Goal: Task Accomplishment & Management: Use online tool/utility

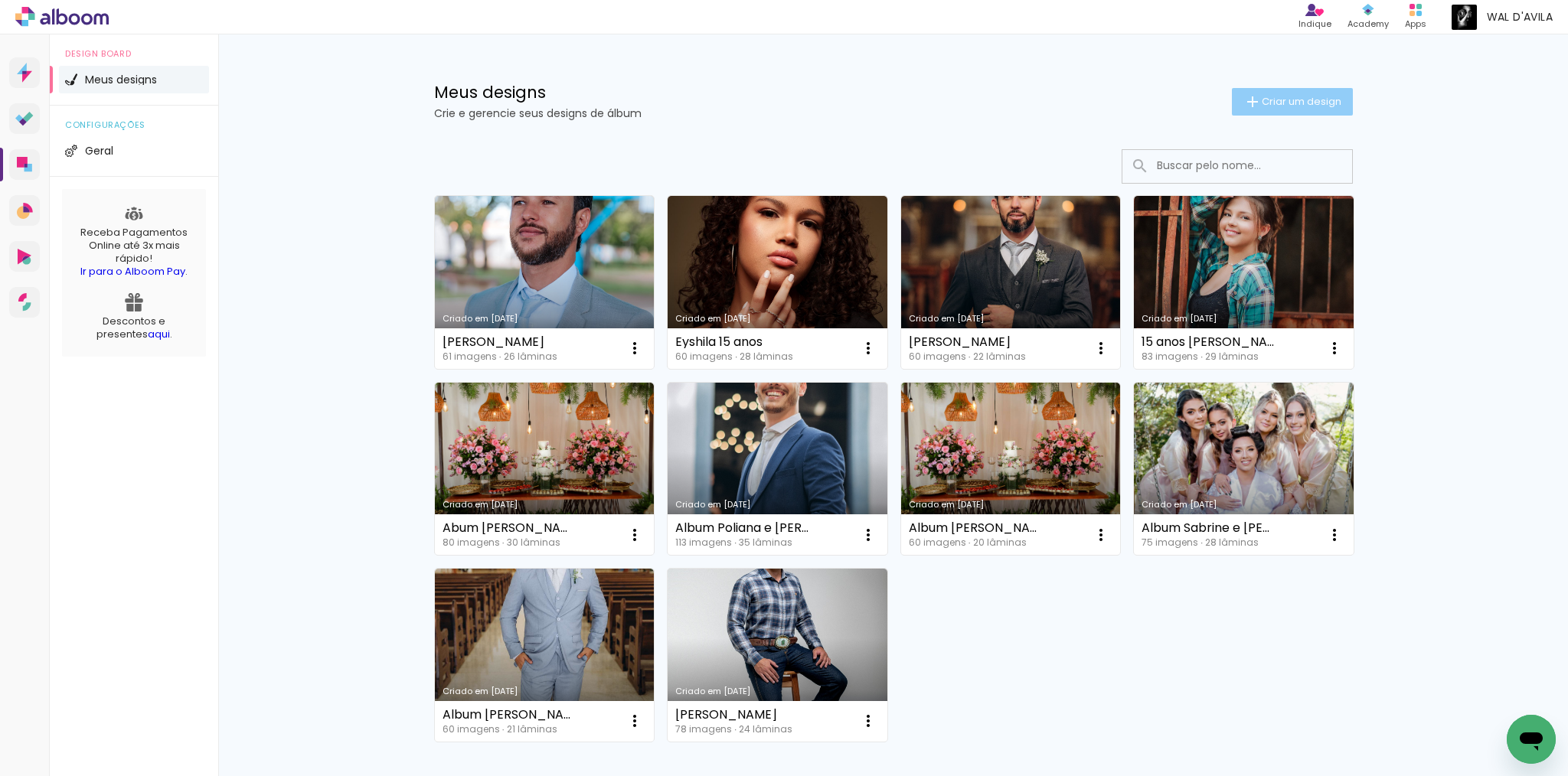
click at [1296, 102] on span "Criar um design" at bounding box center [1301, 101] width 79 height 10
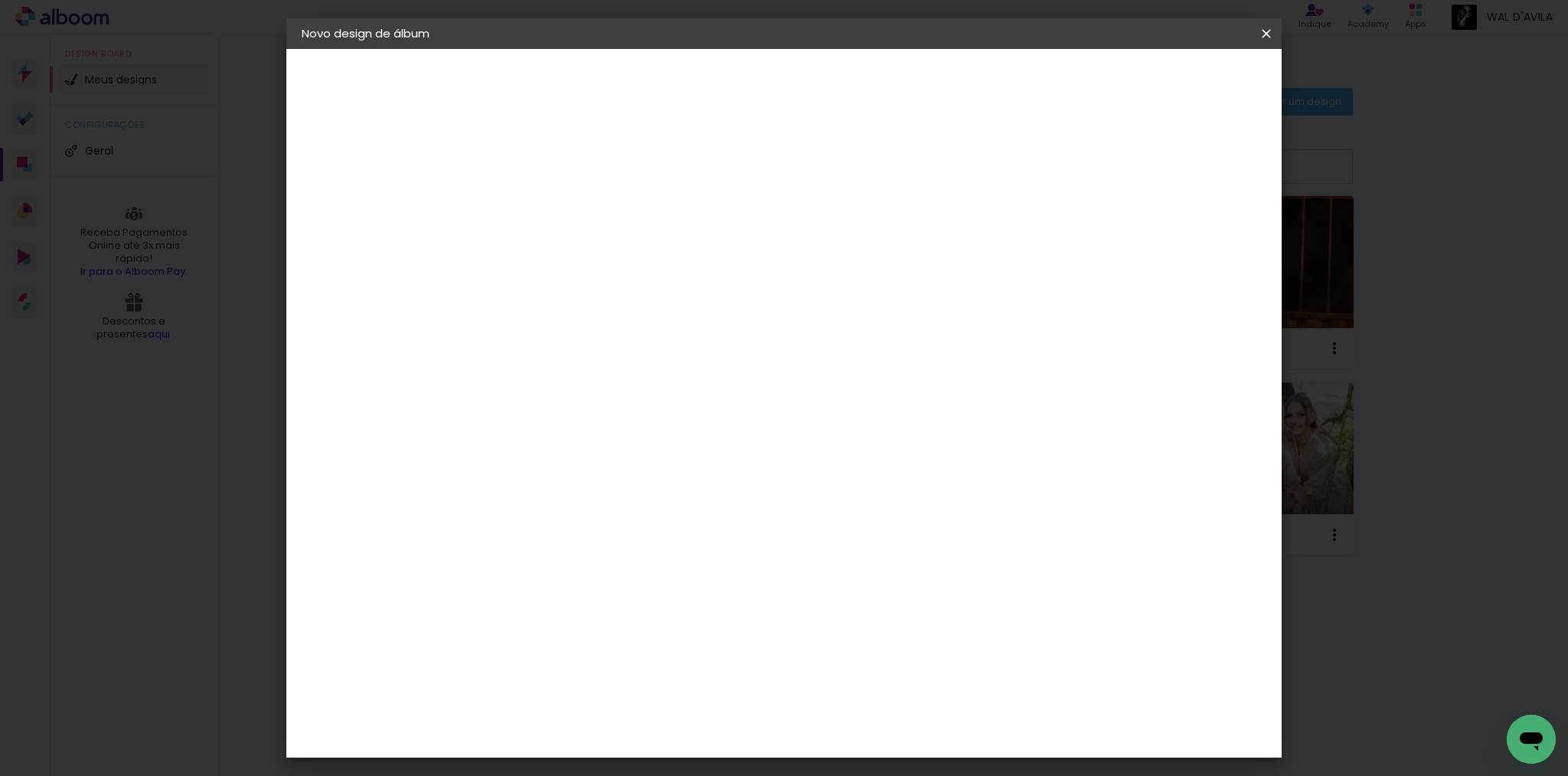
click at [552, 205] on input at bounding box center [552, 206] width 0 height 24
type input "Manoel"
type paper-input "Manoel"
click at [0, 0] on slot "Avançar" at bounding box center [0, 0] width 0 height 0
click at [668, 287] on input at bounding box center [591, 292] width 155 height 19
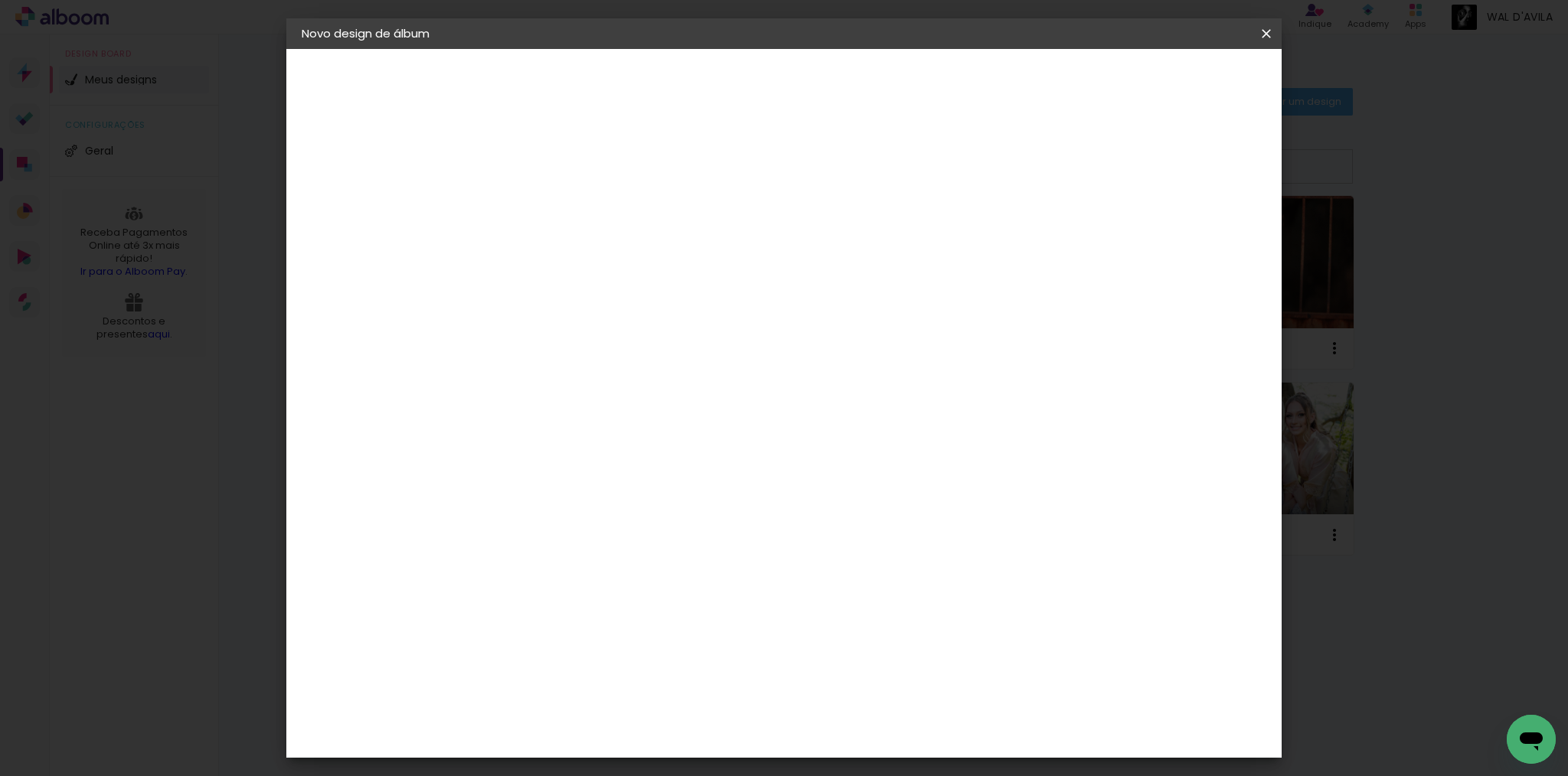
type input "lu"
type paper-input "lu"
click at [640, 344] on div "[PERSON_NAME]" at bounding box center [593, 345] width 102 height 12
click at [0, 0] on slot "Avançar" at bounding box center [0, 0] width 0 height 0
click at [630, 257] on iron-icon at bounding box center [621, 266] width 18 height 18
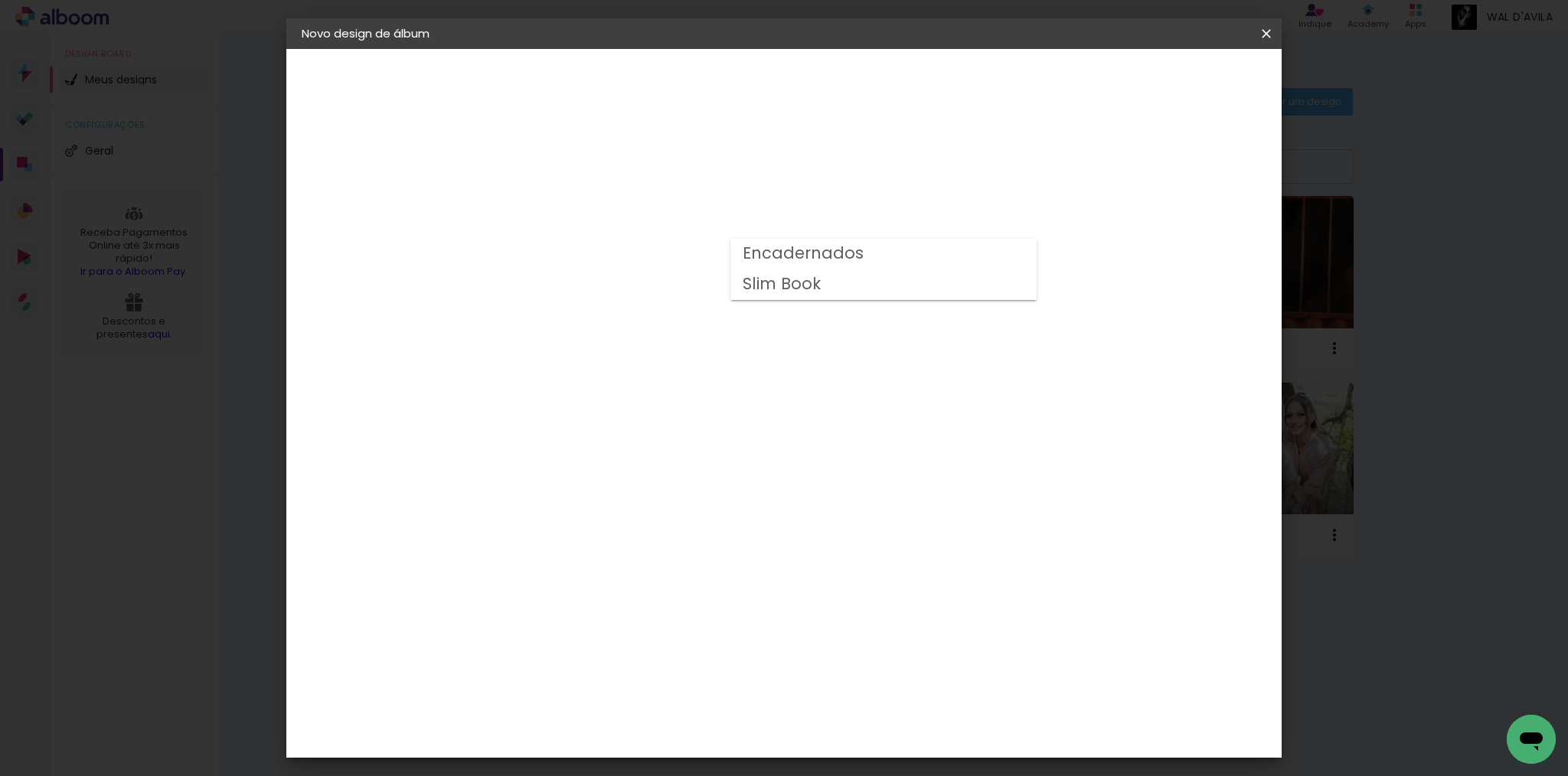
click at [917, 249] on paper-item "Encadernados" at bounding box center [884, 254] width 306 height 30
type input "Encadernados"
click at [655, 716] on span "25 x 50" at bounding box center [619, 731] width 71 height 31
click at [0, 0] on slot "Avançar" at bounding box center [0, 0] width 0 height 0
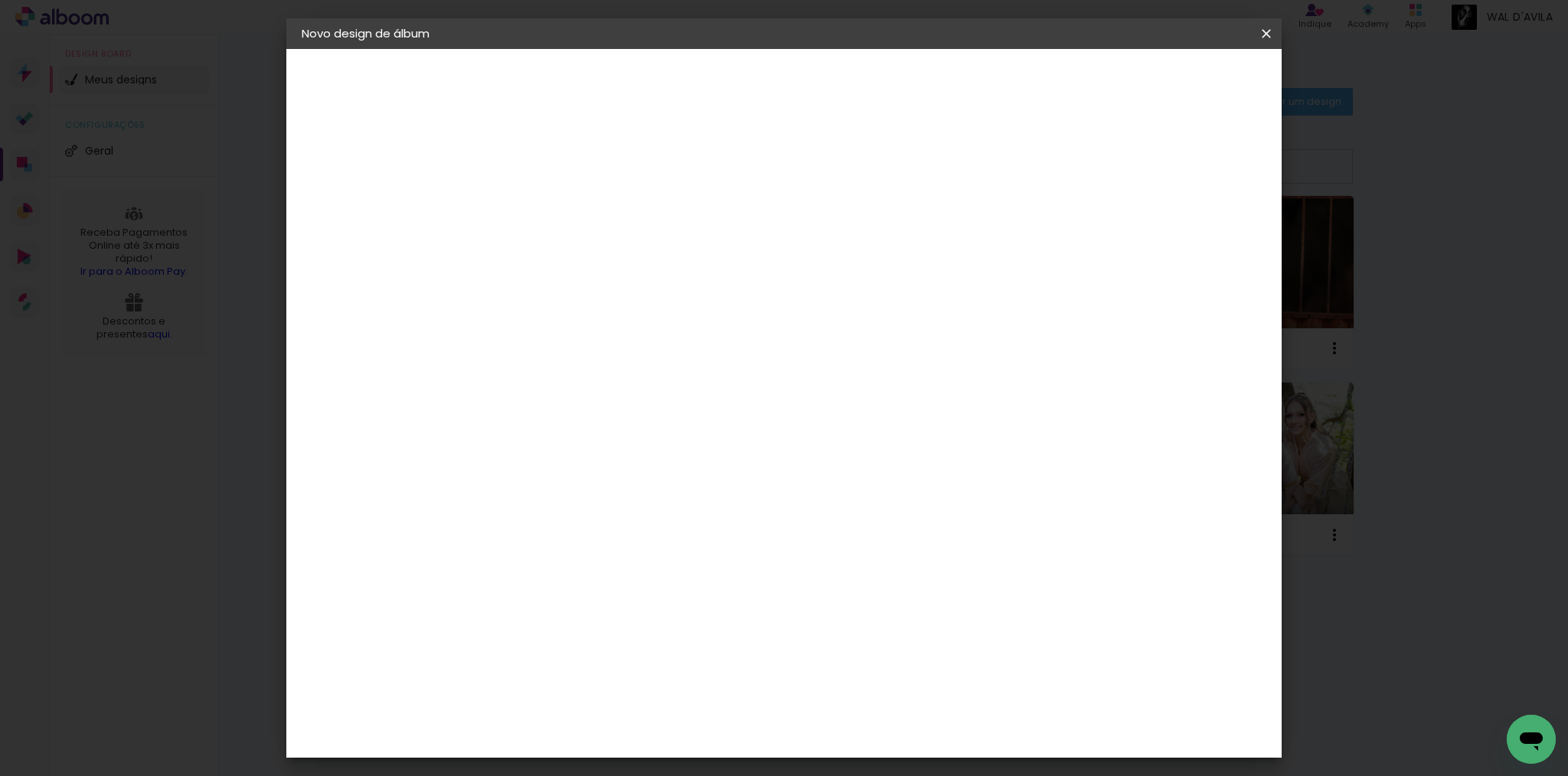
click at [1171, 79] on span "Iniciar design" at bounding box center [1135, 81] width 70 height 10
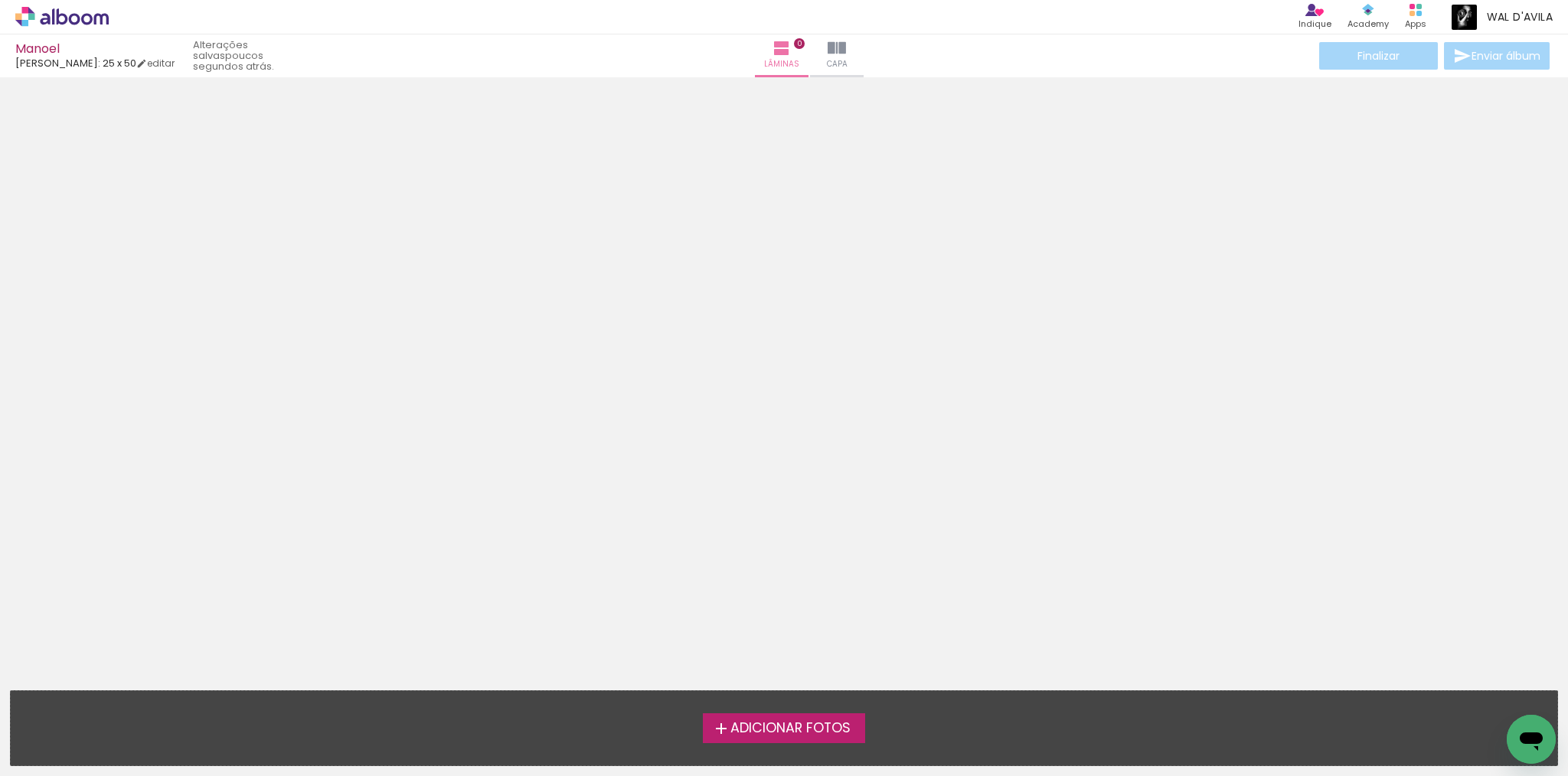
click at [803, 726] on span "Adicionar Fotos" at bounding box center [791, 728] width 120 height 14
click at [0, 0] on input "file" at bounding box center [0, 0] width 0 height 0
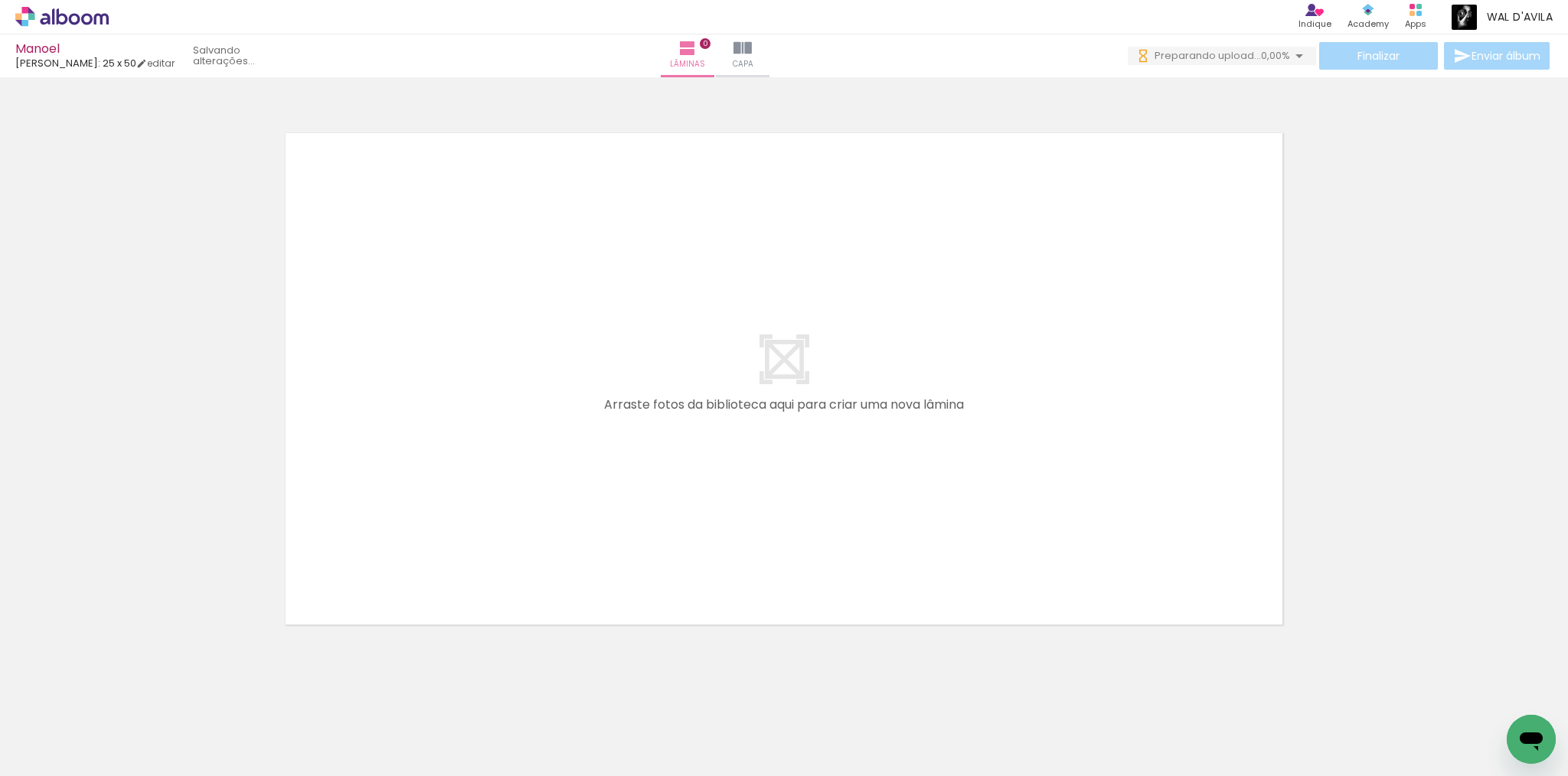
click at [51, 754] on span "Adicionar Fotos" at bounding box center [54, 755] width 46 height 17
click at [0, 0] on input "file" at bounding box center [0, 0] width 0 height 0
click at [64, 750] on span "Adicionar Fotos" at bounding box center [54, 755] width 46 height 17
click at [0, 0] on input "file" at bounding box center [0, 0] width 0 height 0
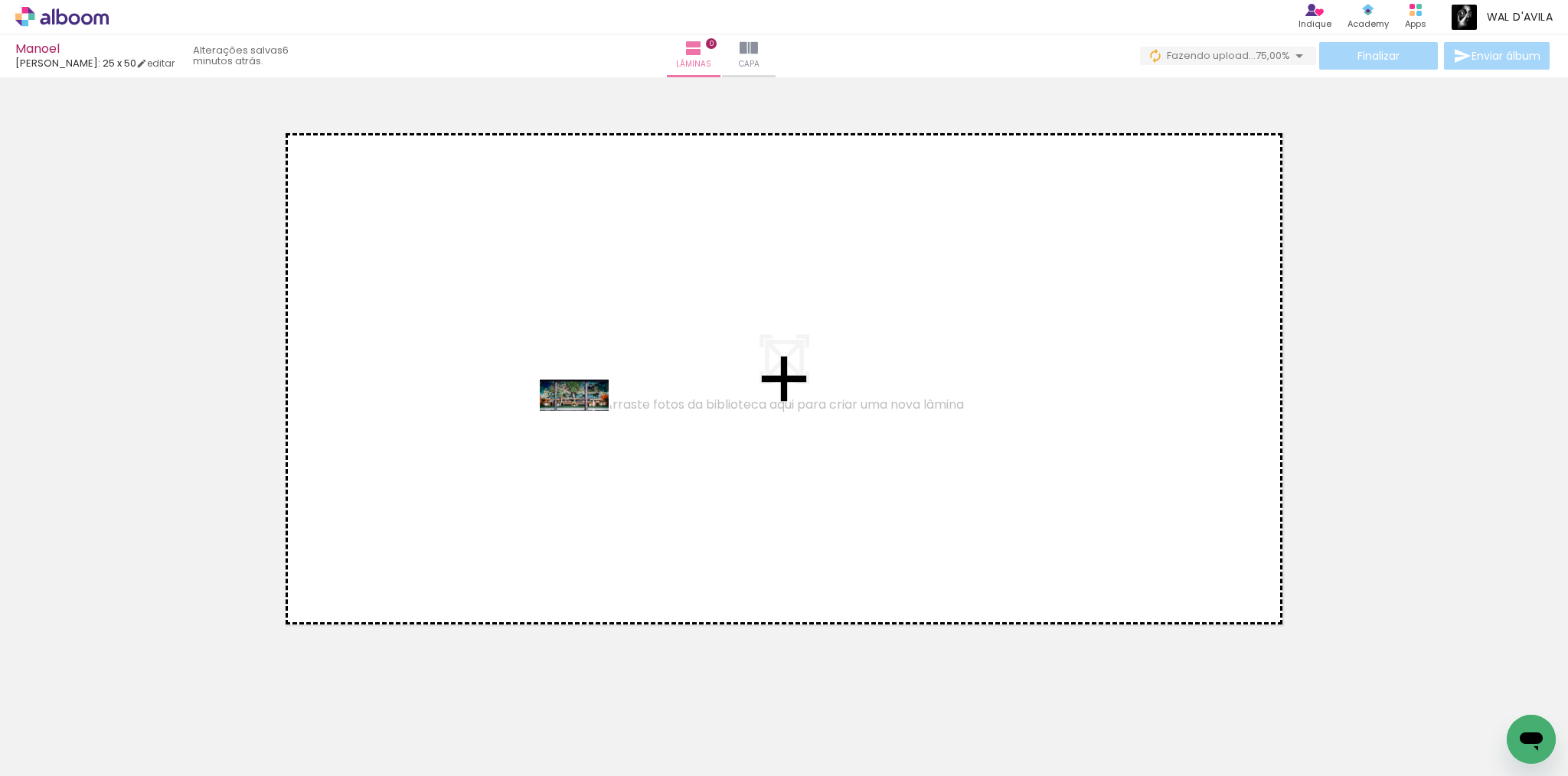
drag, startPoint x: 150, startPoint y: 732, endPoint x: 661, endPoint y: 384, distance: 618.2
click at [659, 383] on quentale-workspace at bounding box center [784, 388] width 1568 height 776
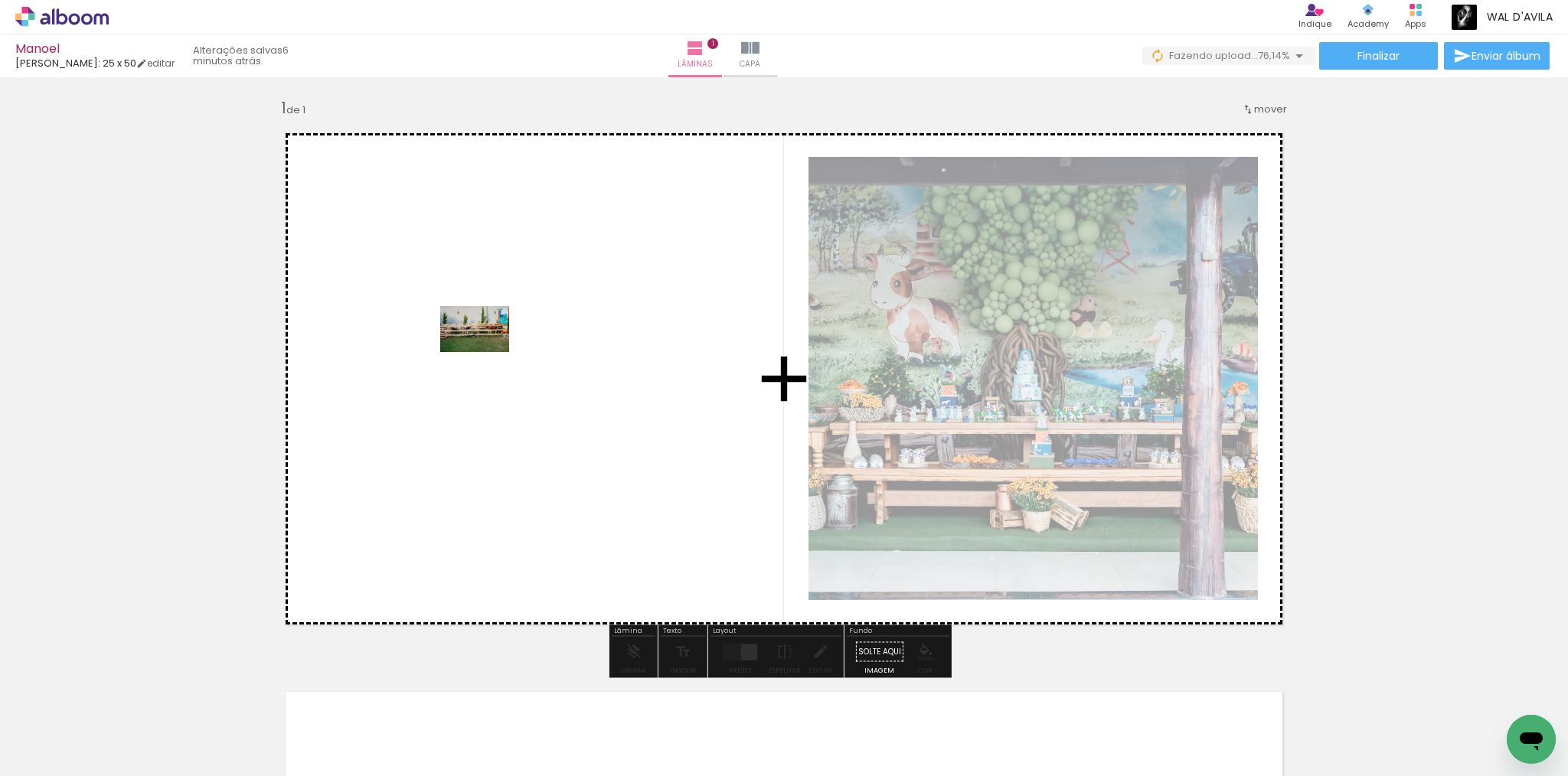
drag, startPoint x: 243, startPoint y: 722, endPoint x: 496, endPoint y: 336, distance: 461.5
click at [496, 336] on quentale-workspace at bounding box center [784, 388] width 1568 height 776
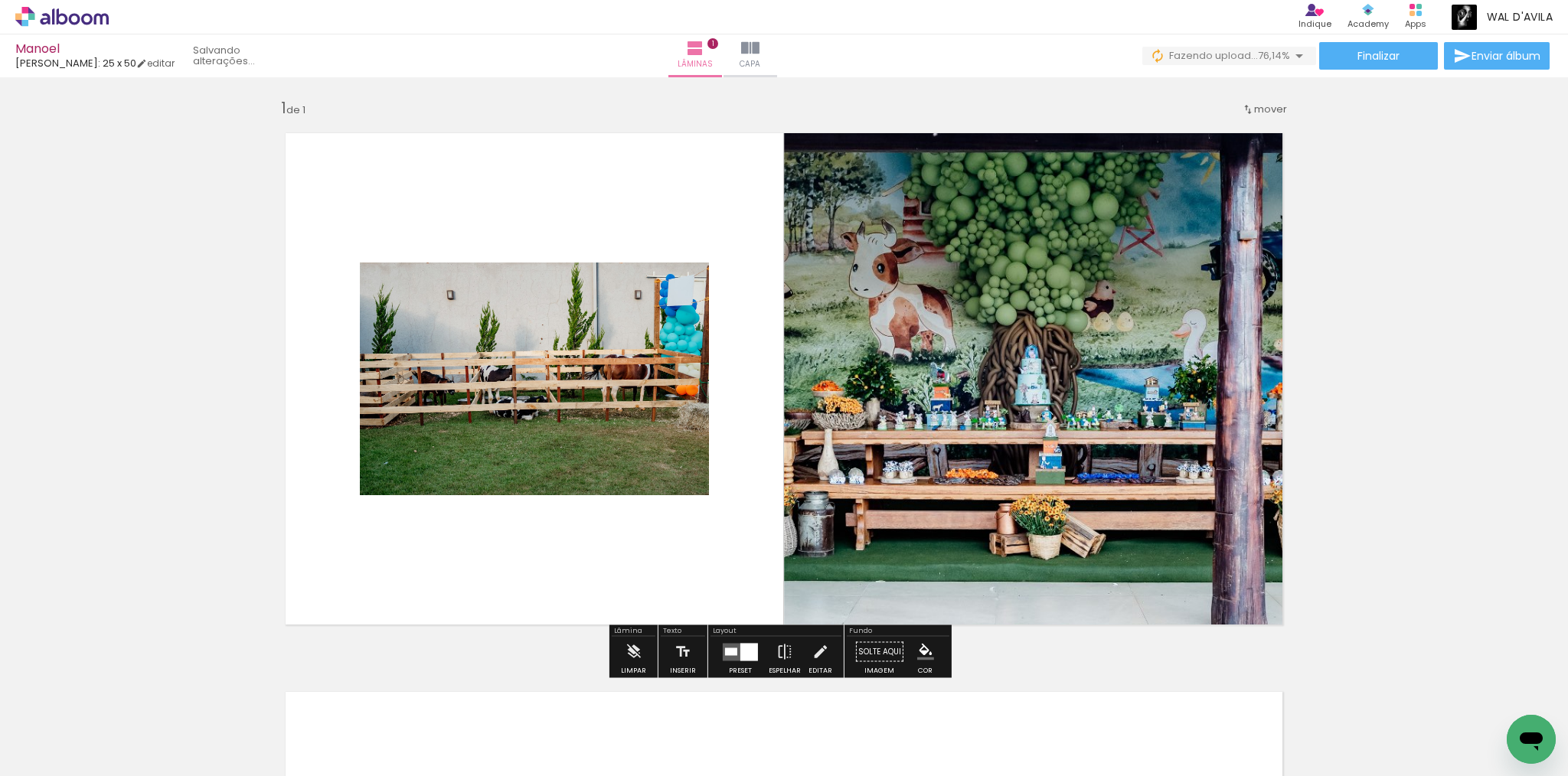
click at [731, 647] on quentale-layouter at bounding box center [740, 652] width 35 height 18
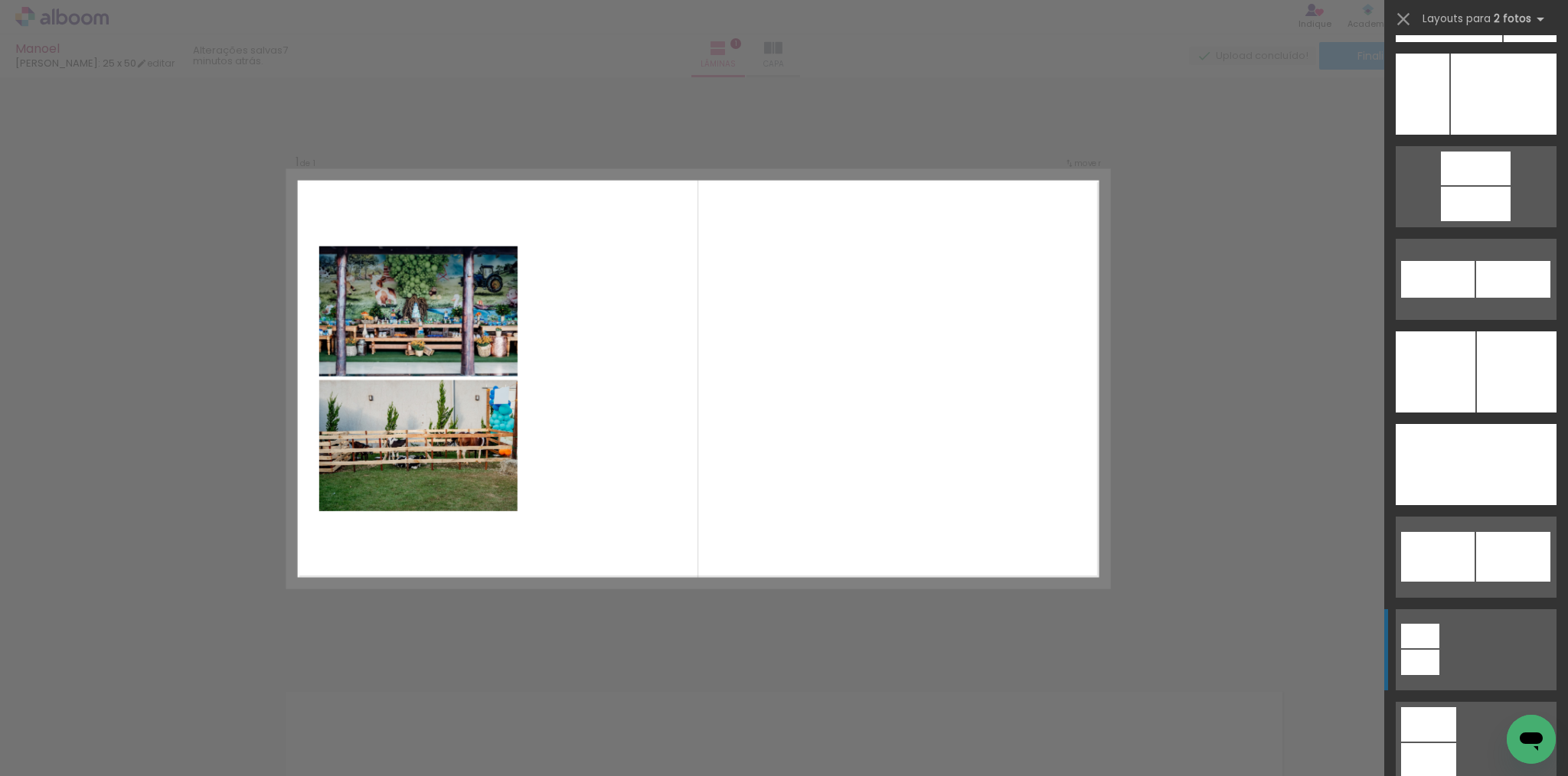
scroll to position [830, 0]
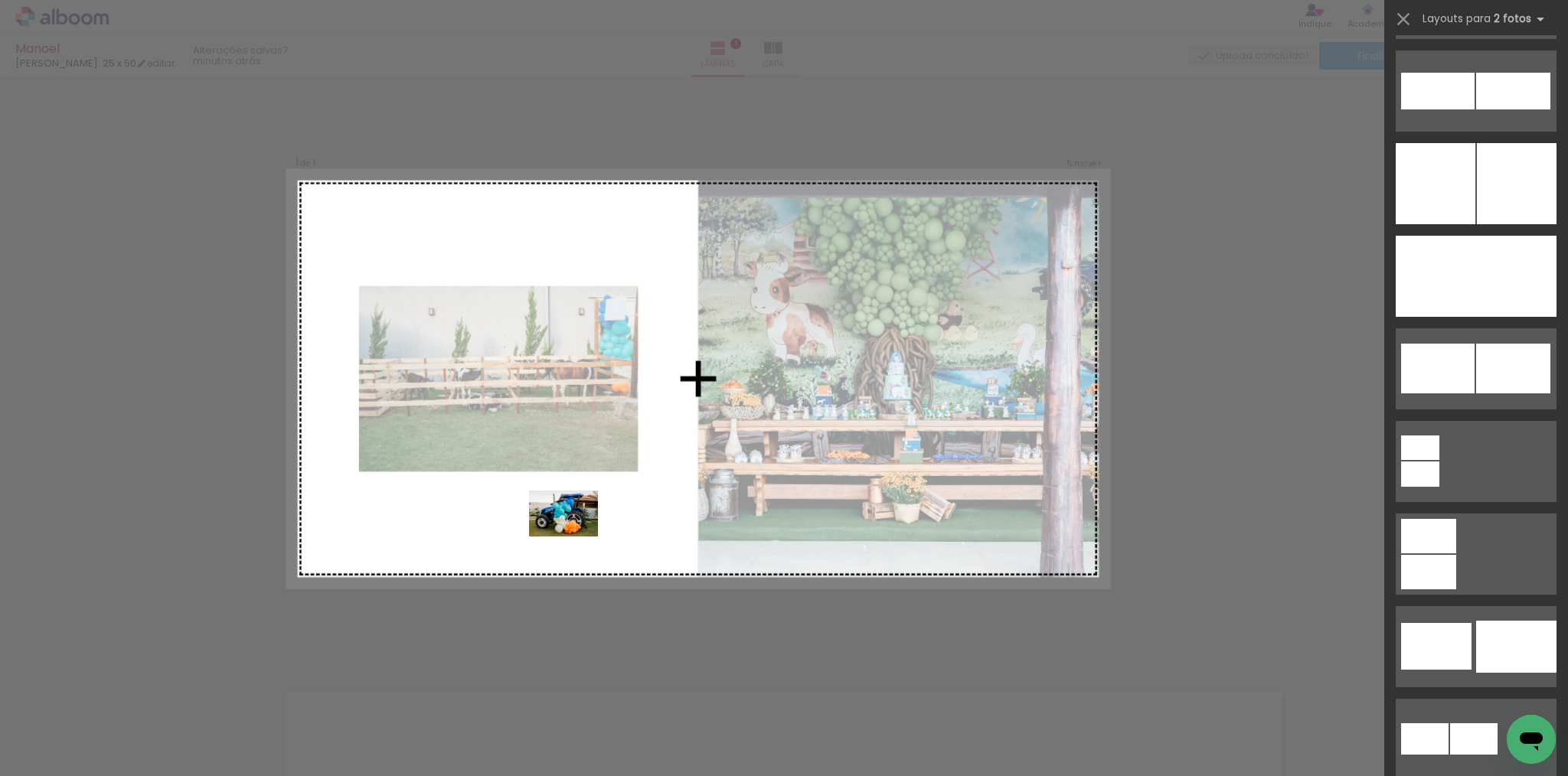
drag, startPoint x: 337, startPoint y: 730, endPoint x: 575, endPoint y: 537, distance: 306.4
click at [575, 537] on quentale-workspace at bounding box center [784, 388] width 1568 height 776
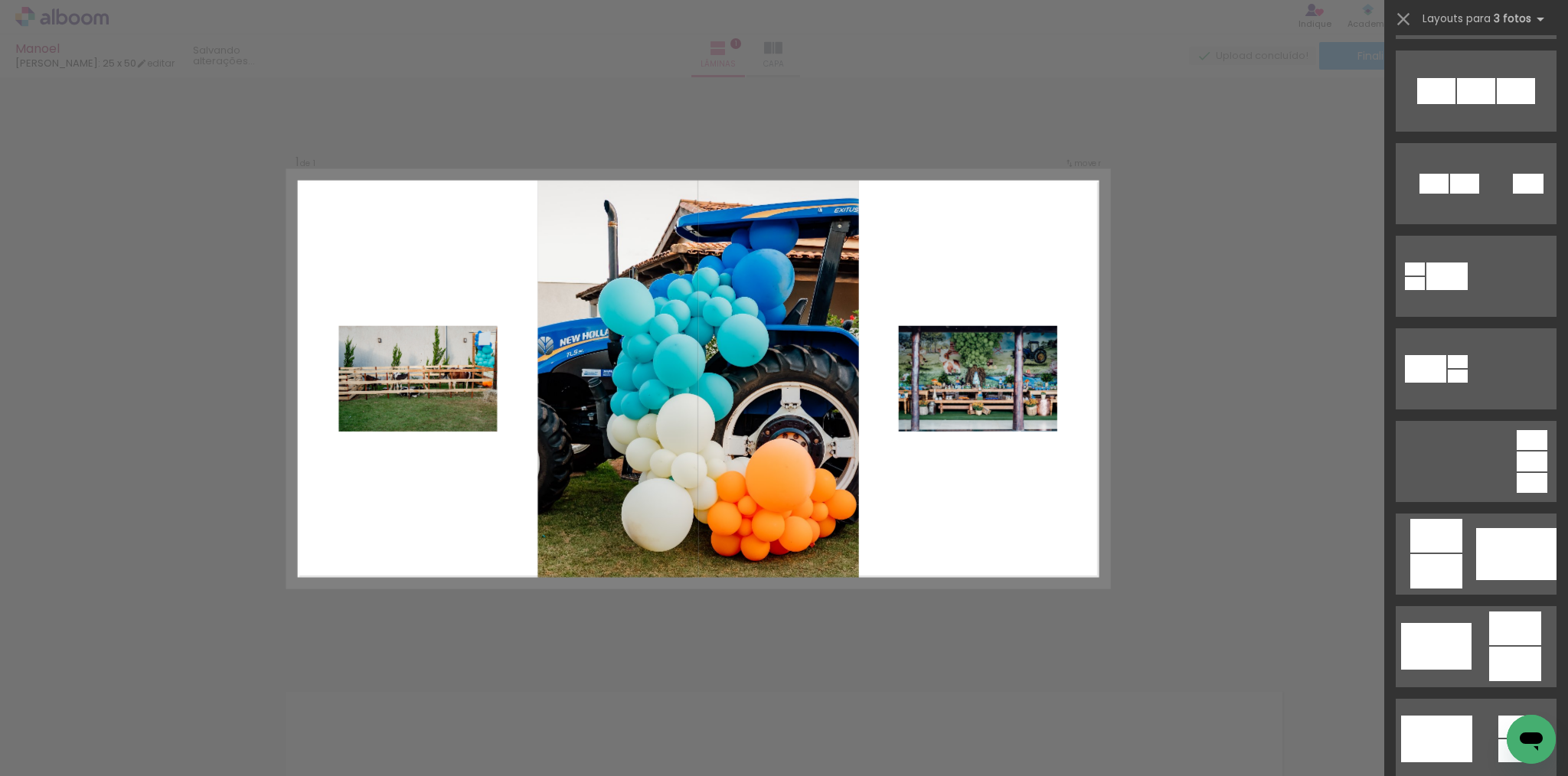
scroll to position [0, 0]
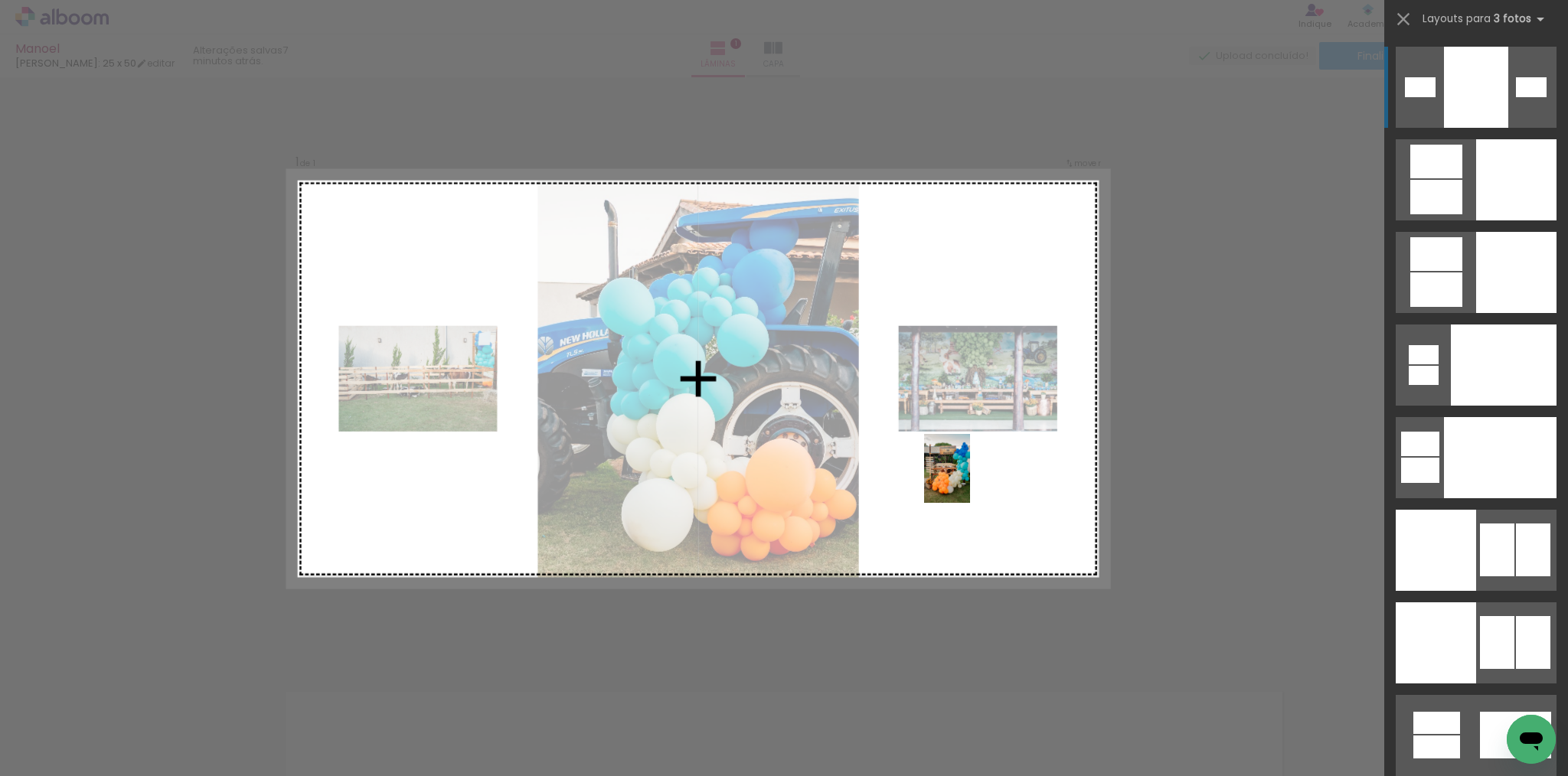
drag, startPoint x: 420, startPoint y: 722, endPoint x: 970, endPoint y: 480, distance: 600.9
click at [970, 480] on quentale-workspace at bounding box center [784, 388] width 1568 height 776
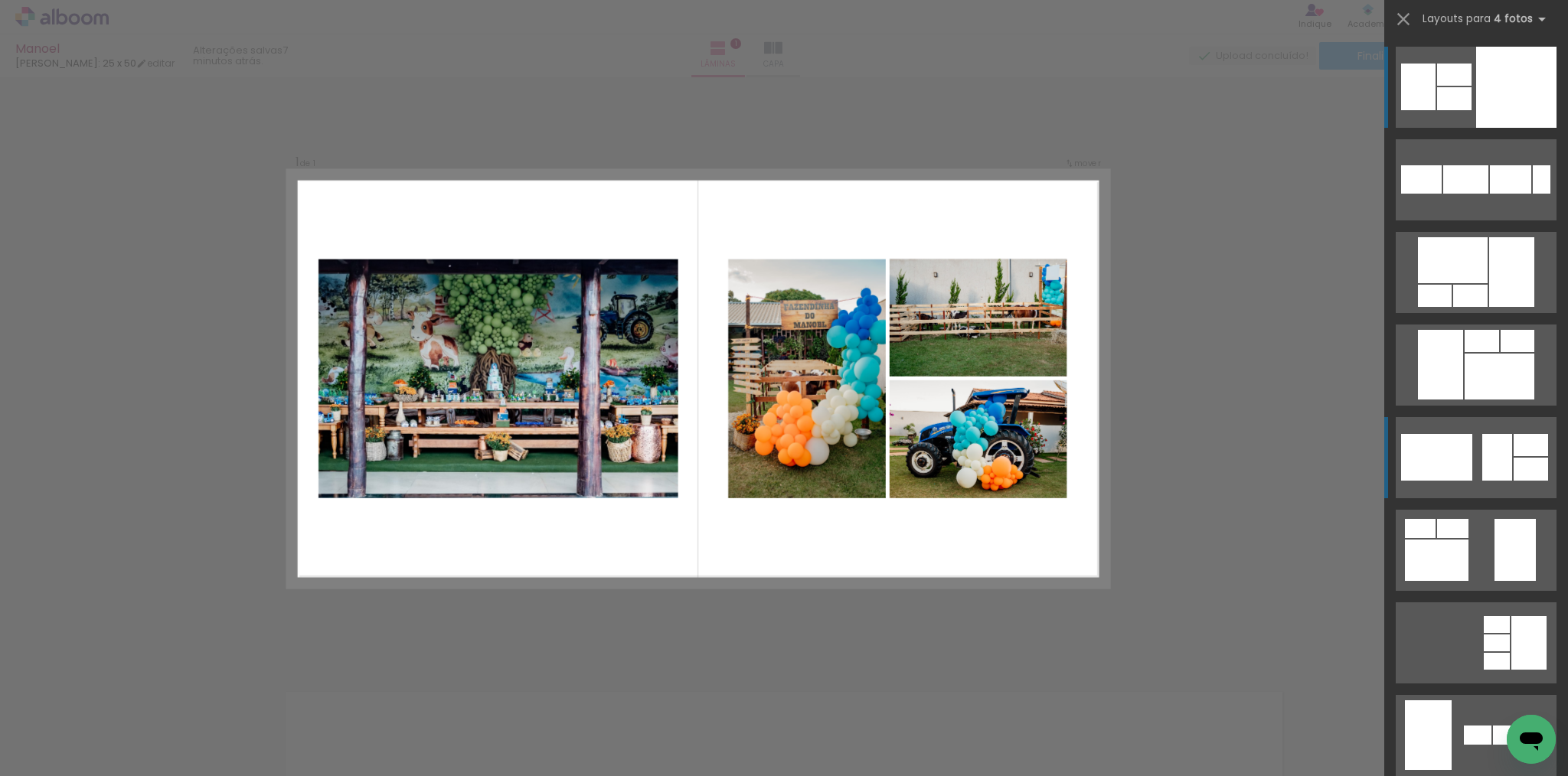
click at [1503, 451] on div at bounding box center [1497, 457] width 30 height 46
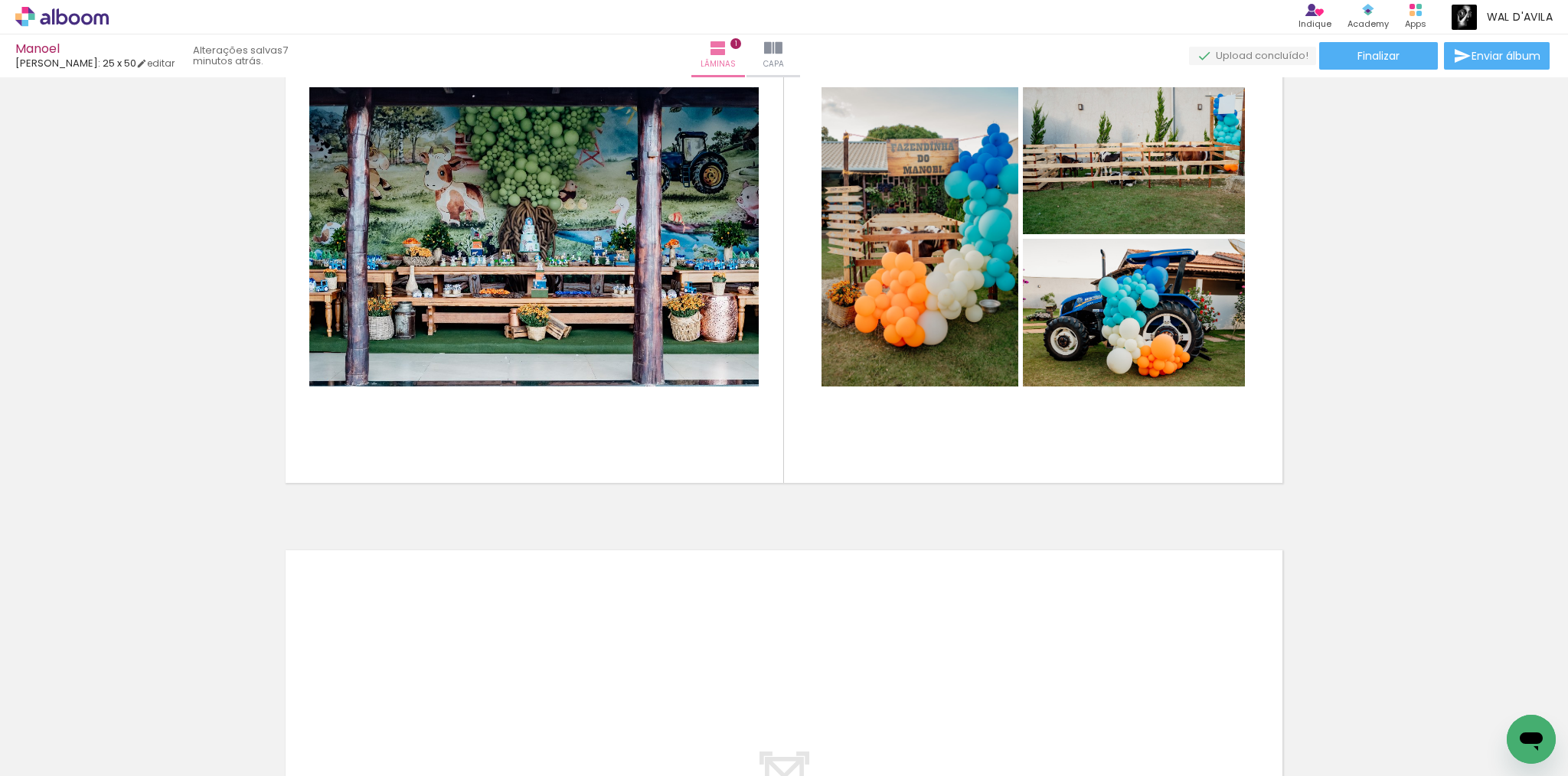
scroll to position [574, 0]
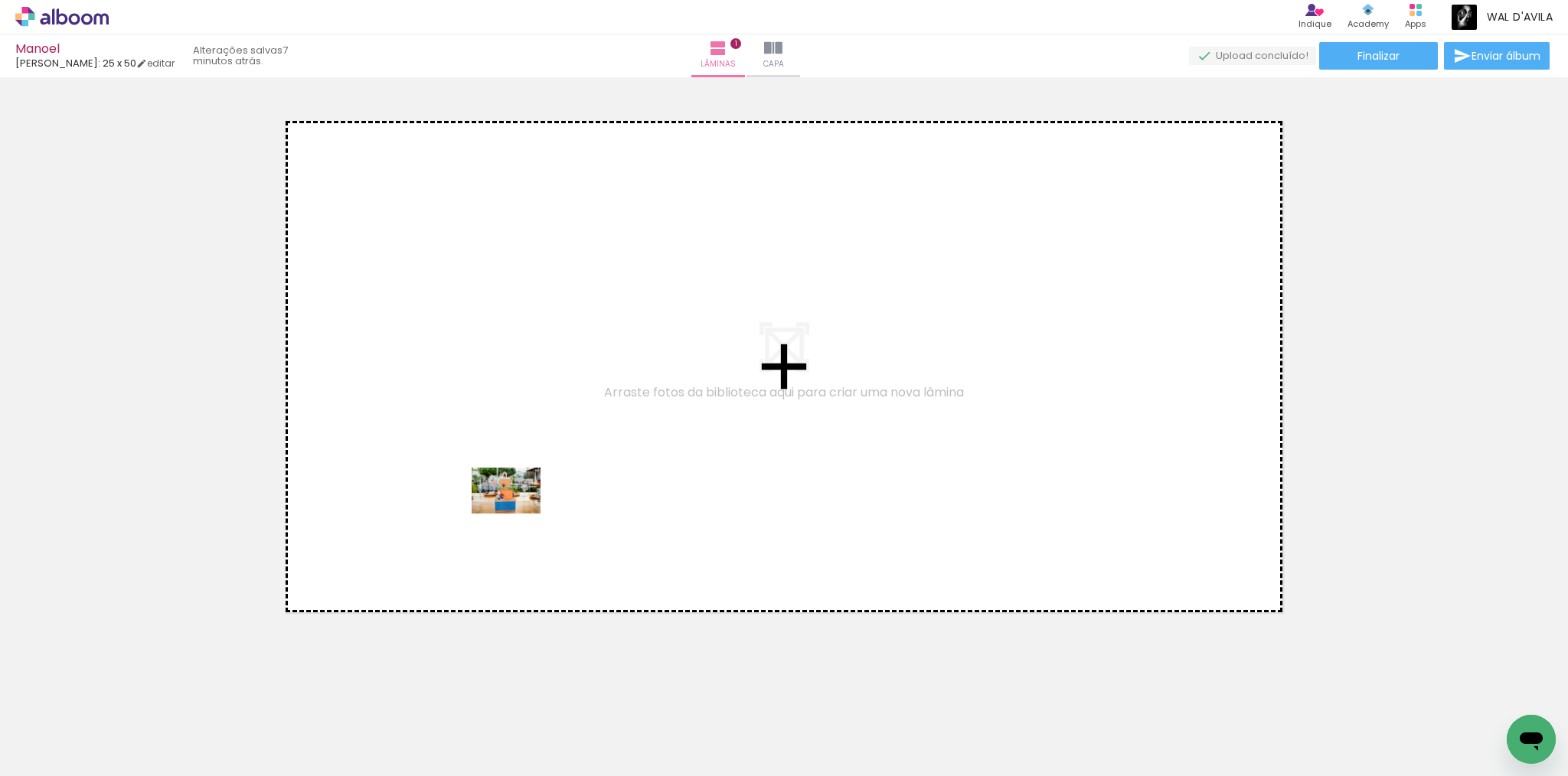
drag, startPoint x: 509, startPoint y: 714, endPoint x: 516, endPoint y: 429, distance: 285.1
click at [516, 429] on quentale-workspace at bounding box center [784, 388] width 1568 height 776
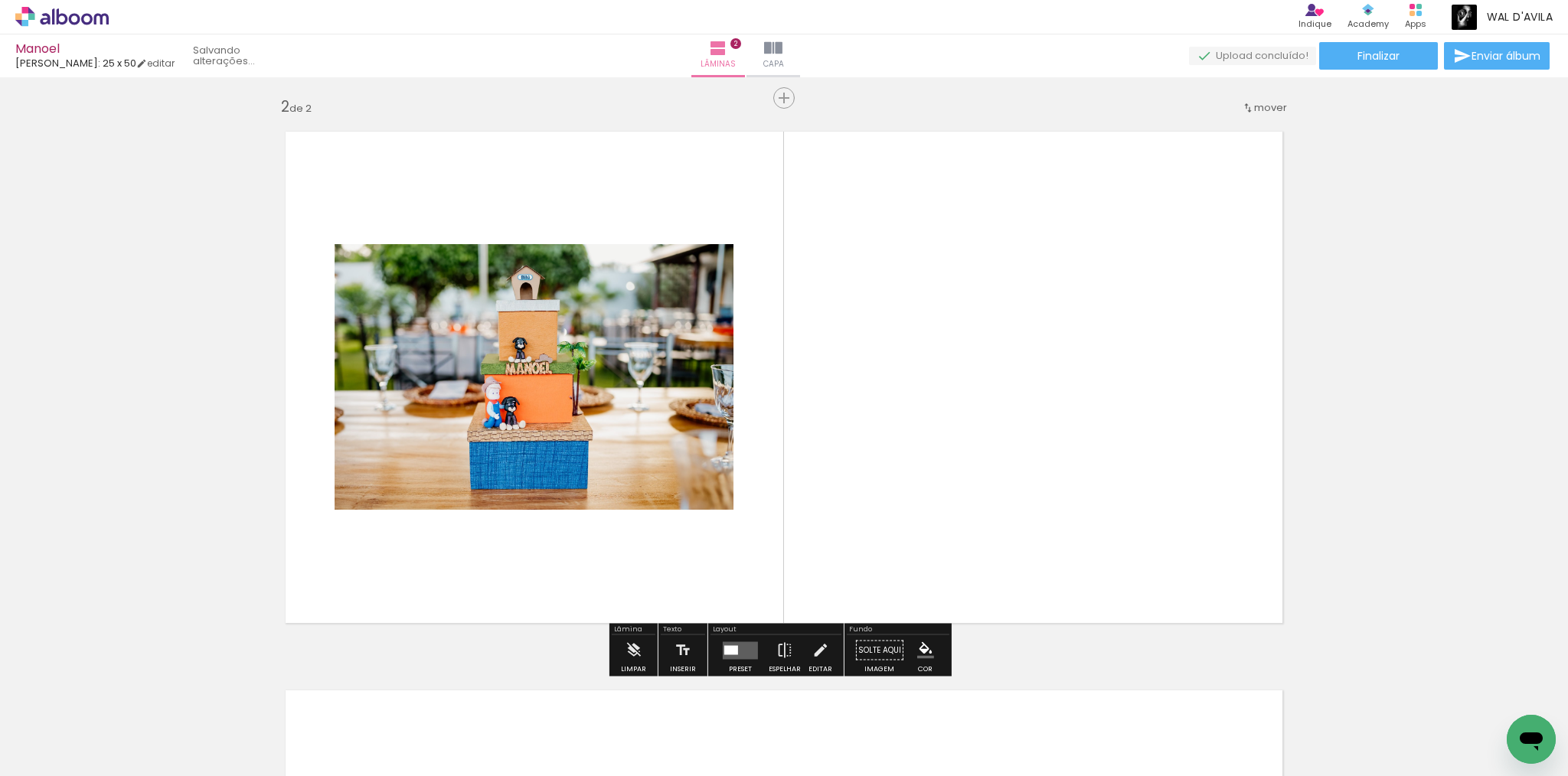
scroll to position [561, 0]
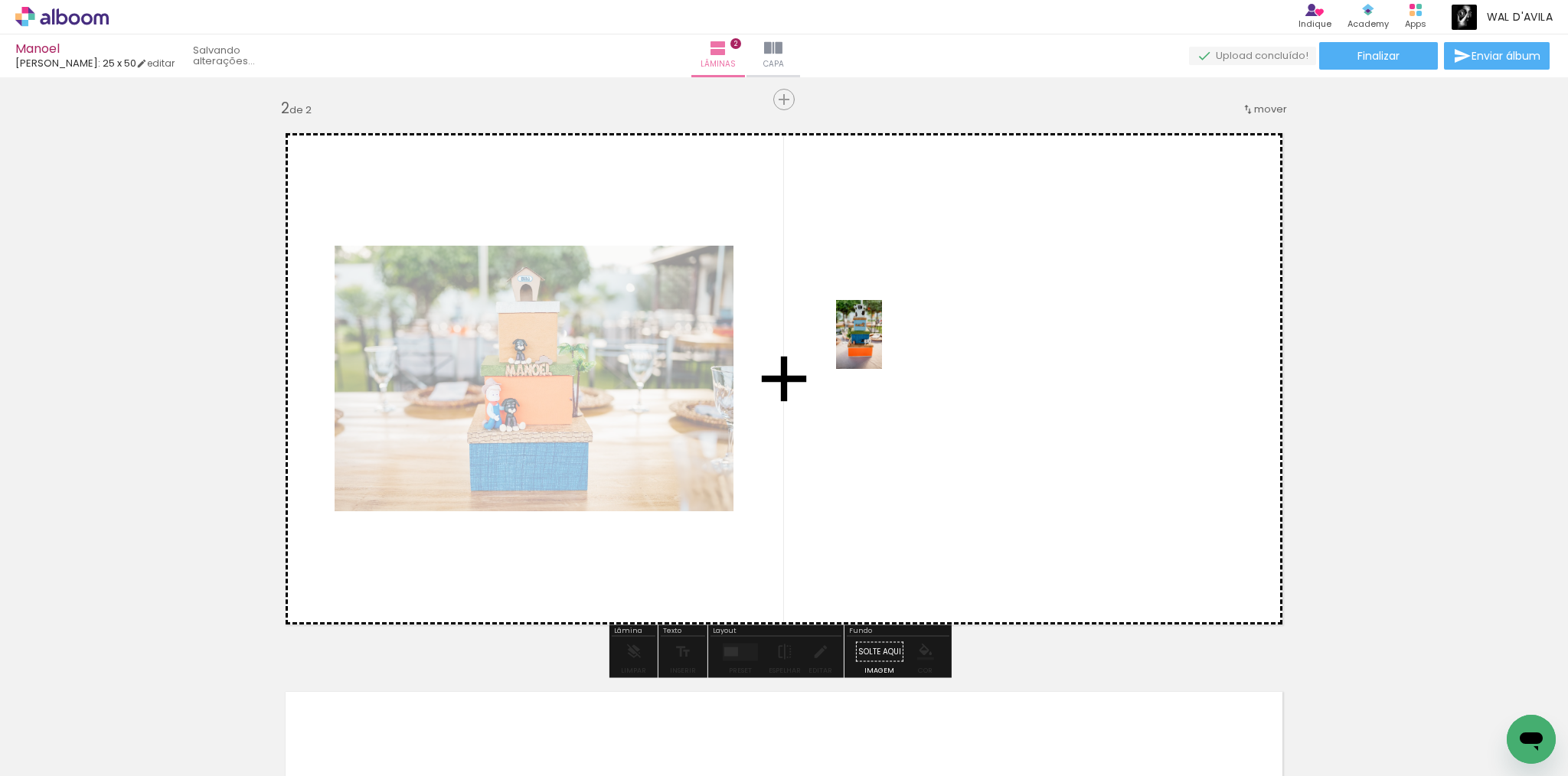
drag, startPoint x: 583, startPoint y: 707, endPoint x: 777, endPoint y: 543, distance: 254.0
click at [921, 317] on quentale-workspace at bounding box center [784, 388] width 1568 height 776
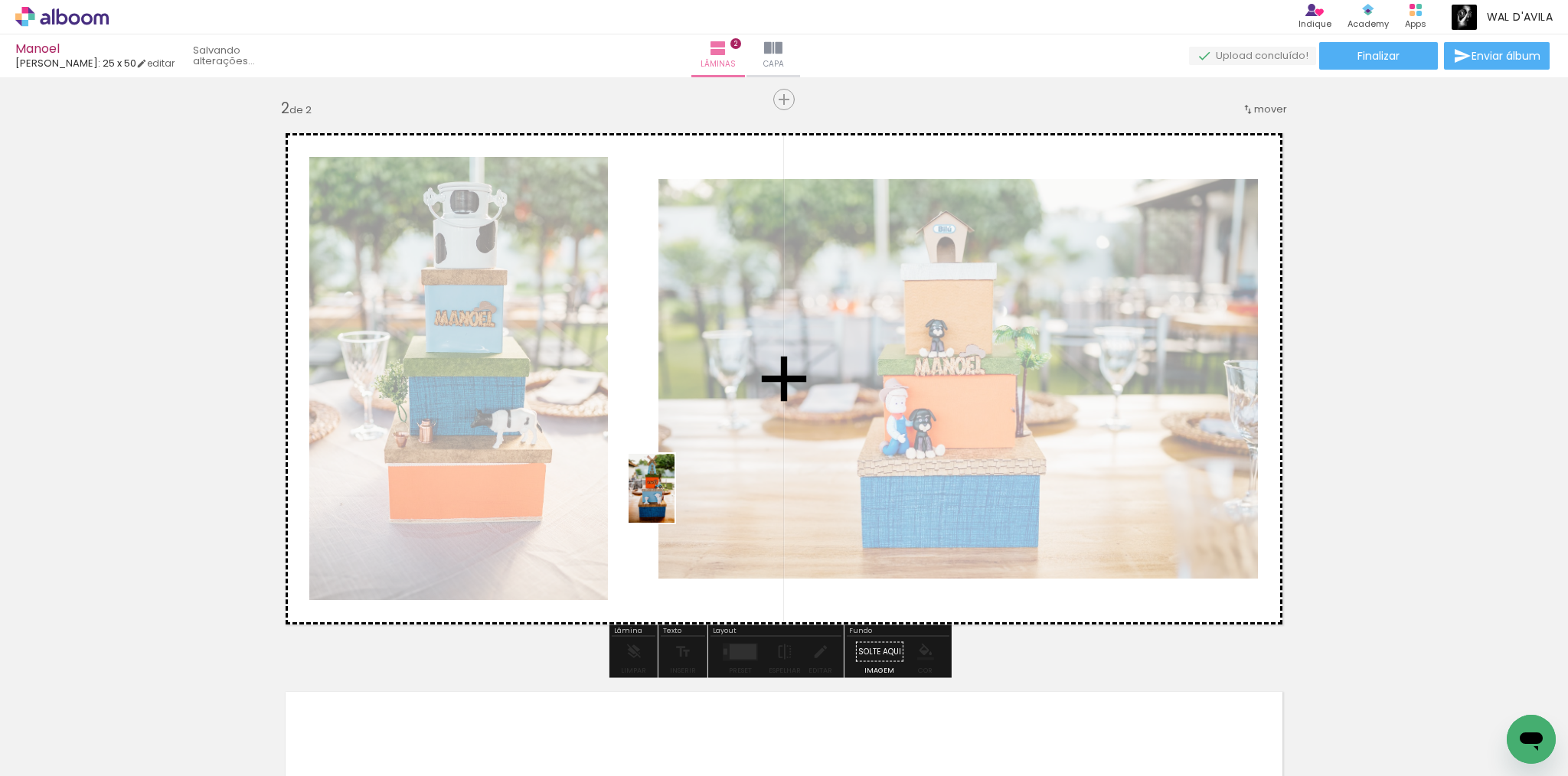
drag, startPoint x: 675, startPoint y: 719, endPoint x: 675, endPoint y: 424, distance: 295.0
click at [675, 424] on quentale-workspace at bounding box center [784, 388] width 1568 height 776
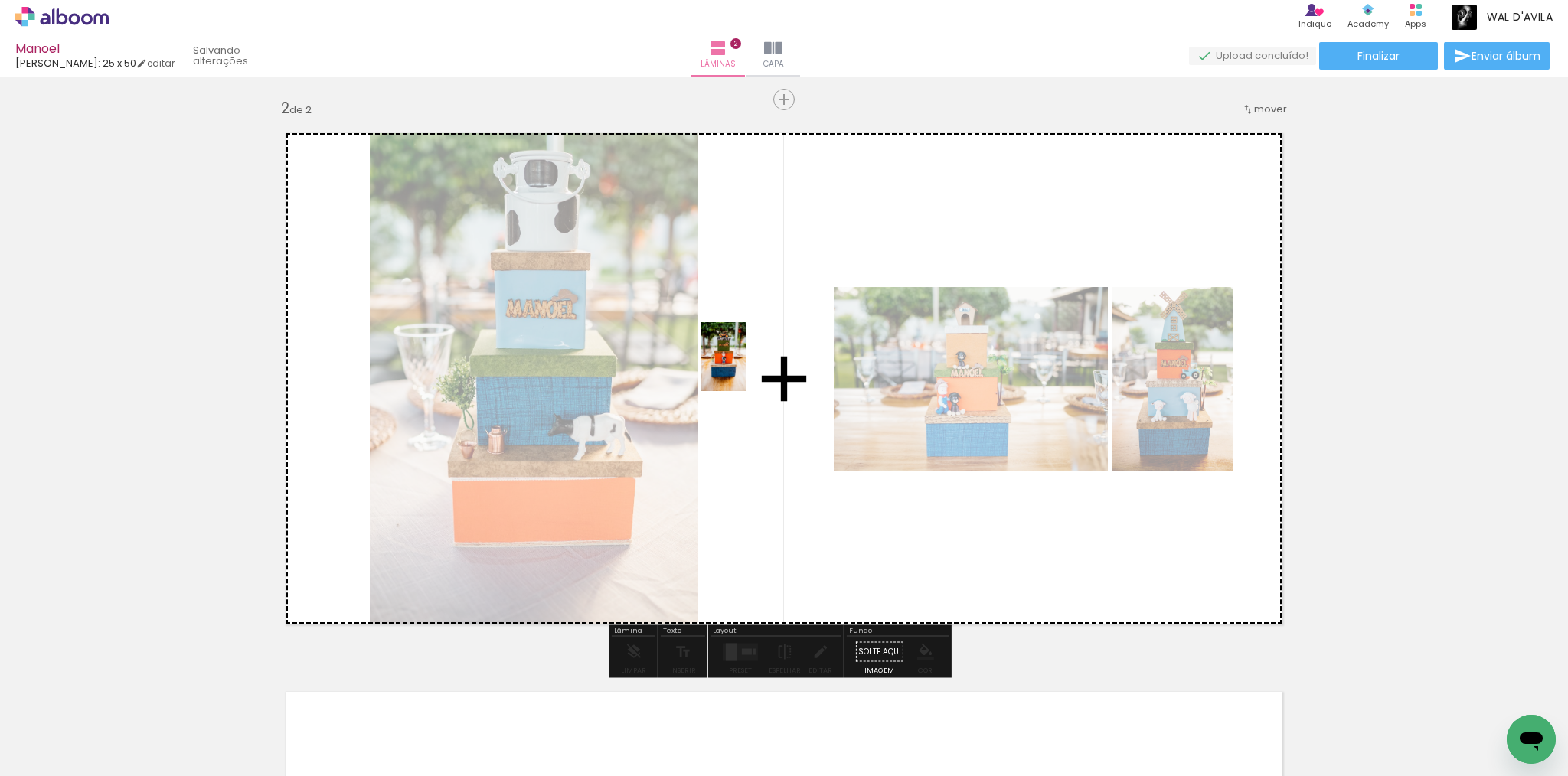
drag, startPoint x: 760, startPoint y: 714, endPoint x: 747, endPoint y: 368, distance: 346.2
click at [747, 368] on quentale-workspace at bounding box center [784, 388] width 1568 height 776
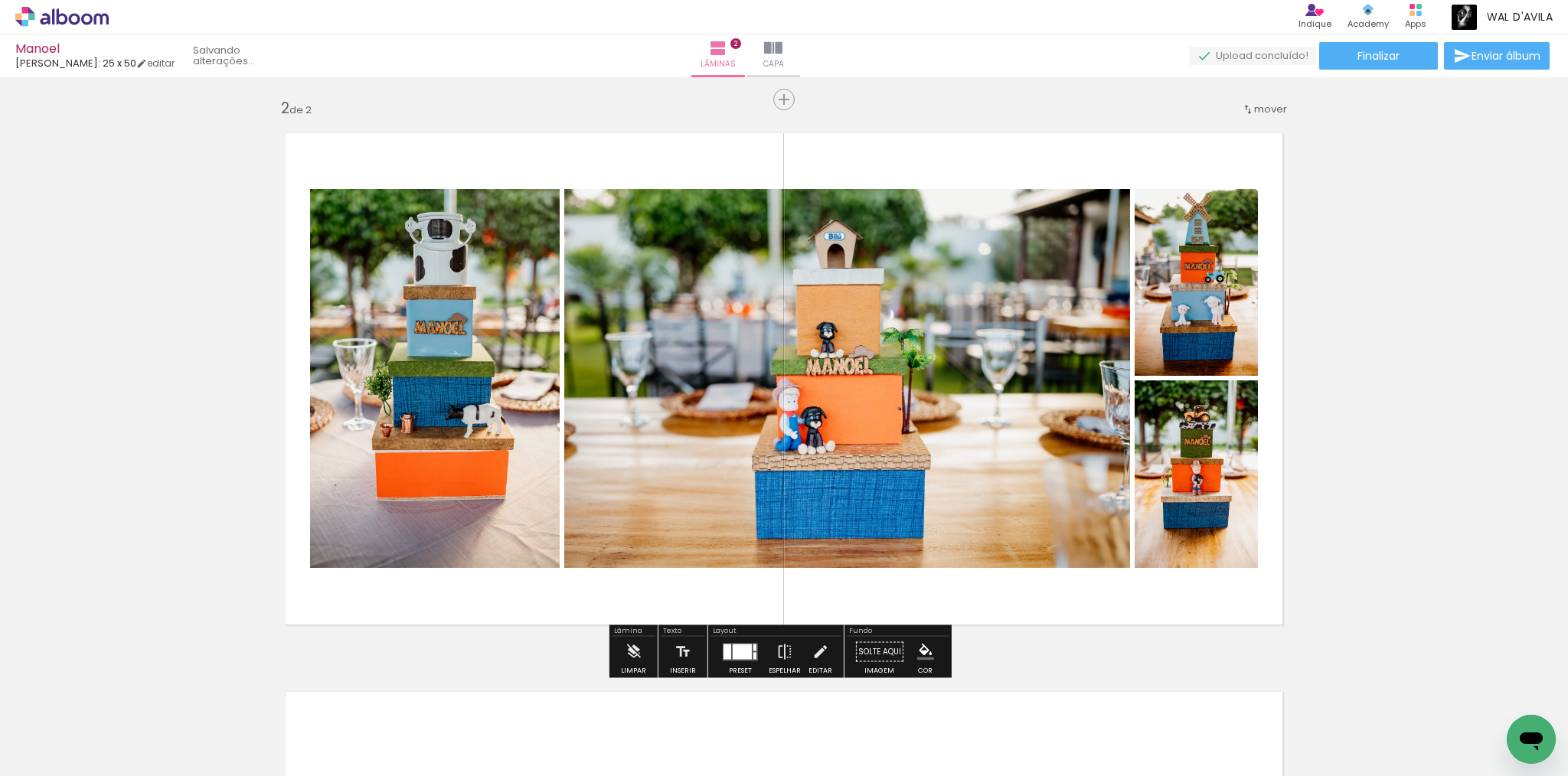
click at [842, 740] on div at bounding box center [840, 724] width 76 height 50
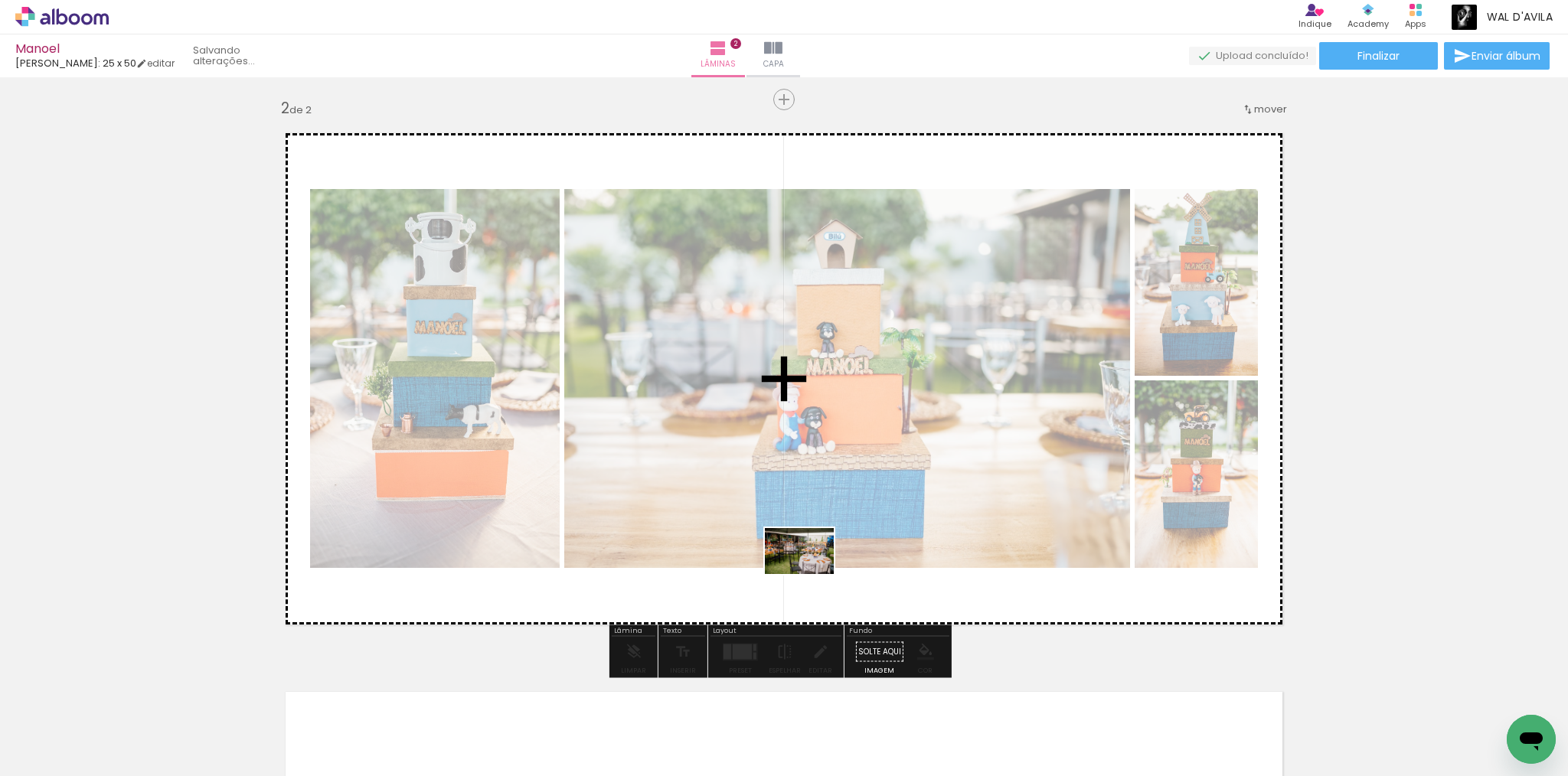
drag, startPoint x: 842, startPoint y: 740, endPoint x: 803, endPoint y: 521, distance: 222.4
click at [803, 521] on quentale-workspace at bounding box center [784, 388] width 1568 height 776
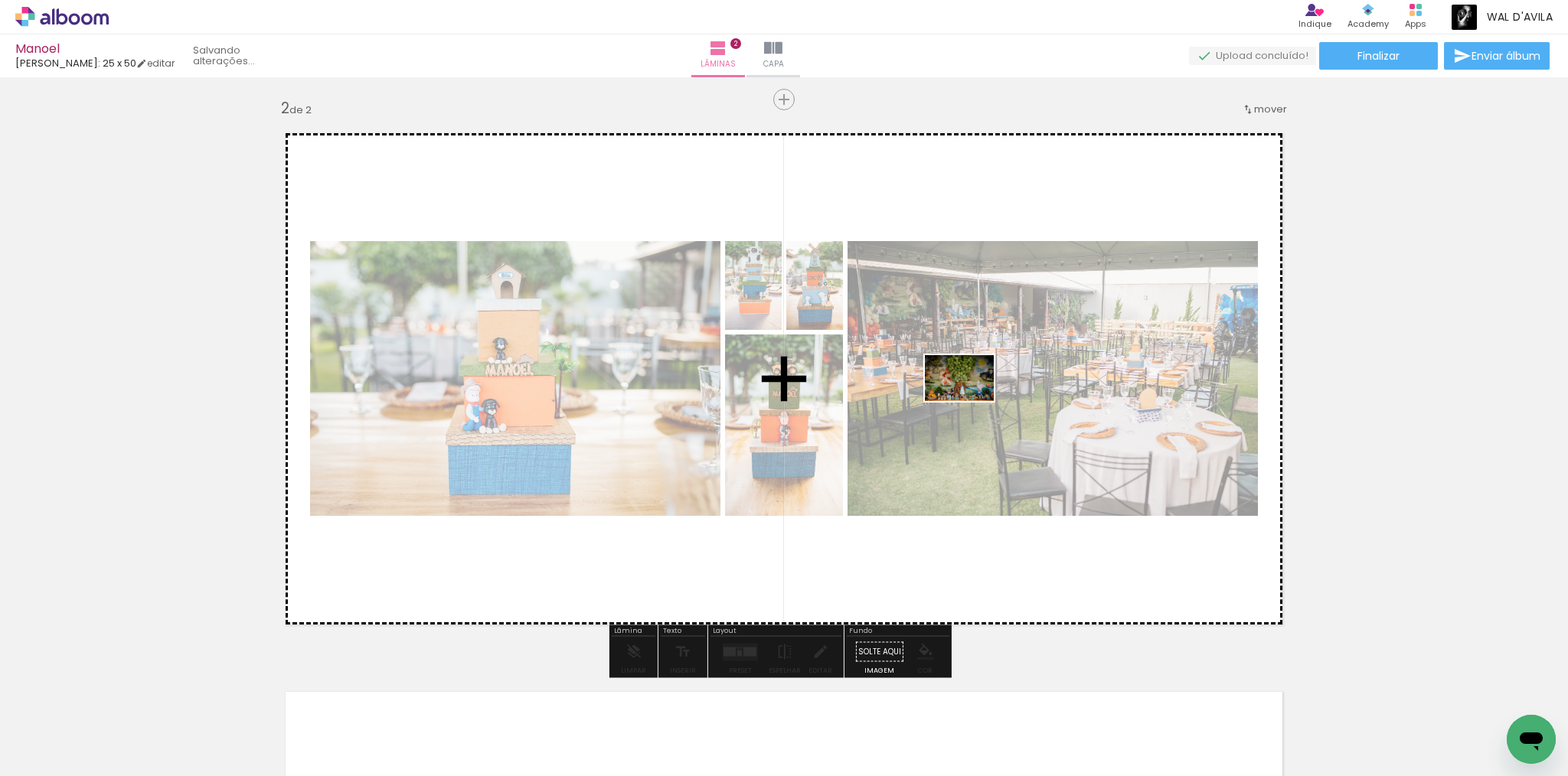
drag, startPoint x: 937, startPoint y: 715, endPoint x: 971, endPoint y: 401, distance: 315.8
click at [971, 401] on quentale-workspace at bounding box center [784, 388] width 1568 height 776
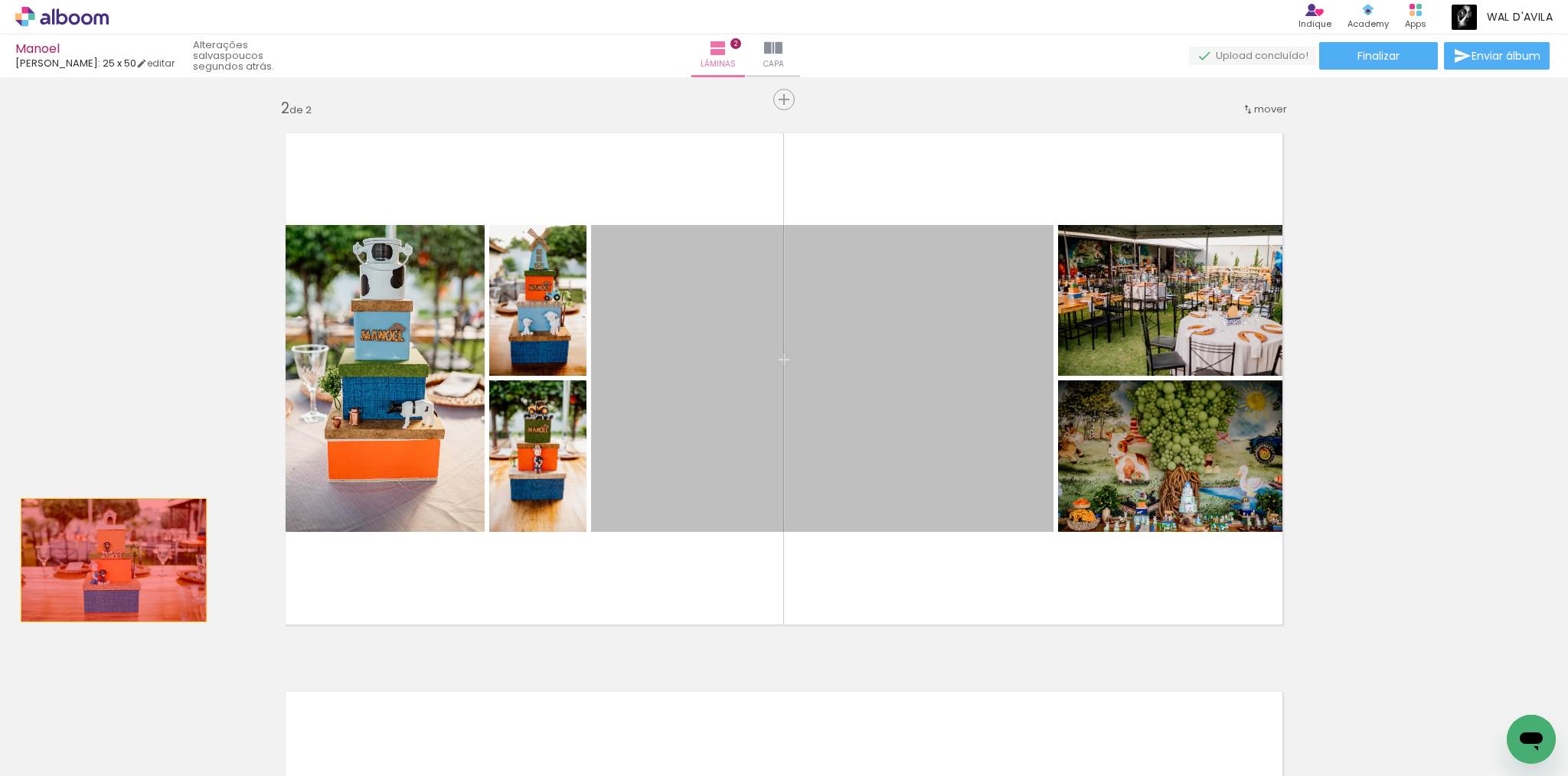
drag, startPoint x: 648, startPoint y: 478, endPoint x: 108, endPoint y: 561, distance: 546.3
click at [108, 561] on div "Inserir lâmina 1 de 2 Inserir lâmina 2 de 2" at bounding box center [784, 360] width 1568 height 1677
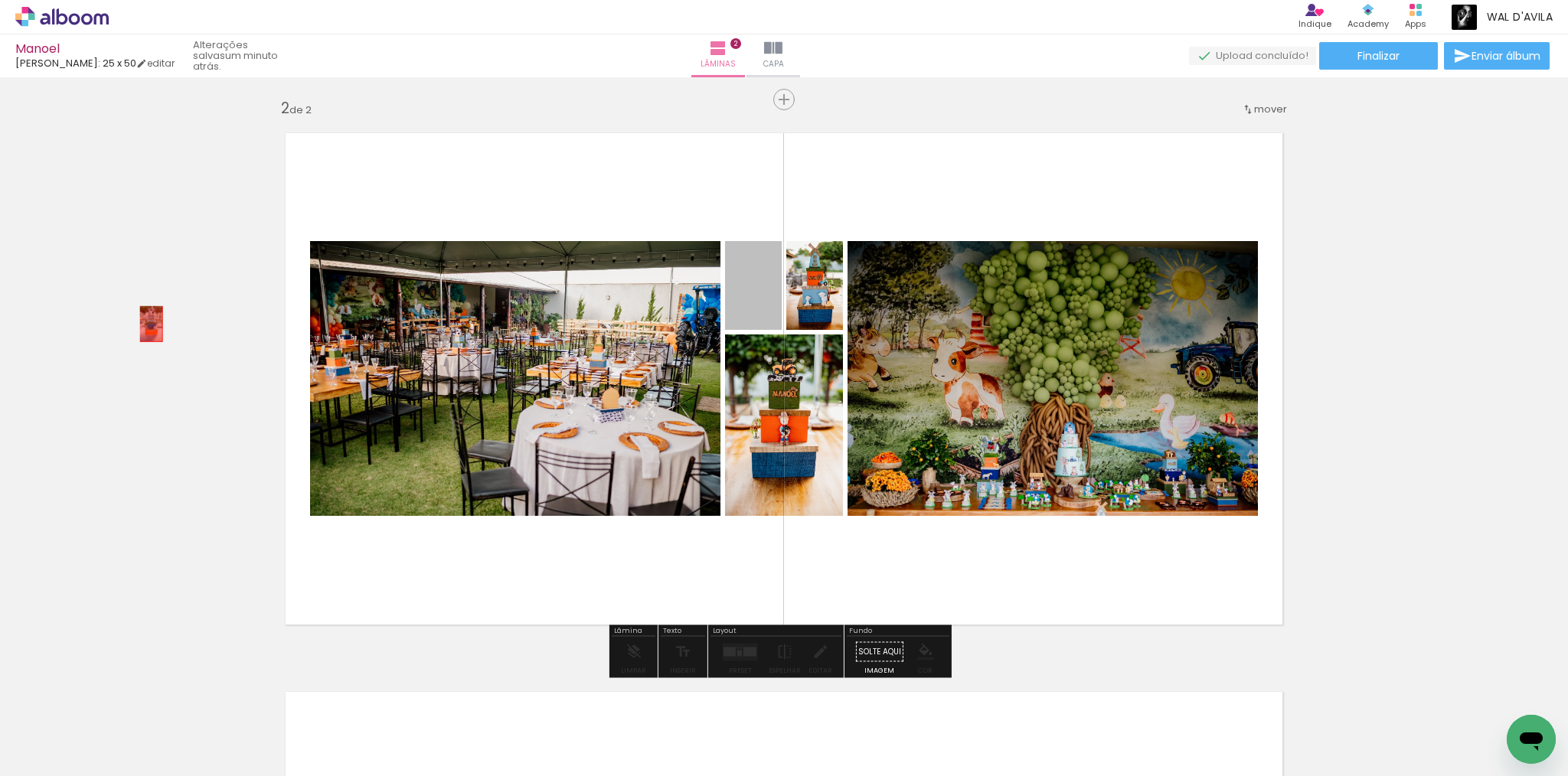
drag, startPoint x: 742, startPoint y: 279, endPoint x: 146, endPoint y: 324, distance: 597.7
click at [146, 324] on div "Inserir lâmina 1 de 2 Inserir lâmina 2 de 2" at bounding box center [784, 360] width 1568 height 1677
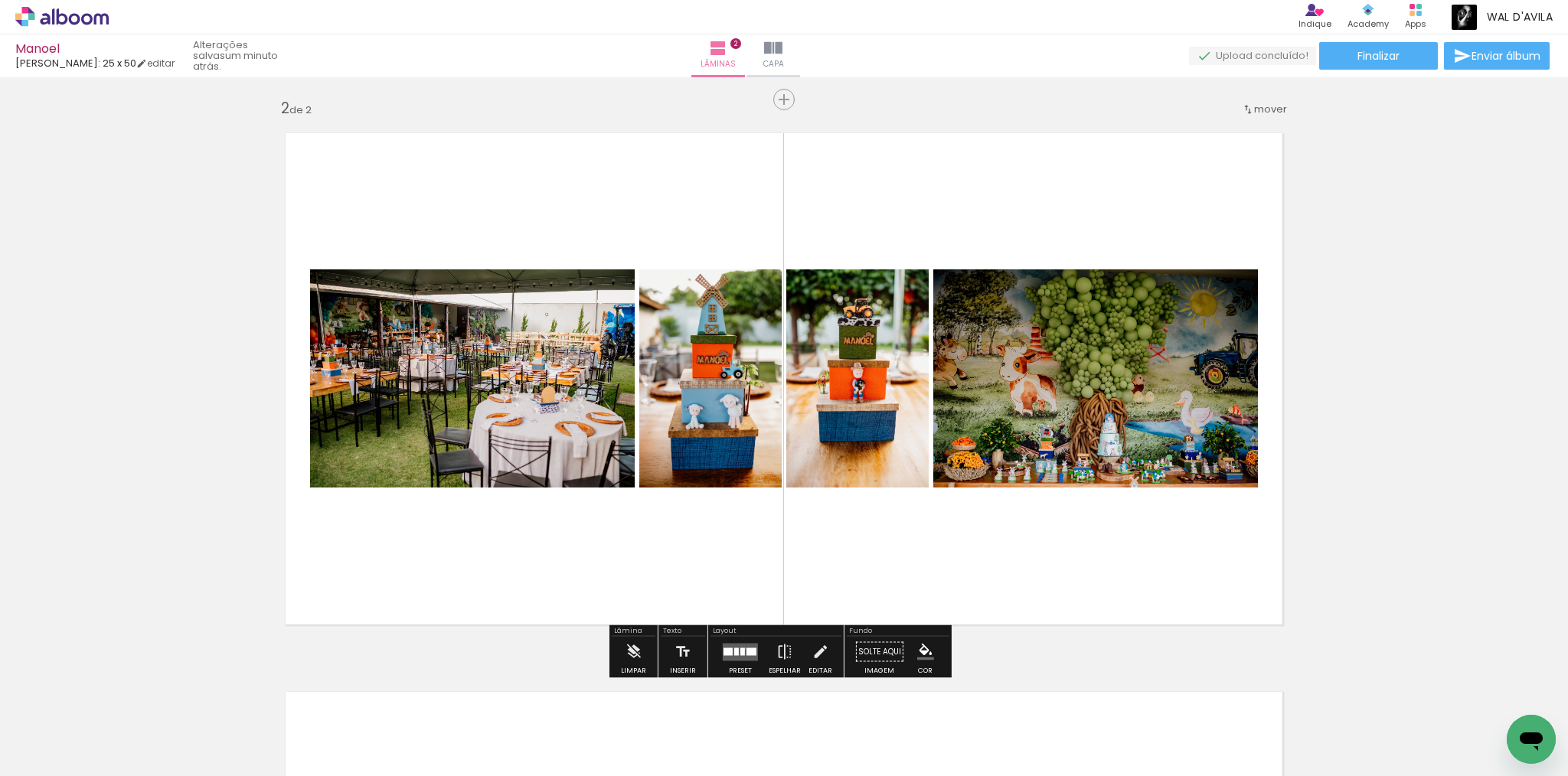
click at [742, 648] on quentale-layouter at bounding box center [740, 652] width 35 height 18
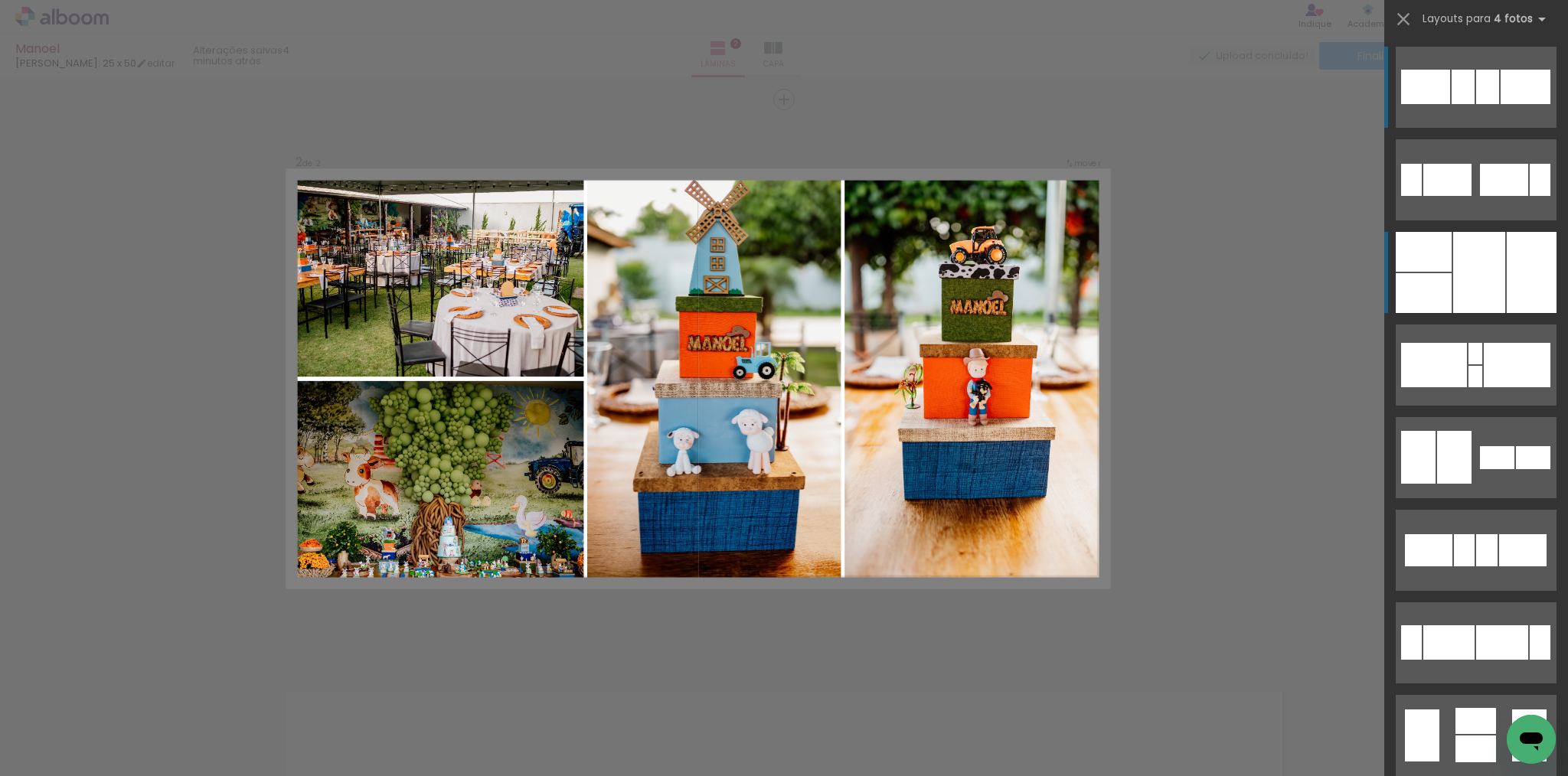
click at [1497, 280] on div at bounding box center [1479, 272] width 52 height 81
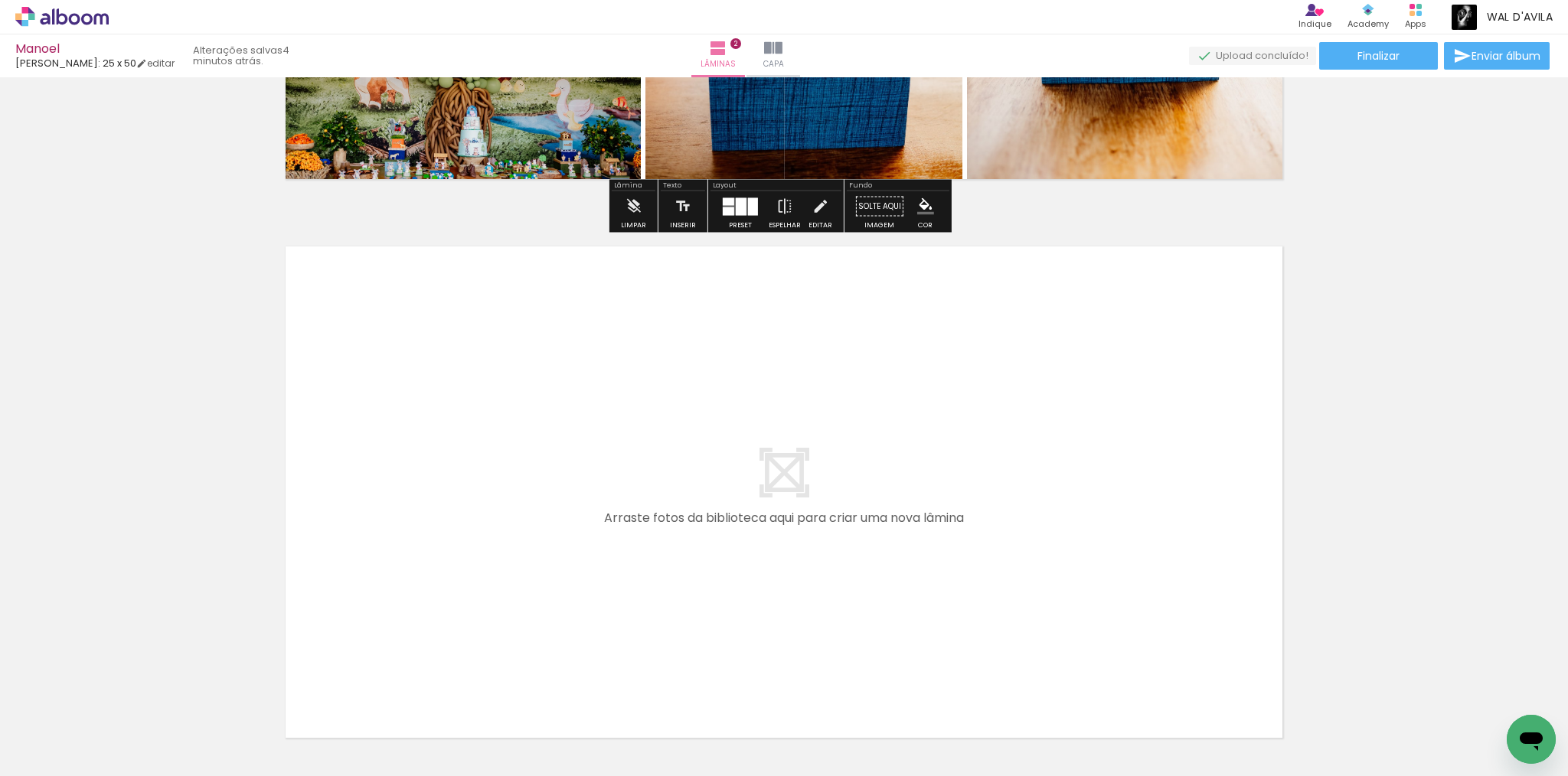
scroll to position [1132, 0]
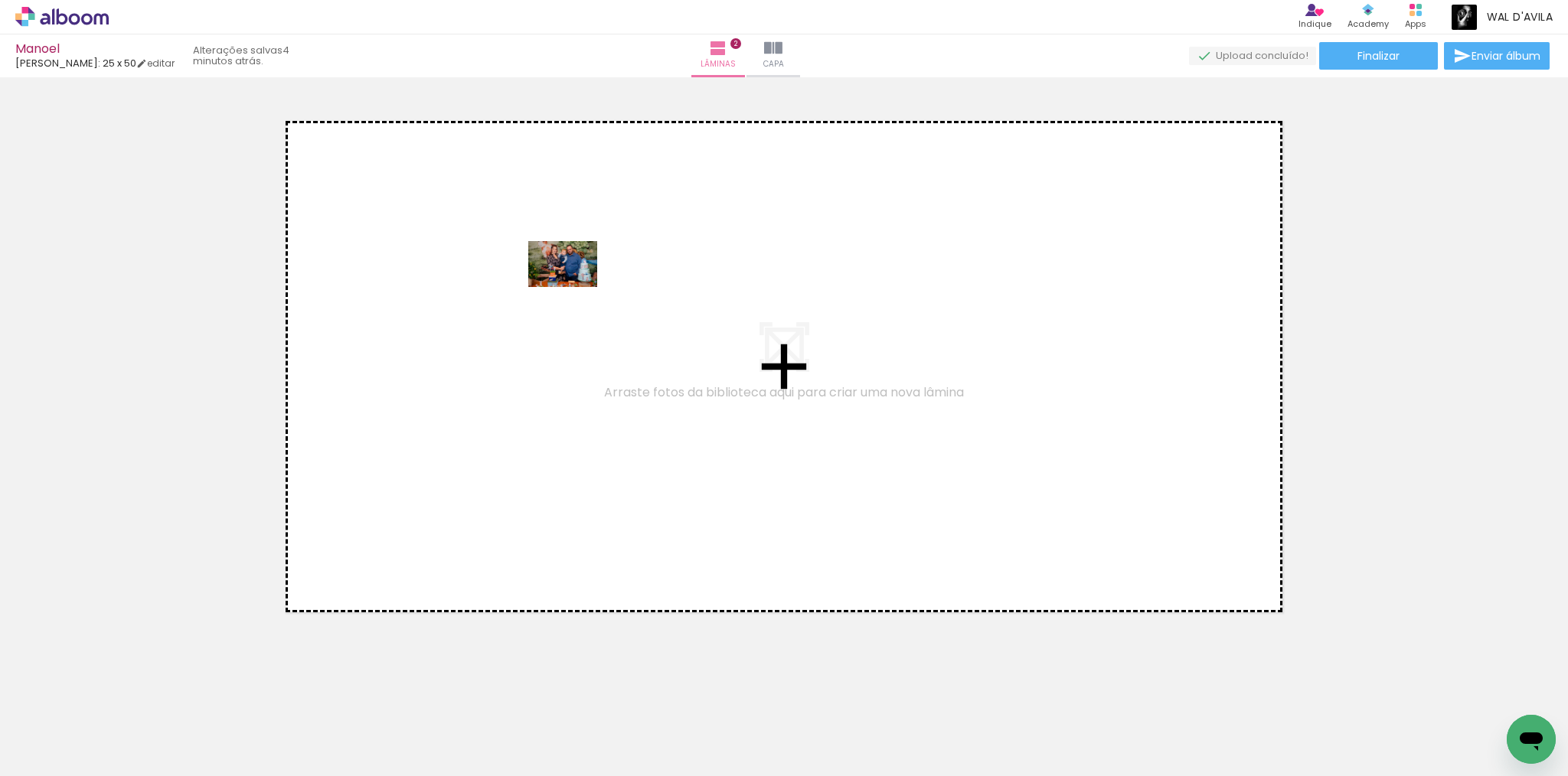
drag, startPoint x: 1021, startPoint y: 730, endPoint x: 574, endPoint y: 287, distance: 629.3
click at [574, 287] on quentale-workspace at bounding box center [784, 388] width 1568 height 776
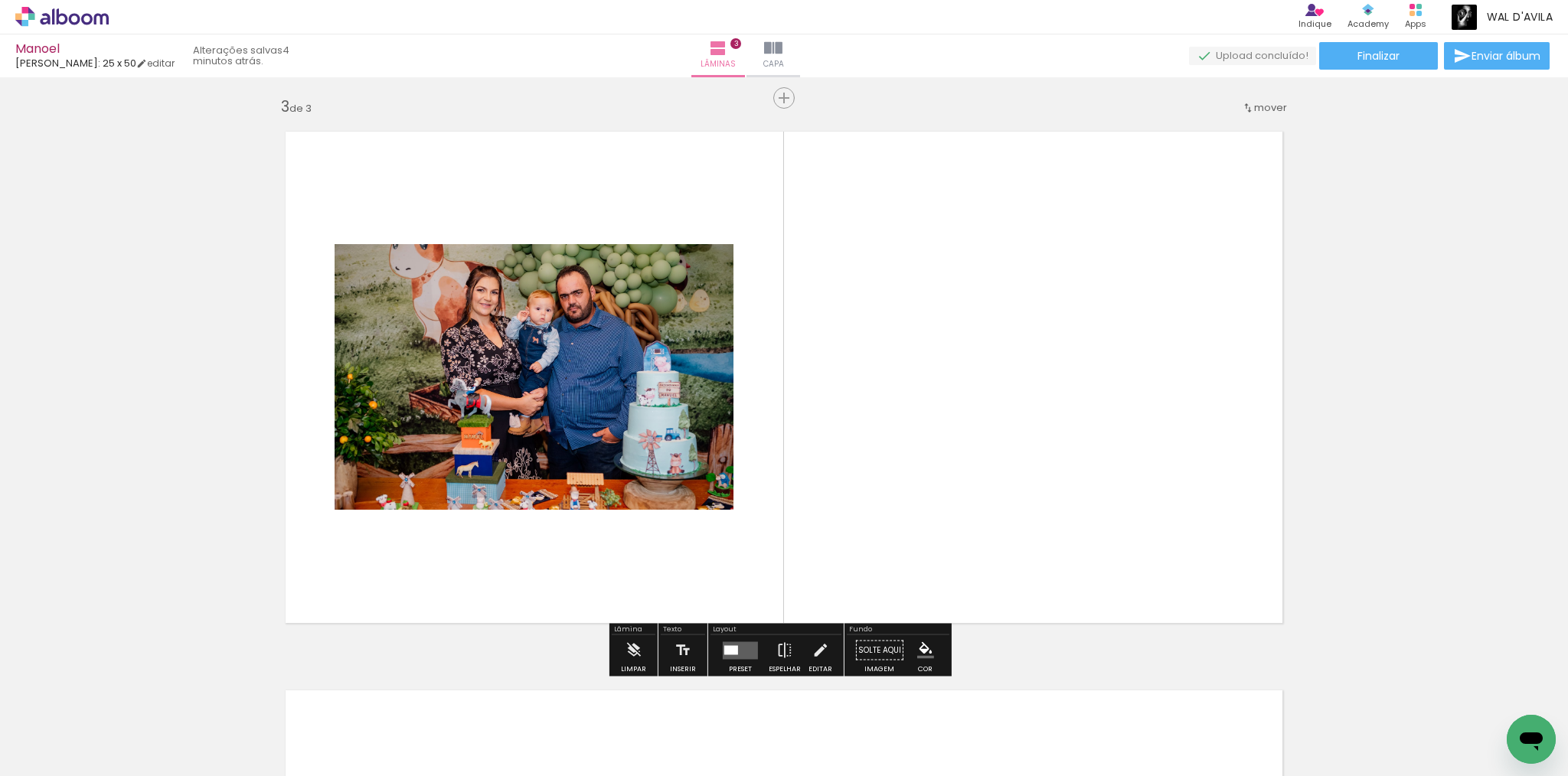
scroll to position [1120, 0]
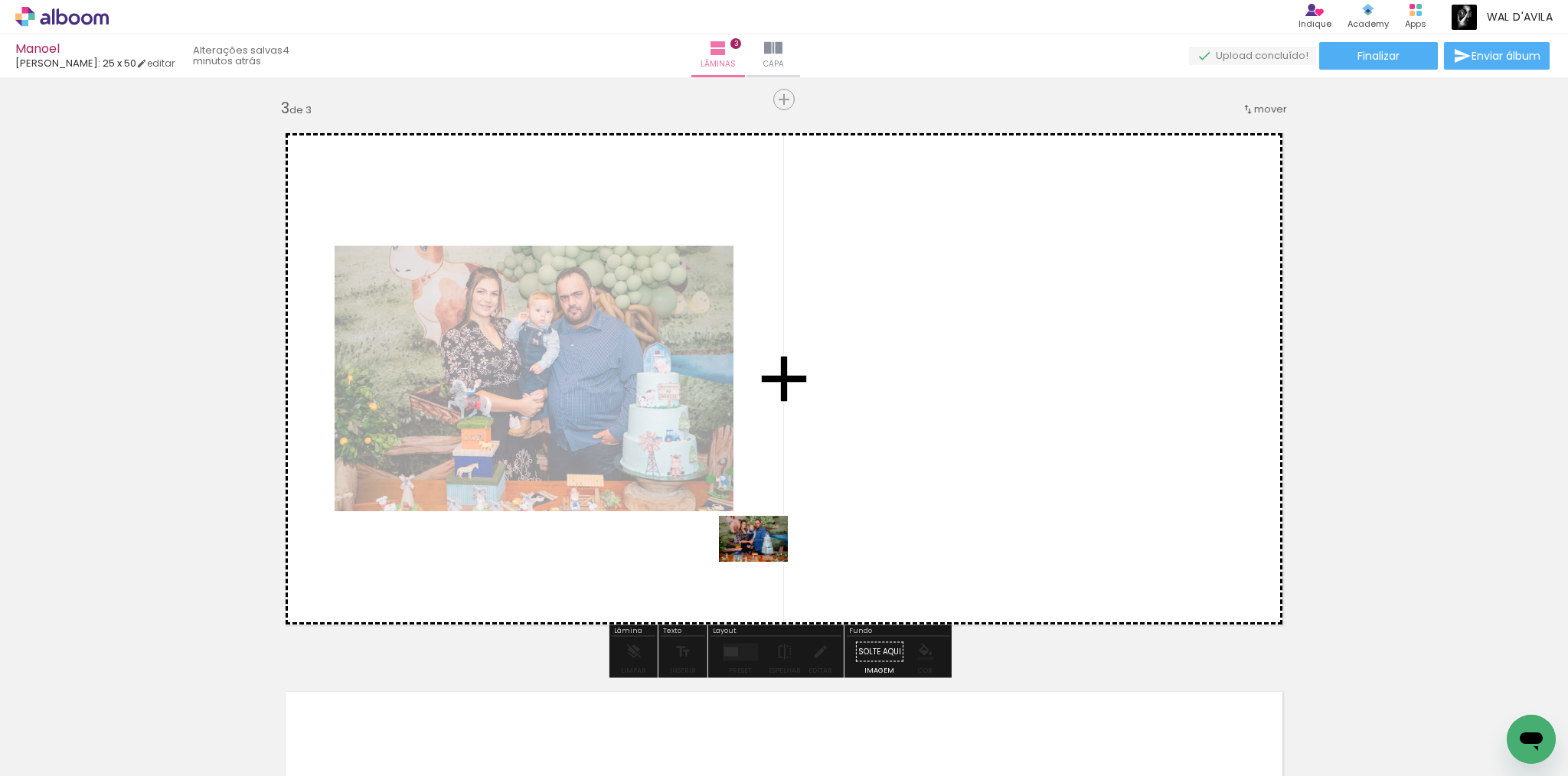
drag, startPoint x: 1052, startPoint y: 674, endPoint x: 1034, endPoint y: 633, distance: 44.8
click at [734, 542] on quentale-workspace at bounding box center [784, 388] width 1568 height 776
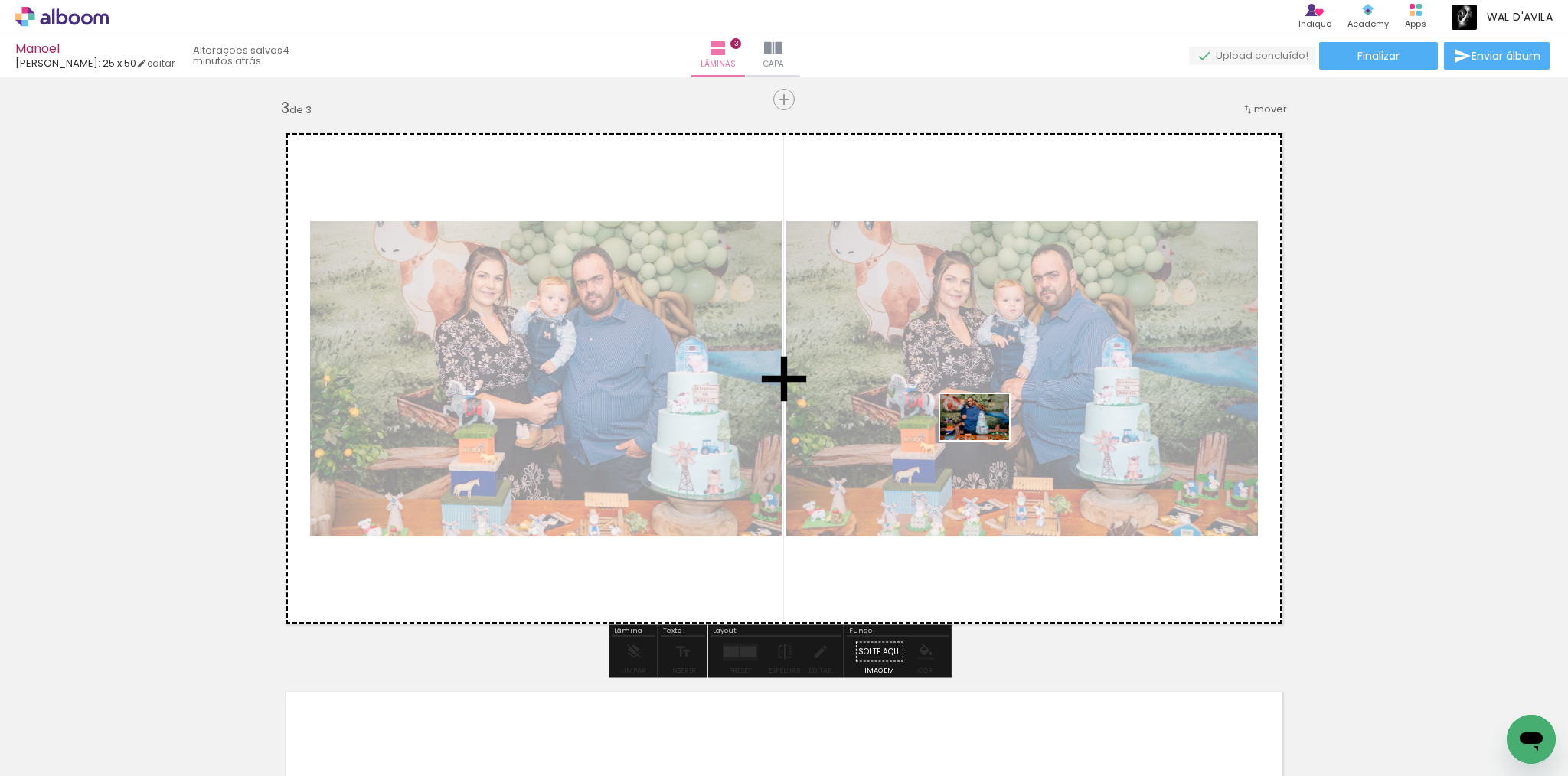
drag, startPoint x: 1195, startPoint y: 728, endPoint x: 1131, endPoint y: 479, distance: 257.1
click at [946, 375] on quentale-workspace at bounding box center [784, 388] width 1568 height 776
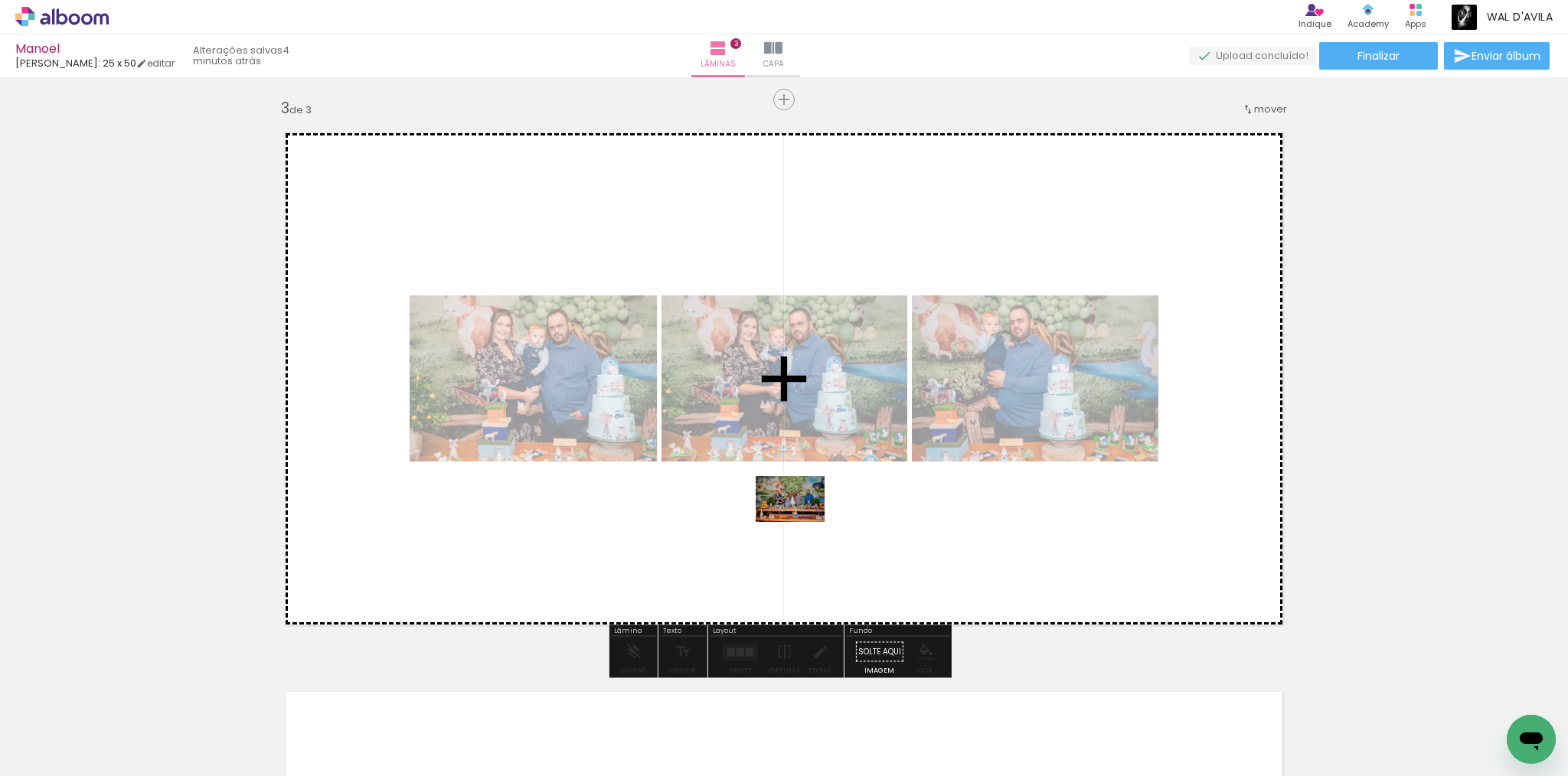
drag, startPoint x: 1280, startPoint y: 716, endPoint x: 802, endPoint y: 522, distance: 515.9
click at [802, 522] on quentale-workspace at bounding box center [784, 388] width 1568 height 776
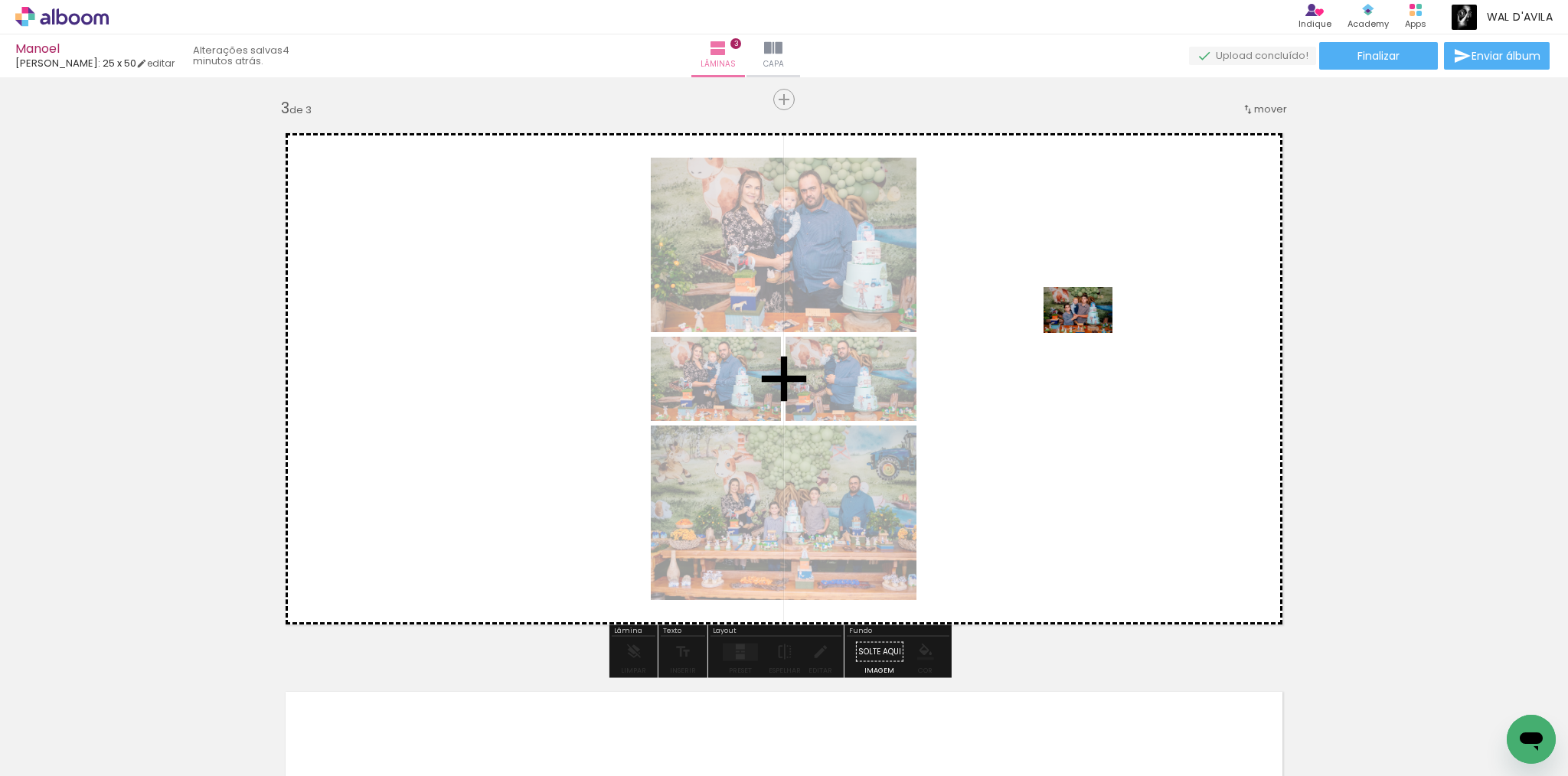
drag, startPoint x: 1334, startPoint y: 682, endPoint x: 1088, endPoint y: 329, distance: 430.3
click at [1089, 330] on quentale-workspace at bounding box center [784, 388] width 1568 height 776
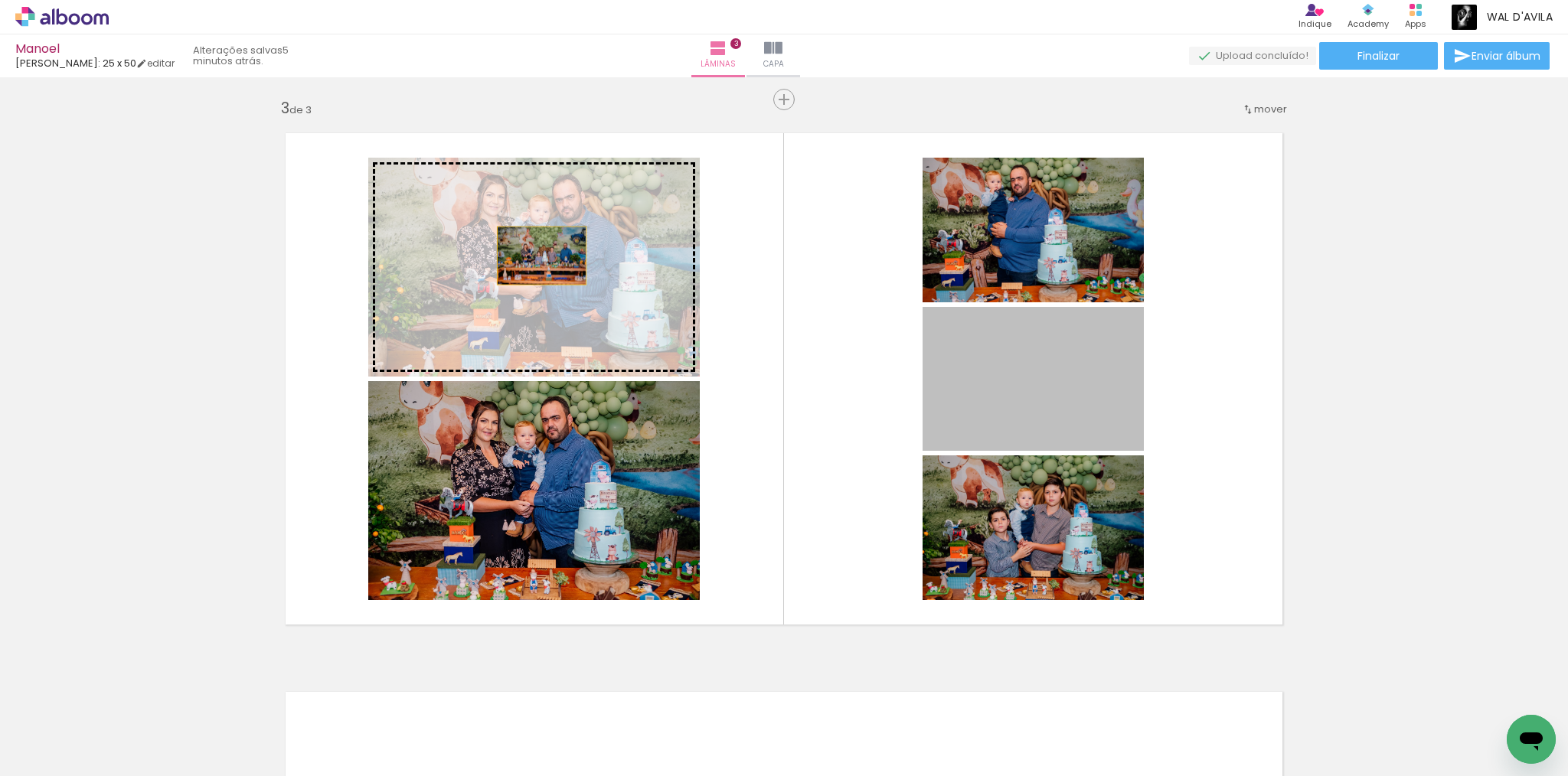
drag, startPoint x: 1032, startPoint y: 378, endPoint x: 536, endPoint y: 255, distance: 511.0
click at [0, 0] on slot at bounding box center [0, 0] width 0 height 0
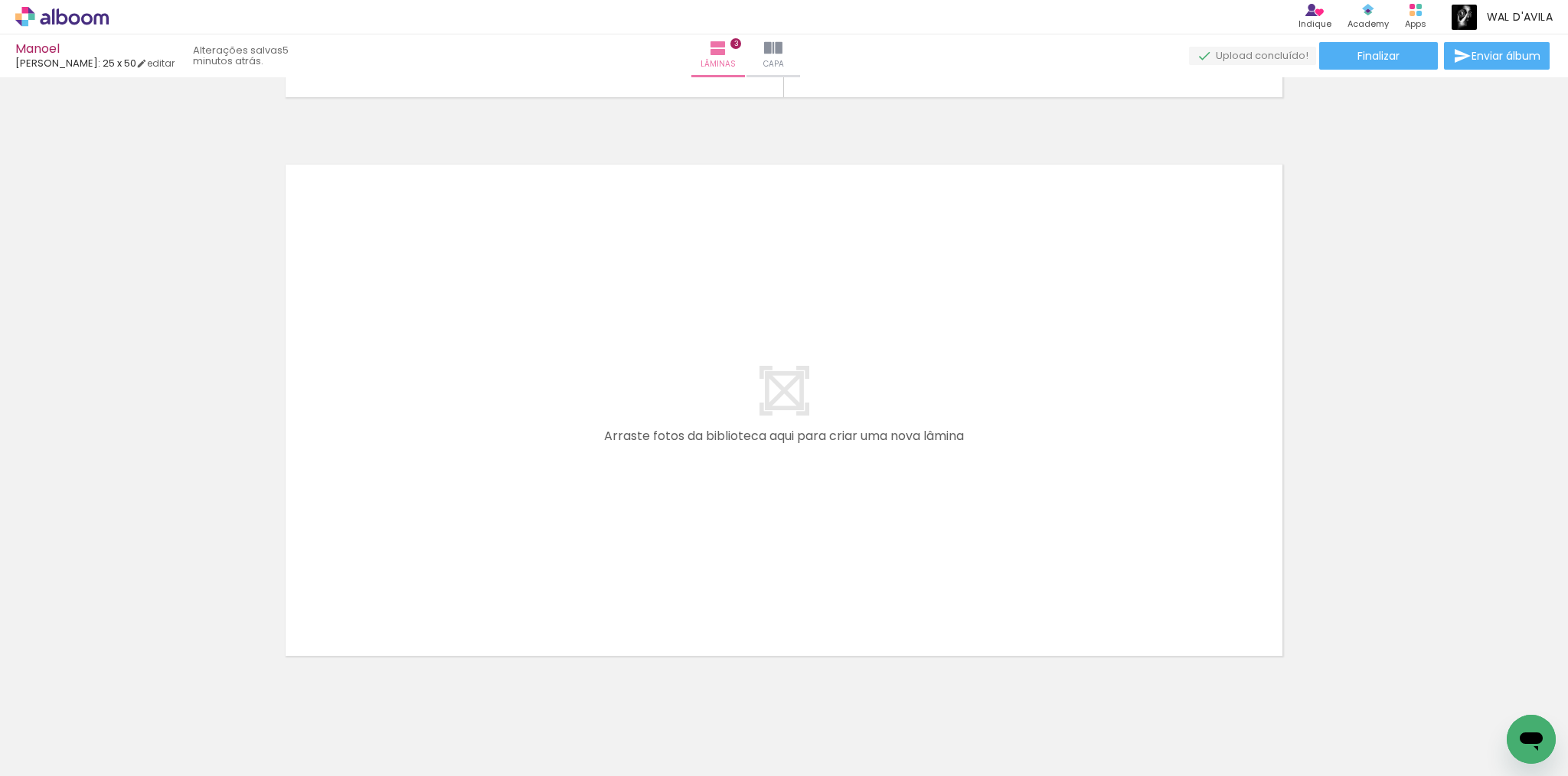
scroll to position [0, 971]
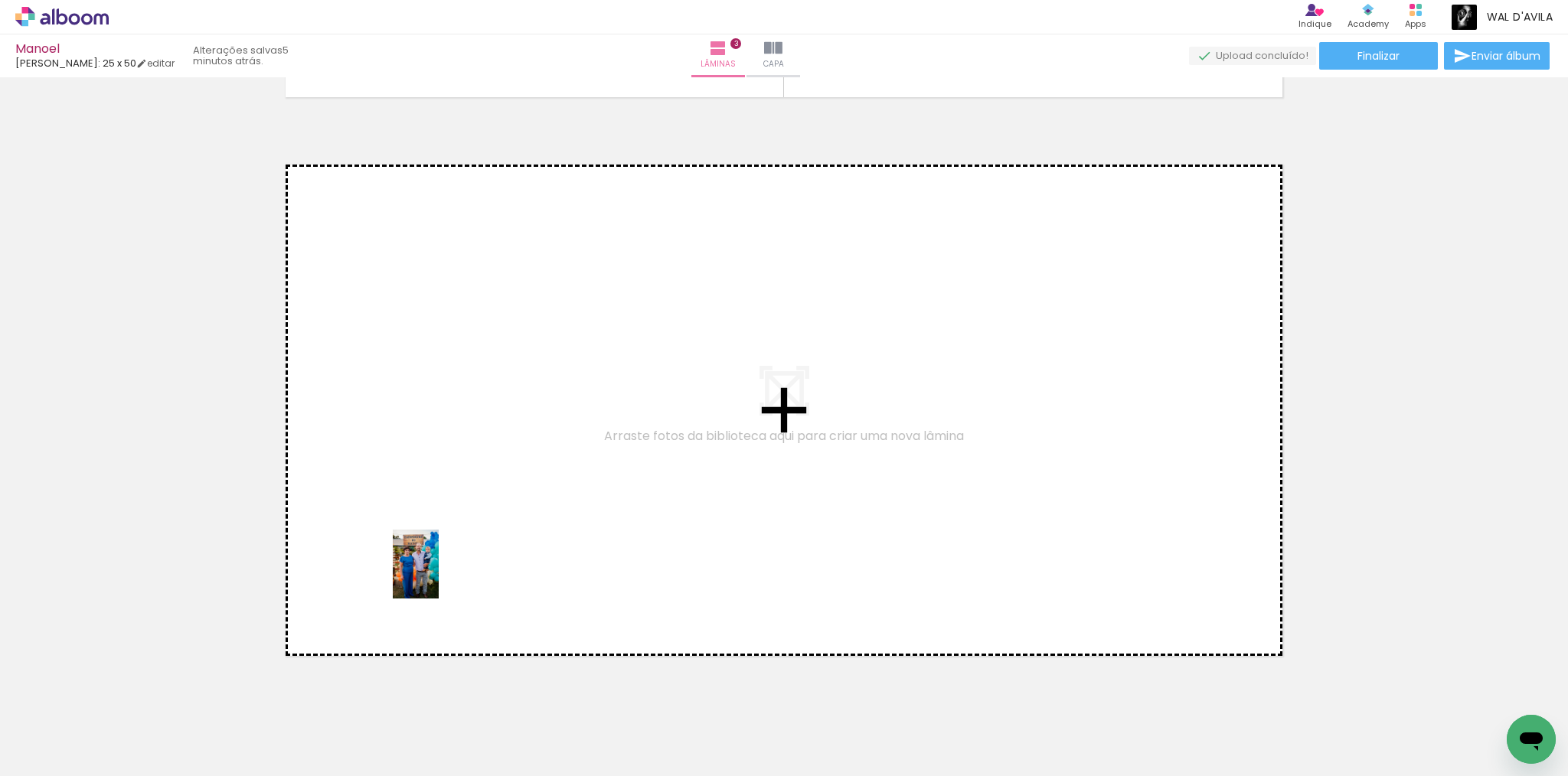
drag, startPoint x: 472, startPoint y: 745, endPoint x: 423, endPoint y: 463, distance: 286.2
click at [423, 463] on quentale-workspace at bounding box center [784, 388] width 1568 height 776
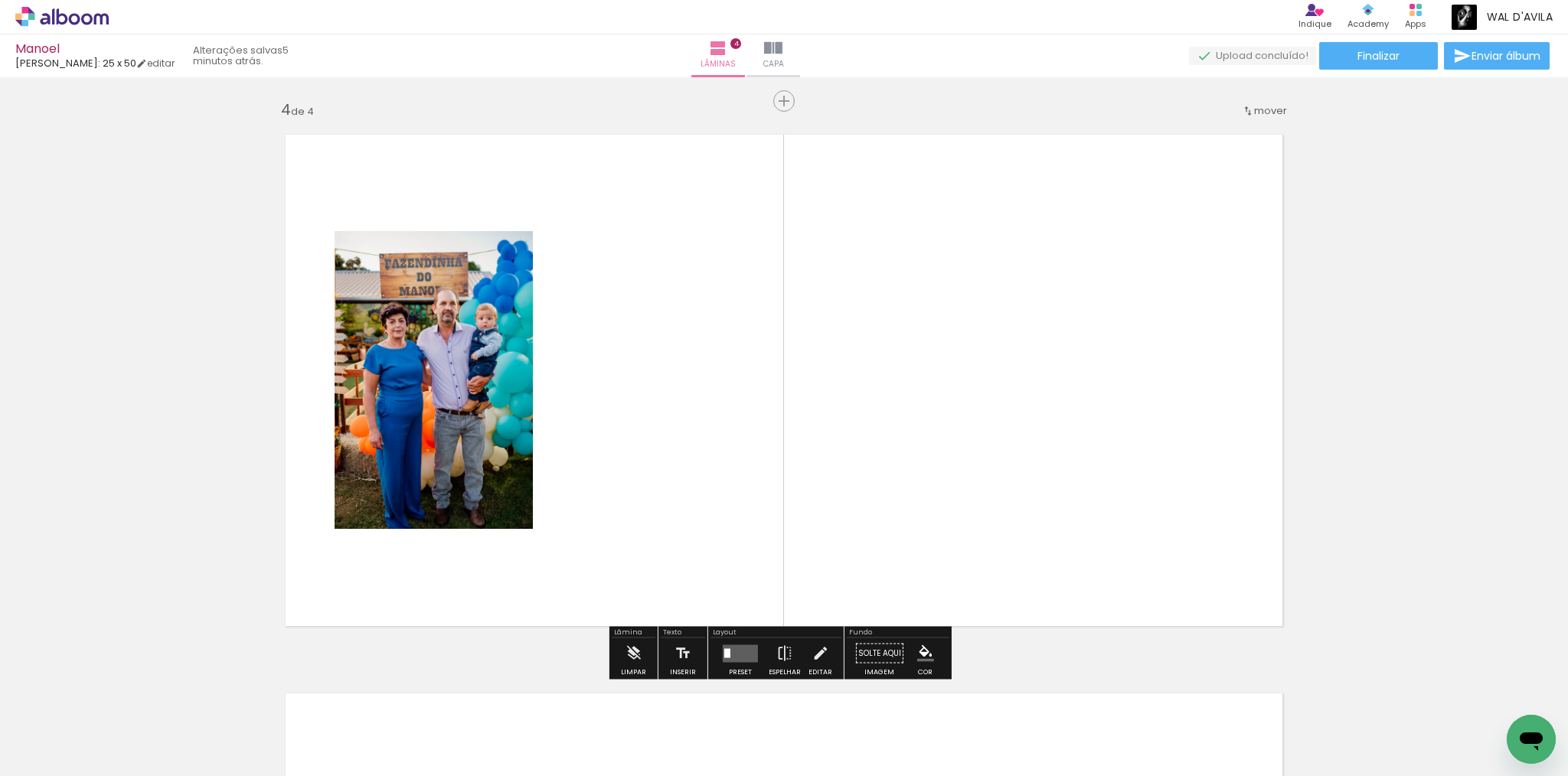
scroll to position [1679, 0]
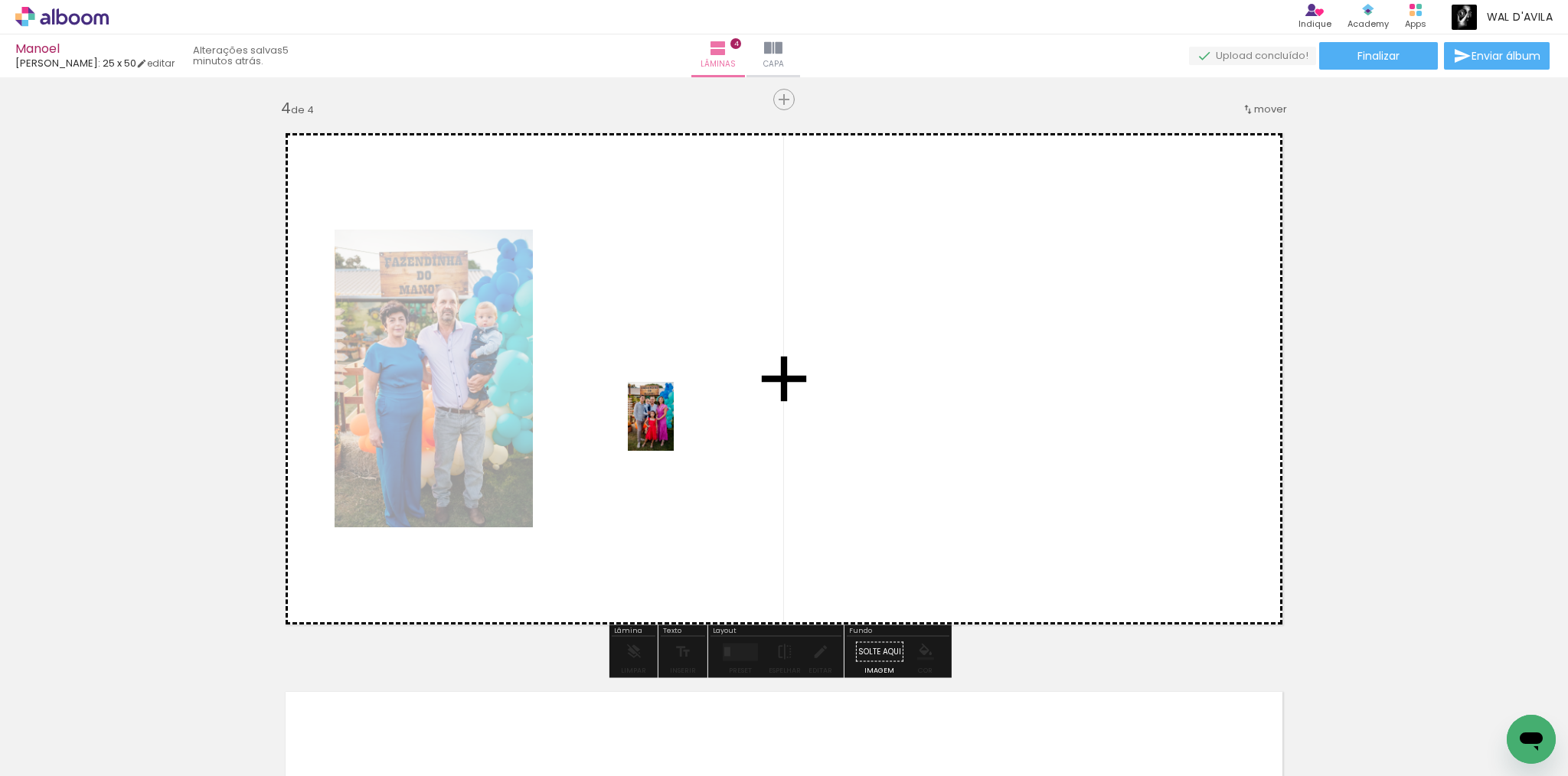
drag, startPoint x: 566, startPoint y: 730, endPoint x: 674, endPoint y: 428, distance: 320.7
click at [674, 428] on quentale-workspace at bounding box center [784, 388] width 1568 height 776
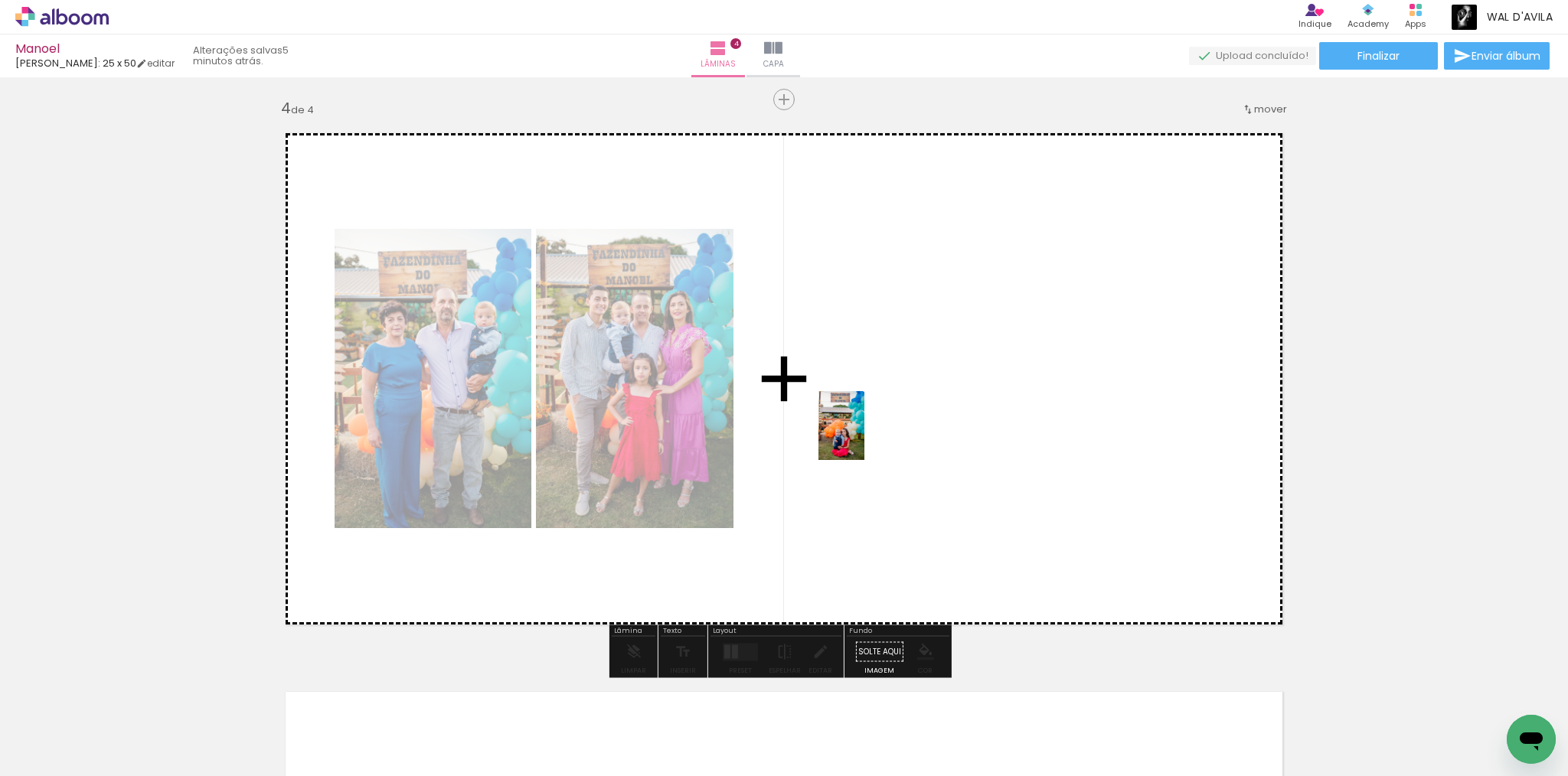
drag, startPoint x: 648, startPoint y: 743, endPoint x: 853, endPoint y: 494, distance: 322.5
click at [865, 428] on quentale-workspace at bounding box center [784, 388] width 1568 height 776
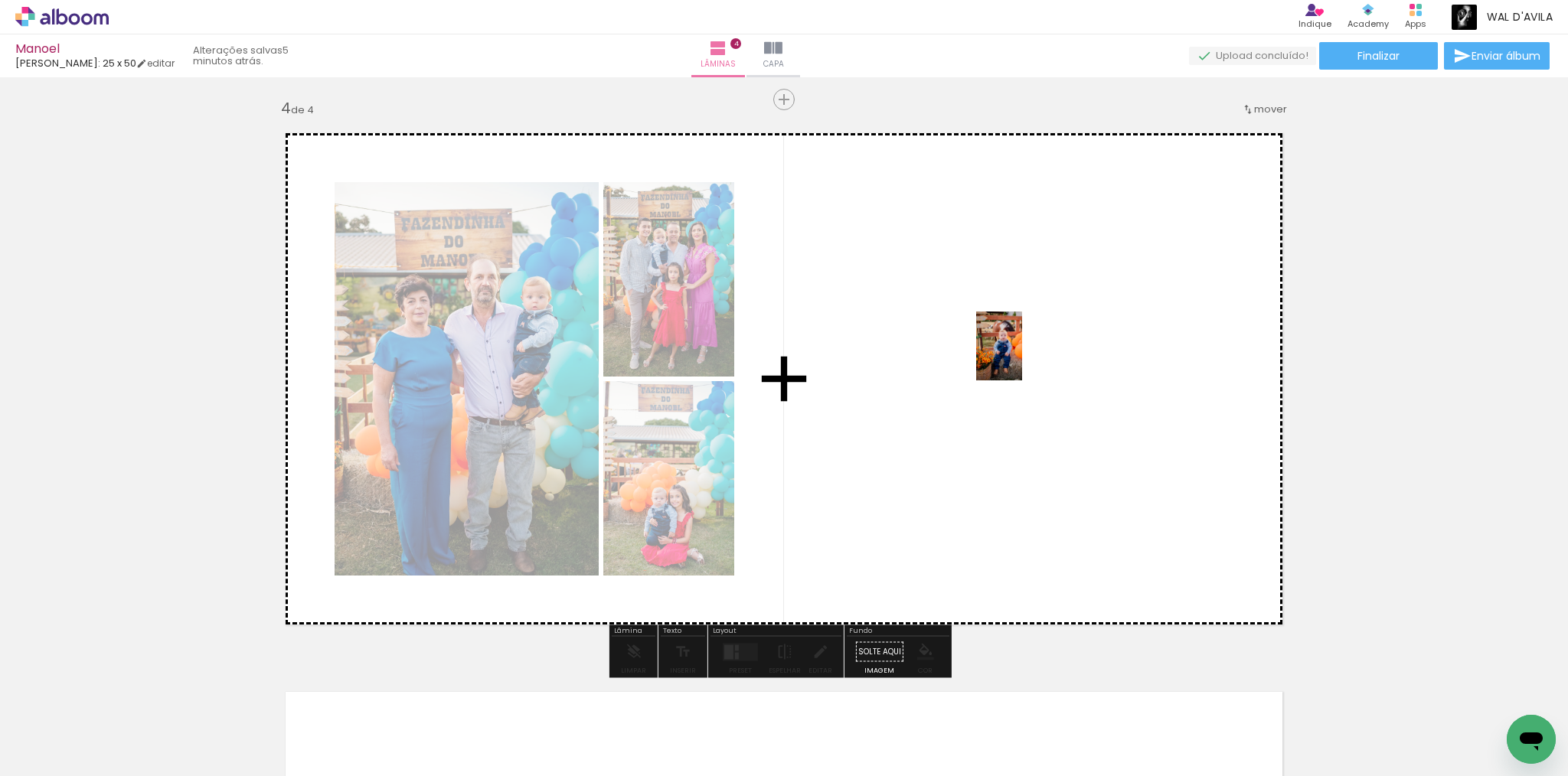
drag, startPoint x: 733, startPoint y: 739, endPoint x: 863, endPoint y: 554, distance: 226.1
click at [1027, 353] on quentale-workspace at bounding box center [784, 388] width 1568 height 776
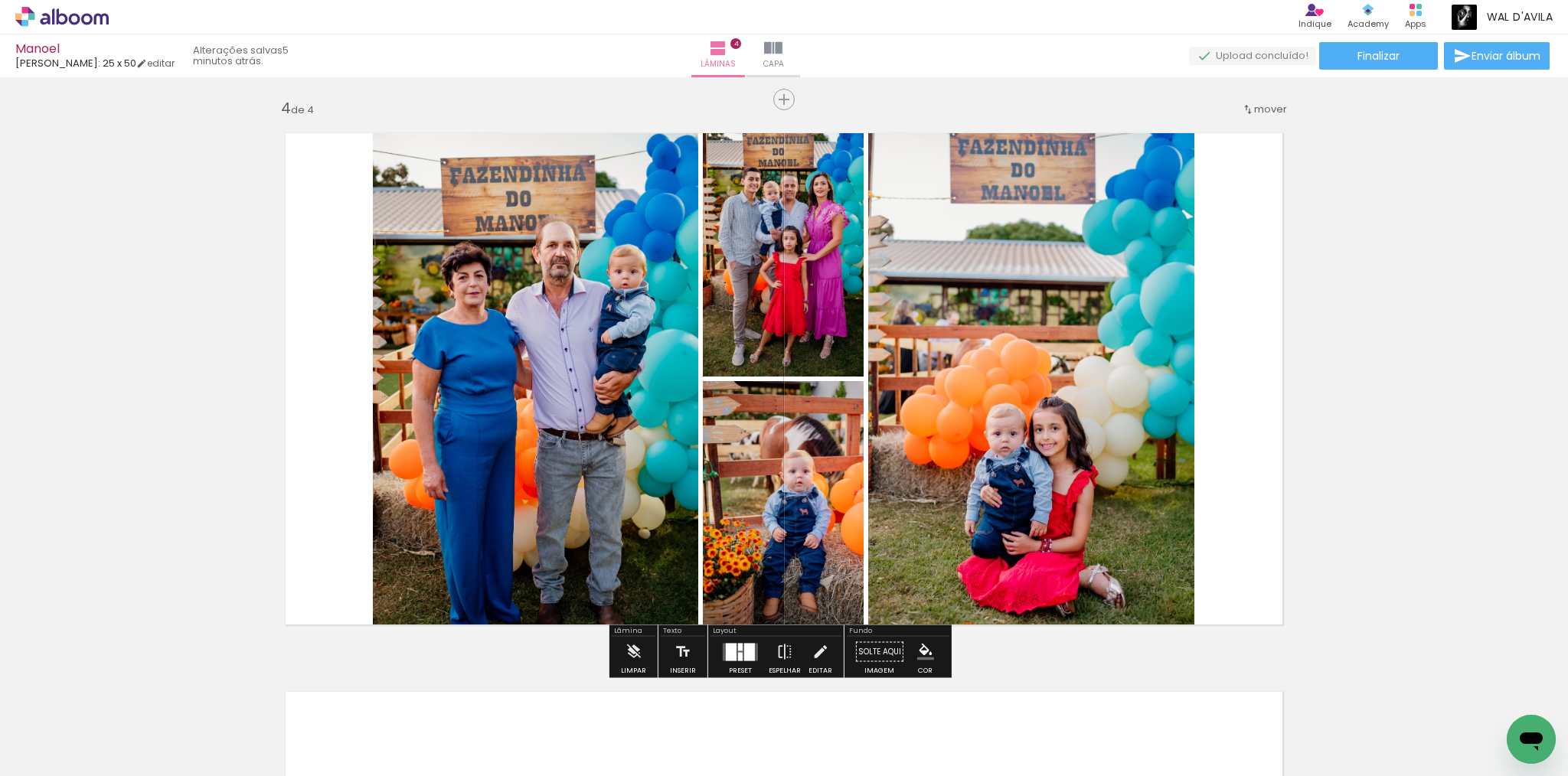
click at [744, 649] on div at bounding box center [749, 652] width 10 height 18
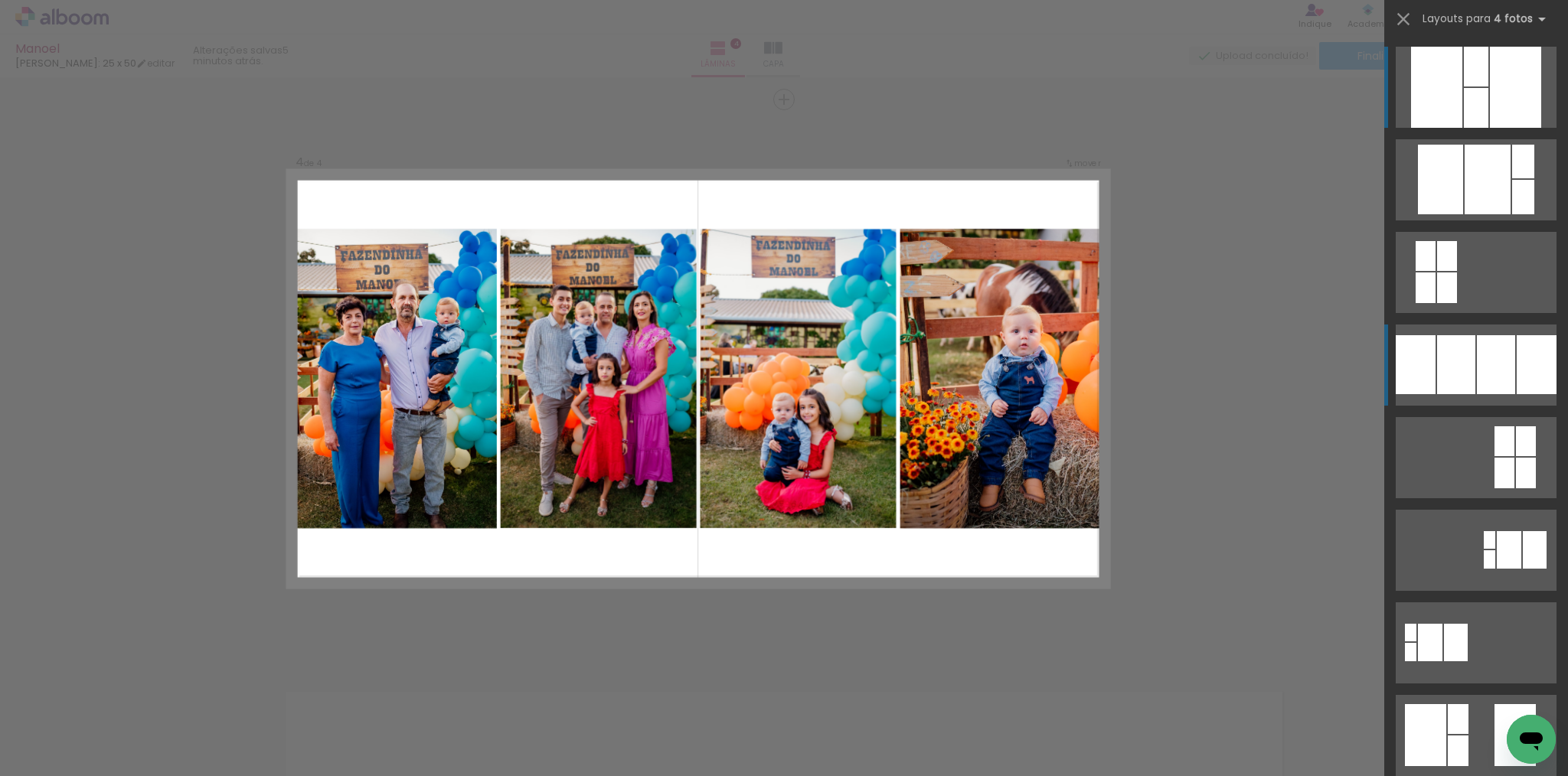
click at [1485, 371] on div at bounding box center [1496, 365] width 38 height 59
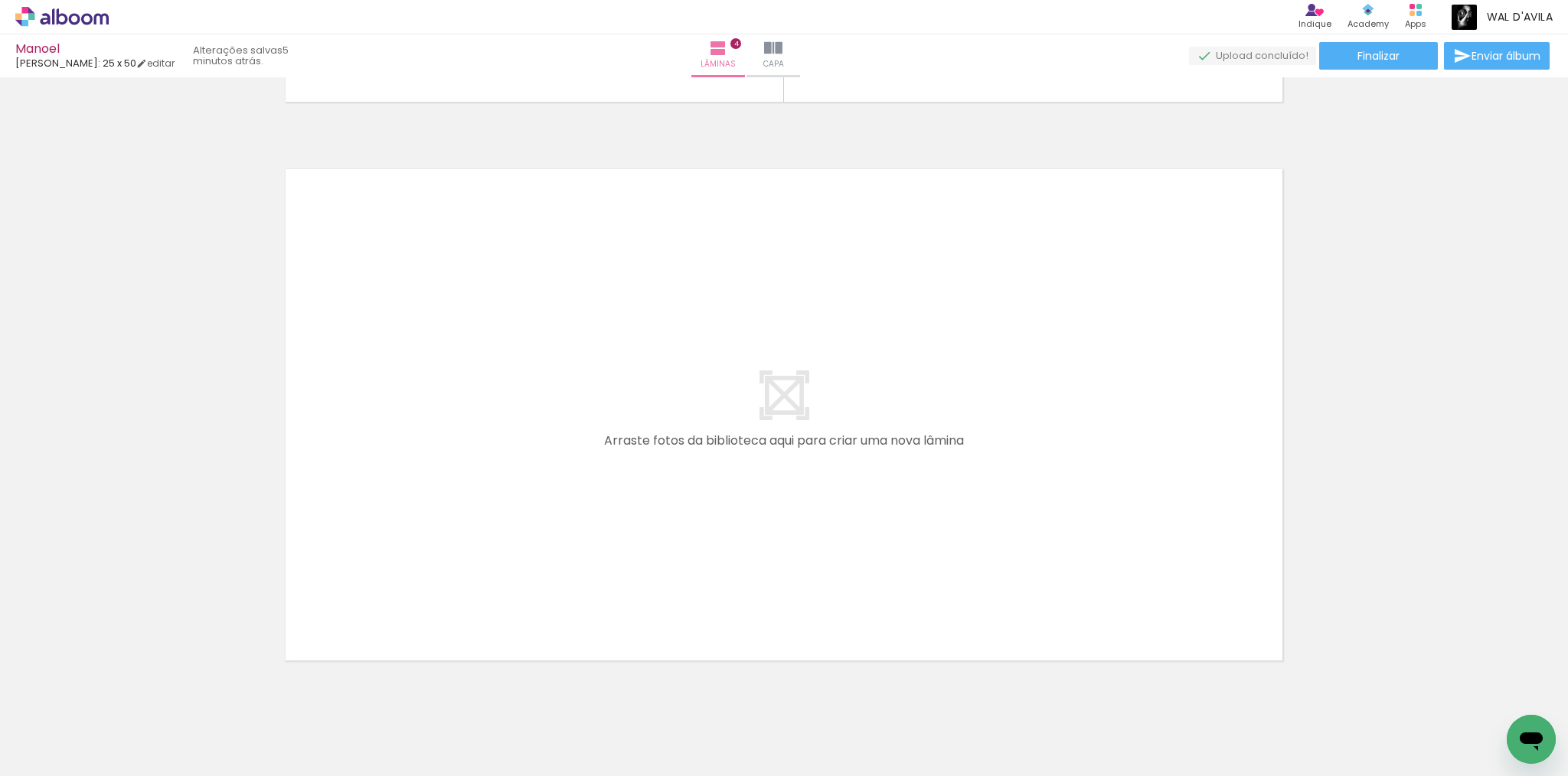
scroll to position [2250, 0]
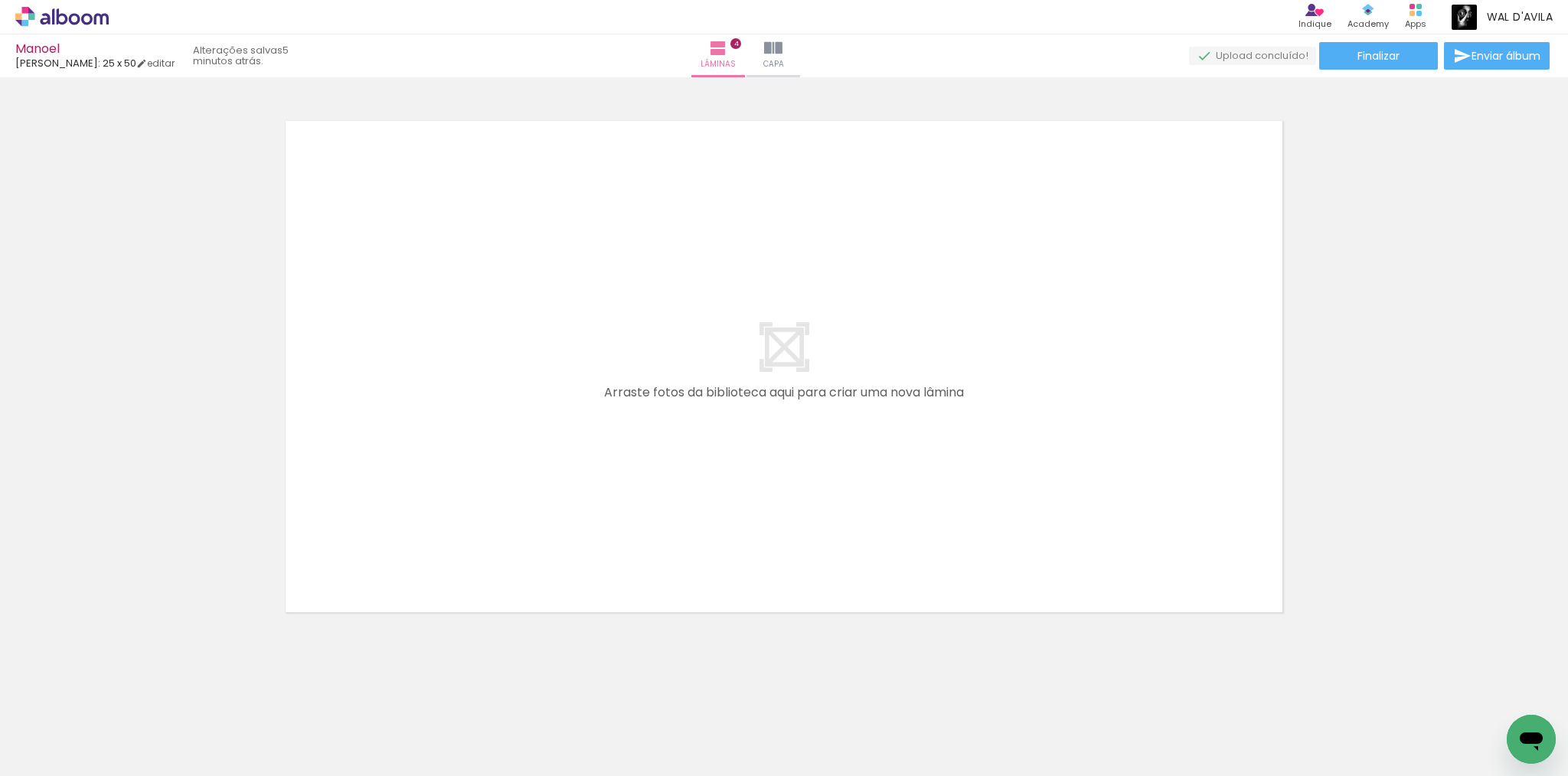
click at [906, 710] on div at bounding box center [897, 724] width 50 height 76
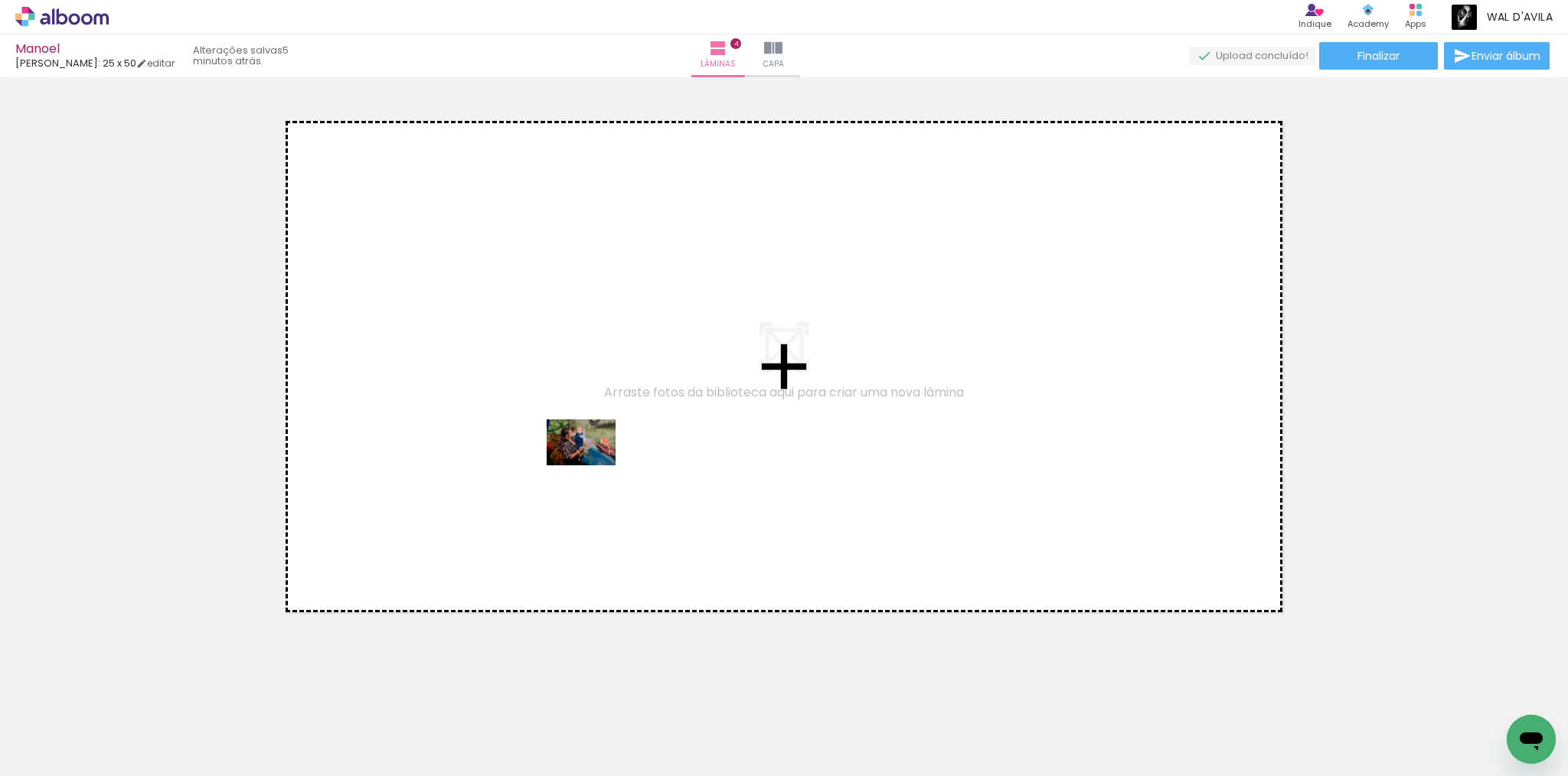
drag, startPoint x: 804, startPoint y: 721, endPoint x: 551, endPoint y: 384, distance: 421.4
click at [551, 384] on quentale-workspace at bounding box center [784, 388] width 1568 height 776
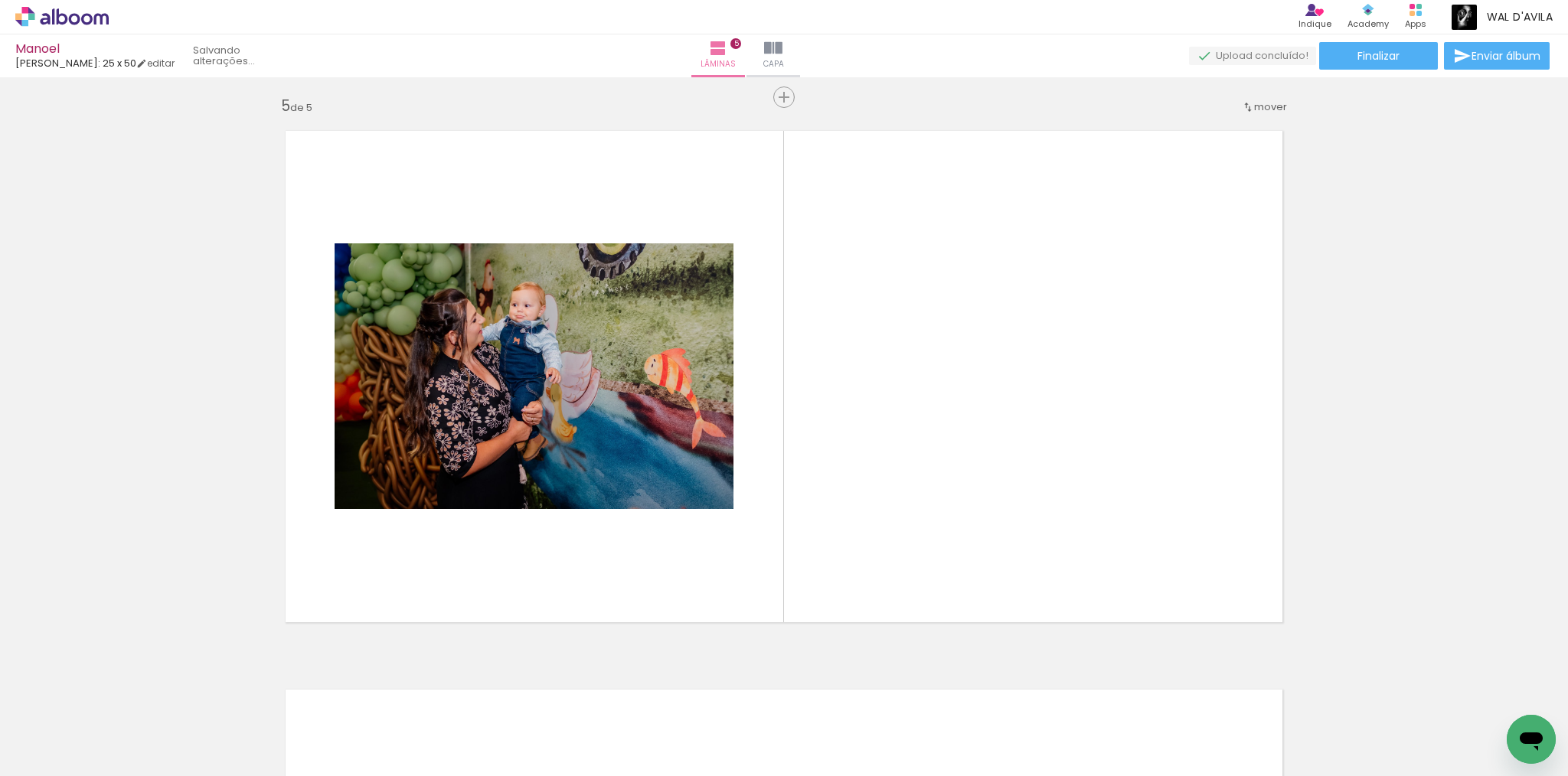
scroll to position [2238, 0]
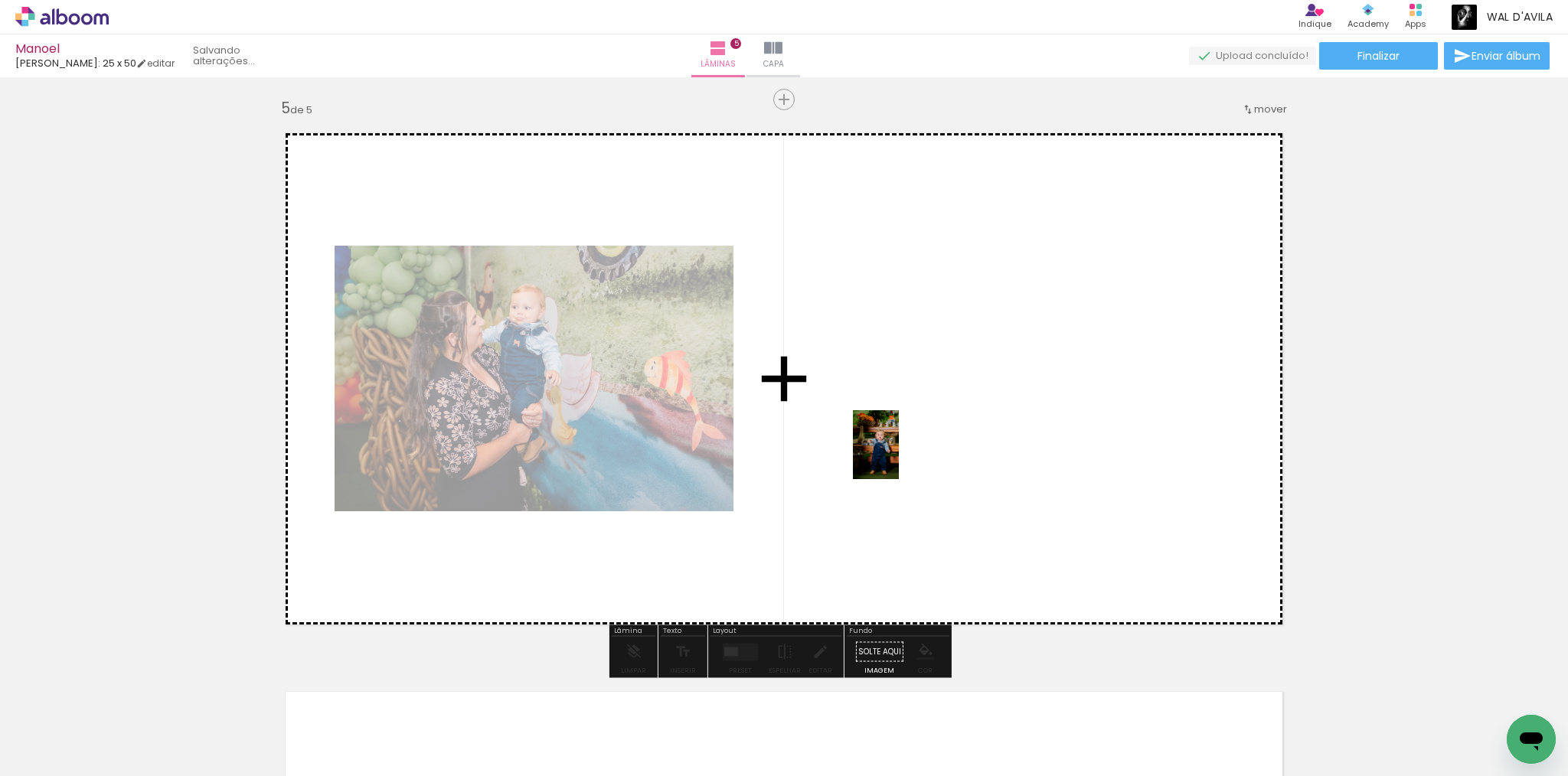
drag, startPoint x: 902, startPoint y: 718, endPoint x: 899, endPoint y: 456, distance: 262.0
click at [899, 456] on quentale-workspace at bounding box center [784, 388] width 1568 height 776
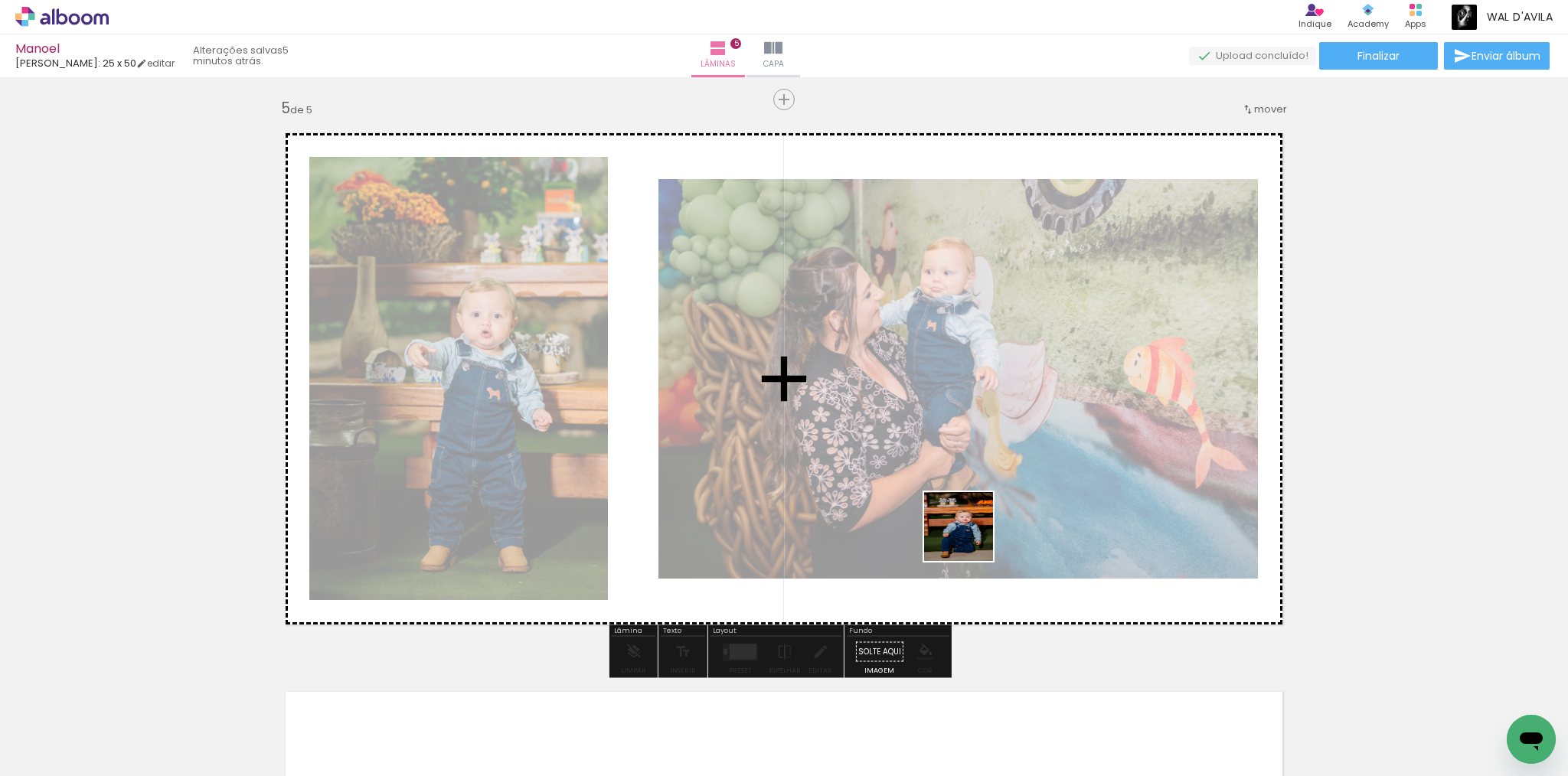
drag, startPoint x: 993, startPoint y: 734, endPoint x: 977, endPoint y: 552, distance: 182.7
click at [962, 450] on quentale-workspace at bounding box center [784, 388] width 1568 height 776
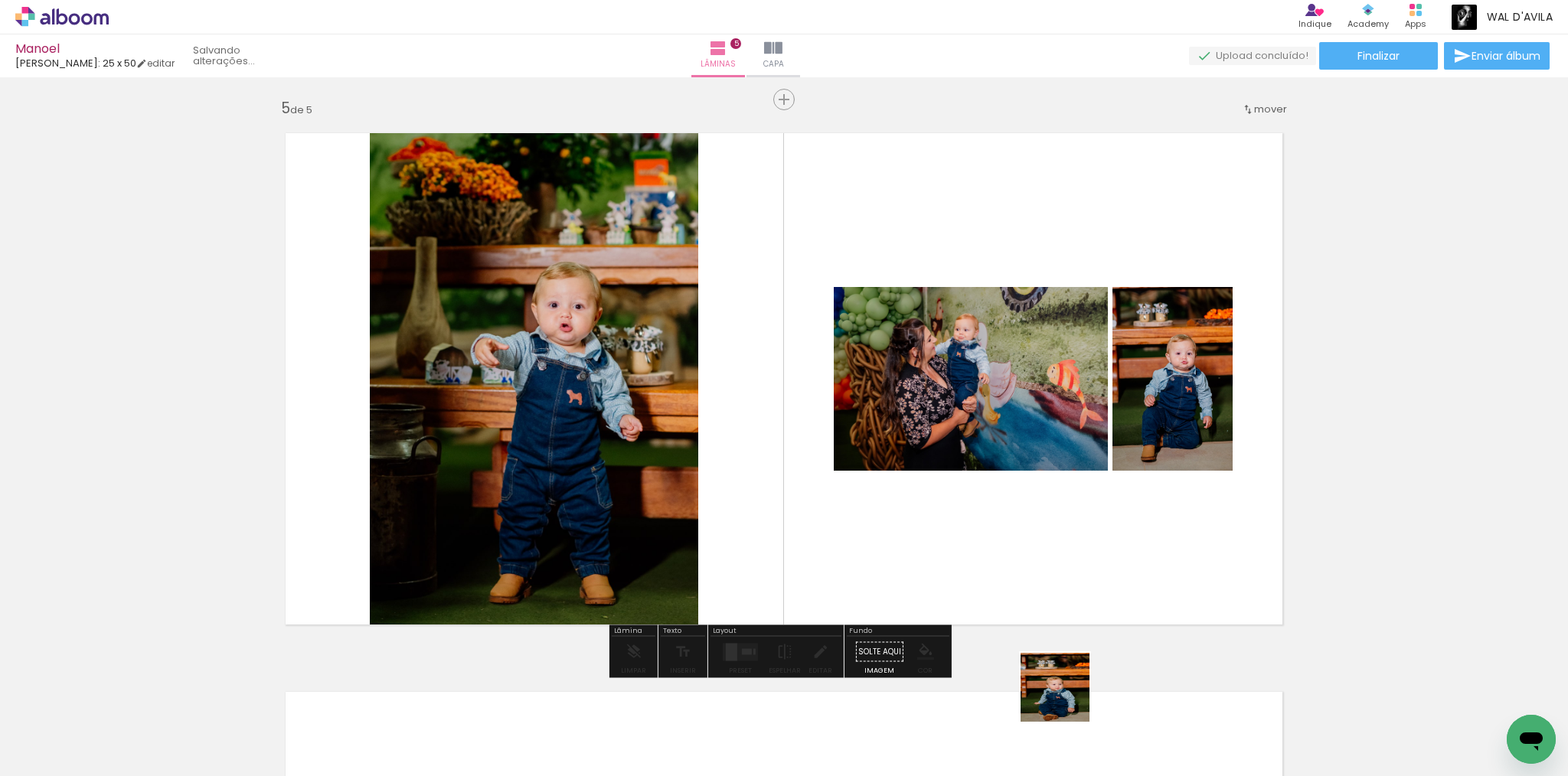
drag, startPoint x: 1067, startPoint y: 723, endPoint x: 1032, endPoint y: 507, distance: 218.8
click at [1033, 509] on quentale-workspace at bounding box center [784, 388] width 1568 height 776
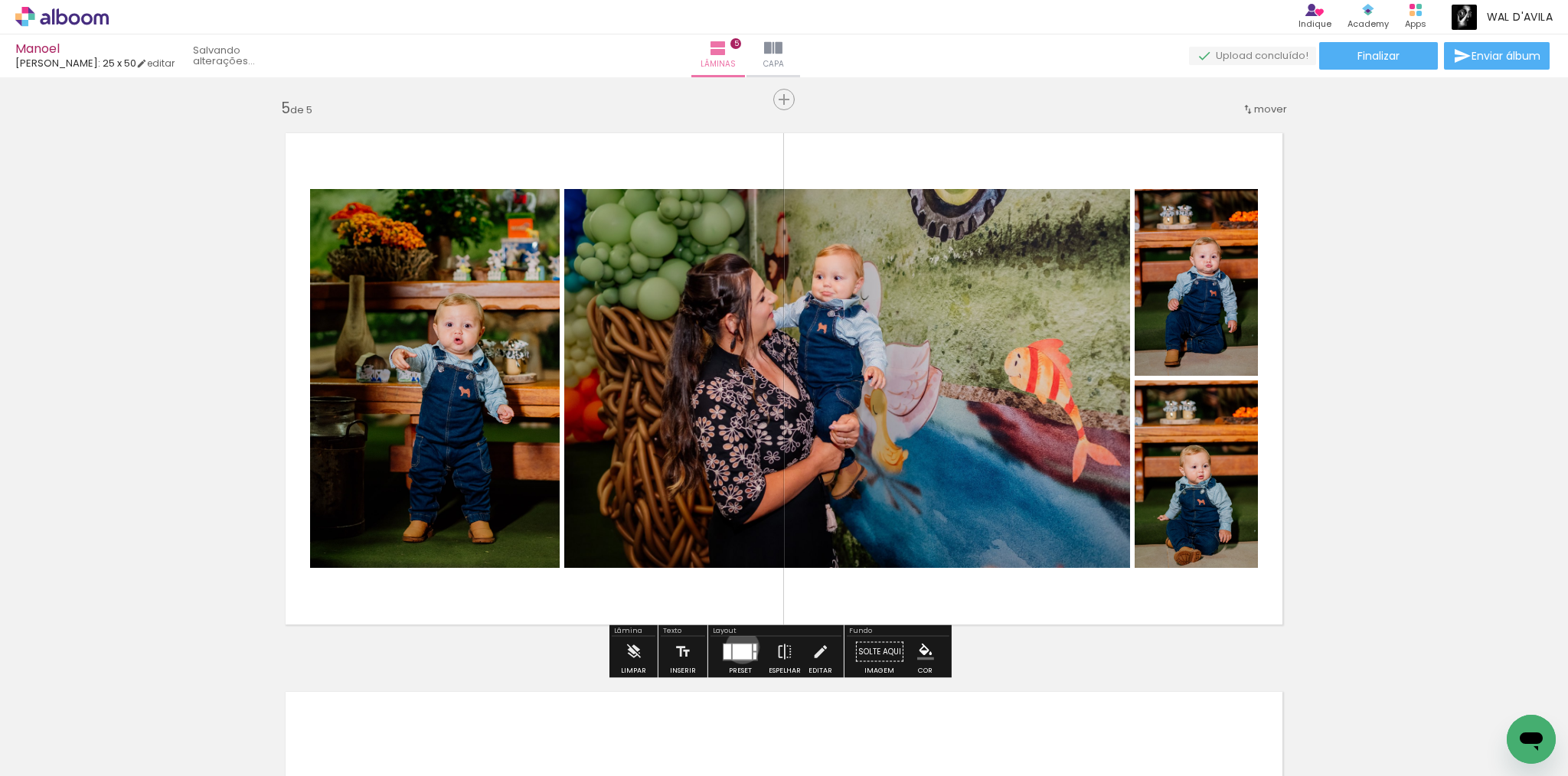
click at [739, 647] on div at bounding box center [743, 651] width 19 height 15
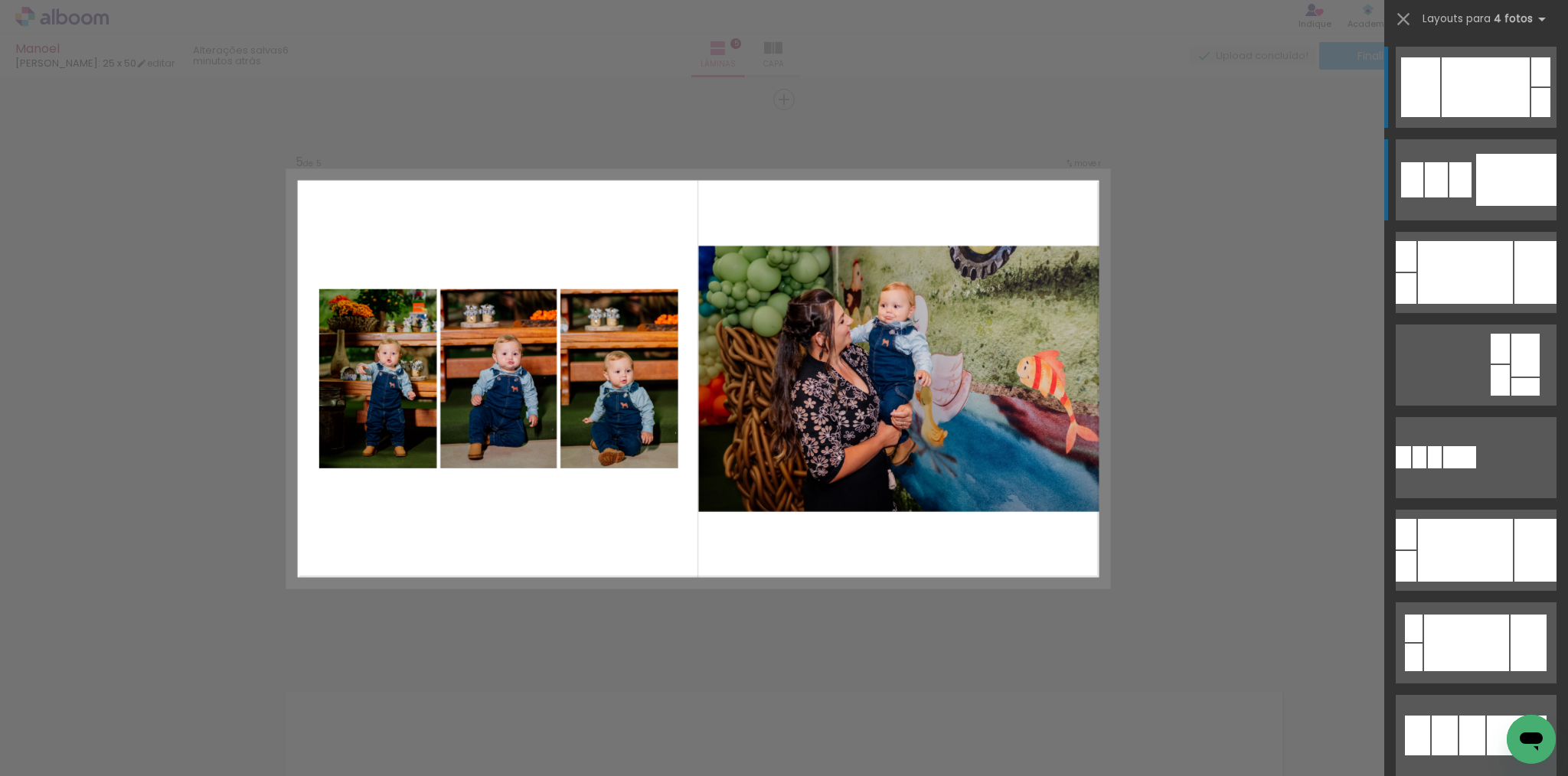
click at [1506, 176] on div at bounding box center [1516, 179] width 80 height 52
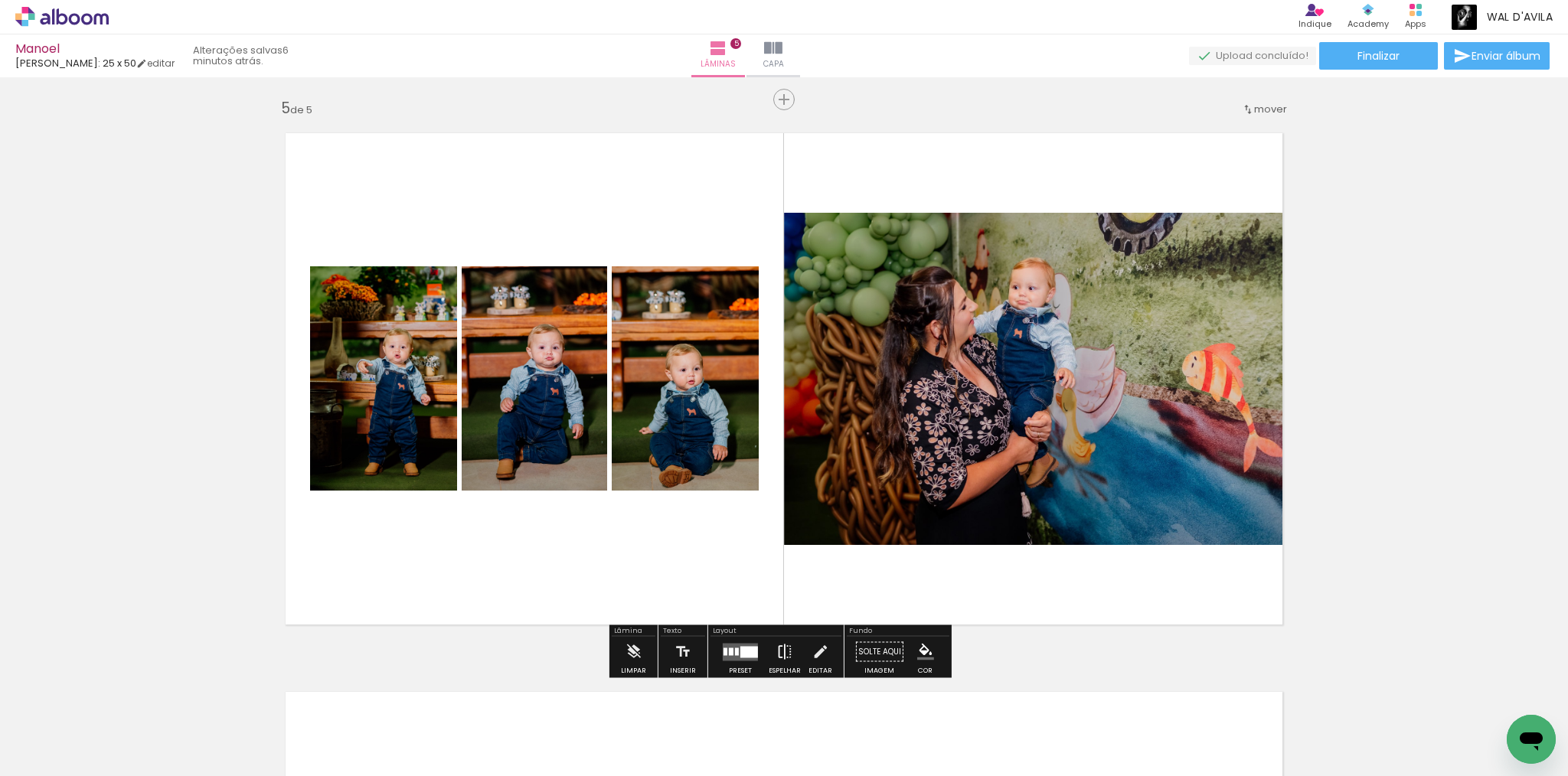
click at [776, 648] on iron-icon at bounding box center [784, 652] width 17 height 30
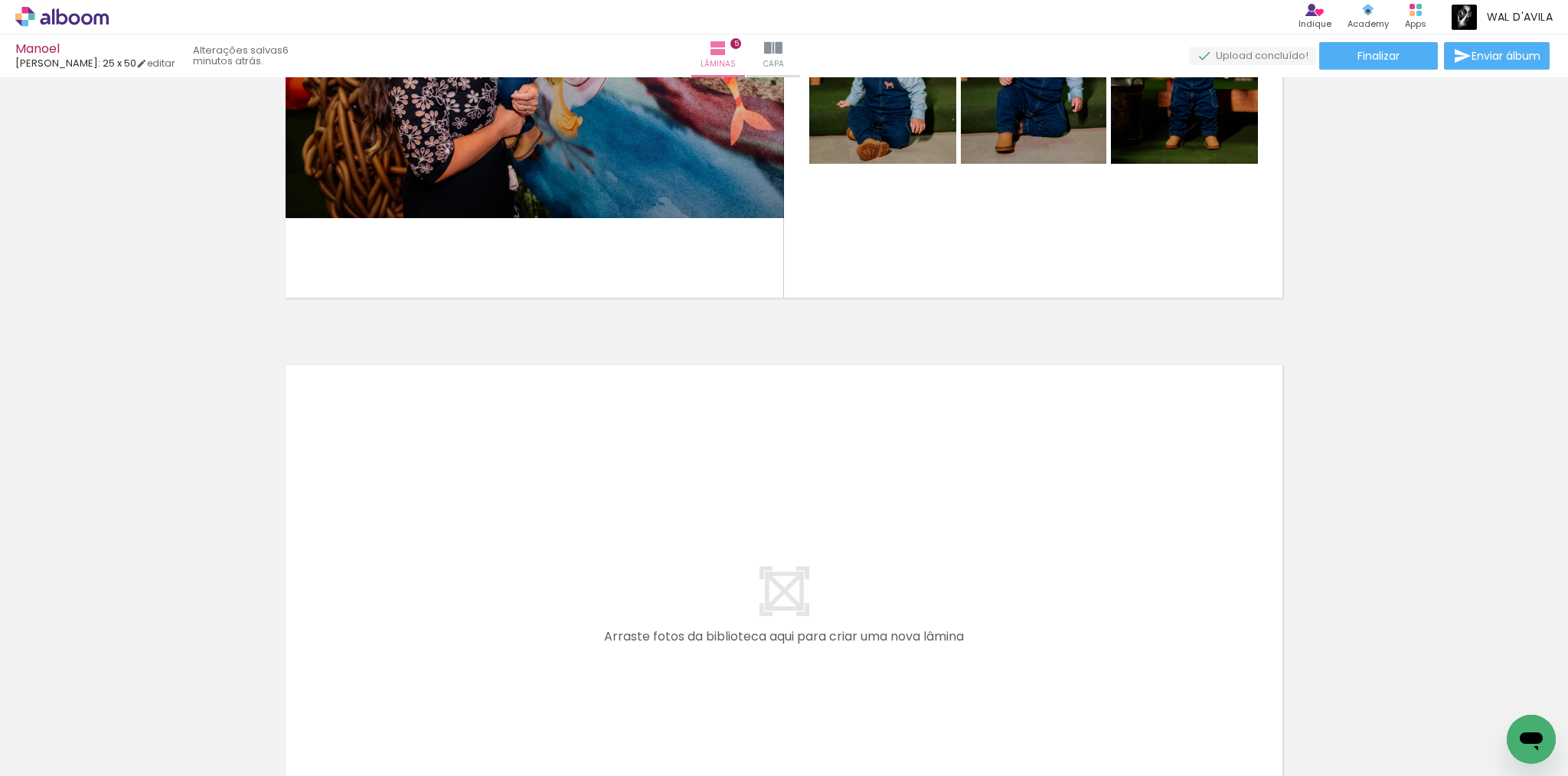
scroll to position [2808, 0]
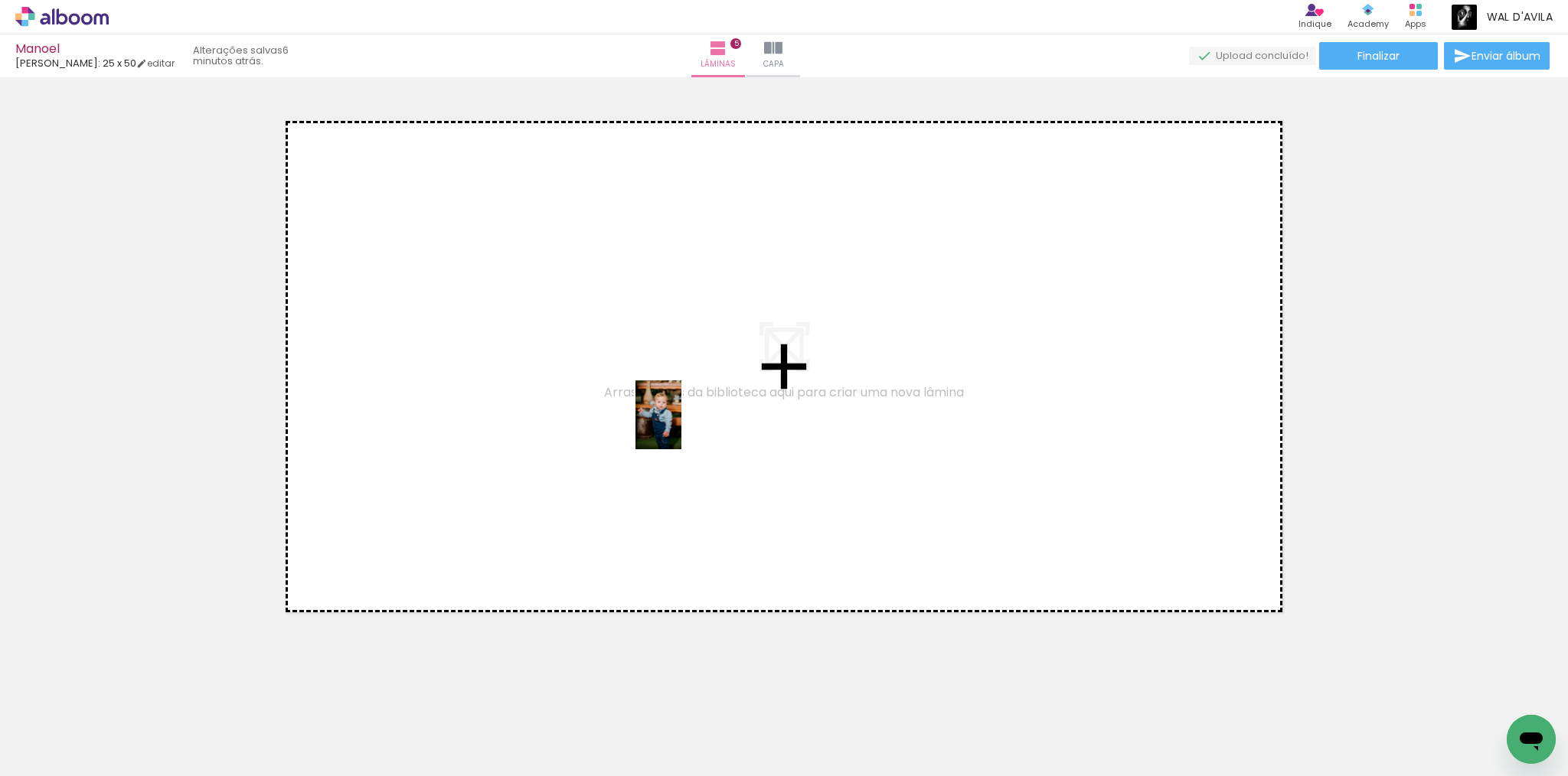
drag, startPoint x: 1158, startPoint y: 733, endPoint x: 670, endPoint y: 418, distance: 580.8
click at [670, 418] on quentale-workspace at bounding box center [784, 388] width 1568 height 776
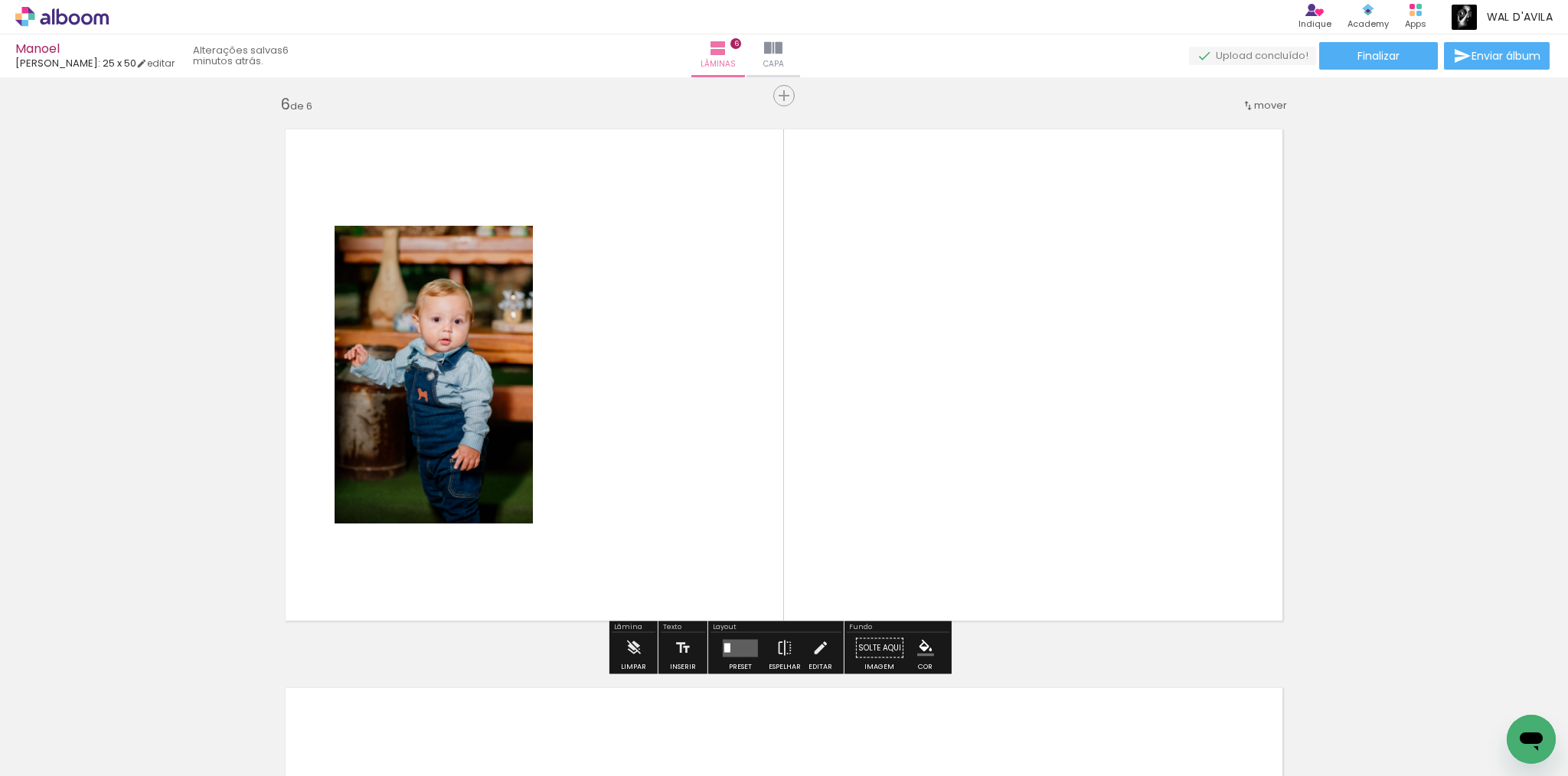
scroll to position [2796, 0]
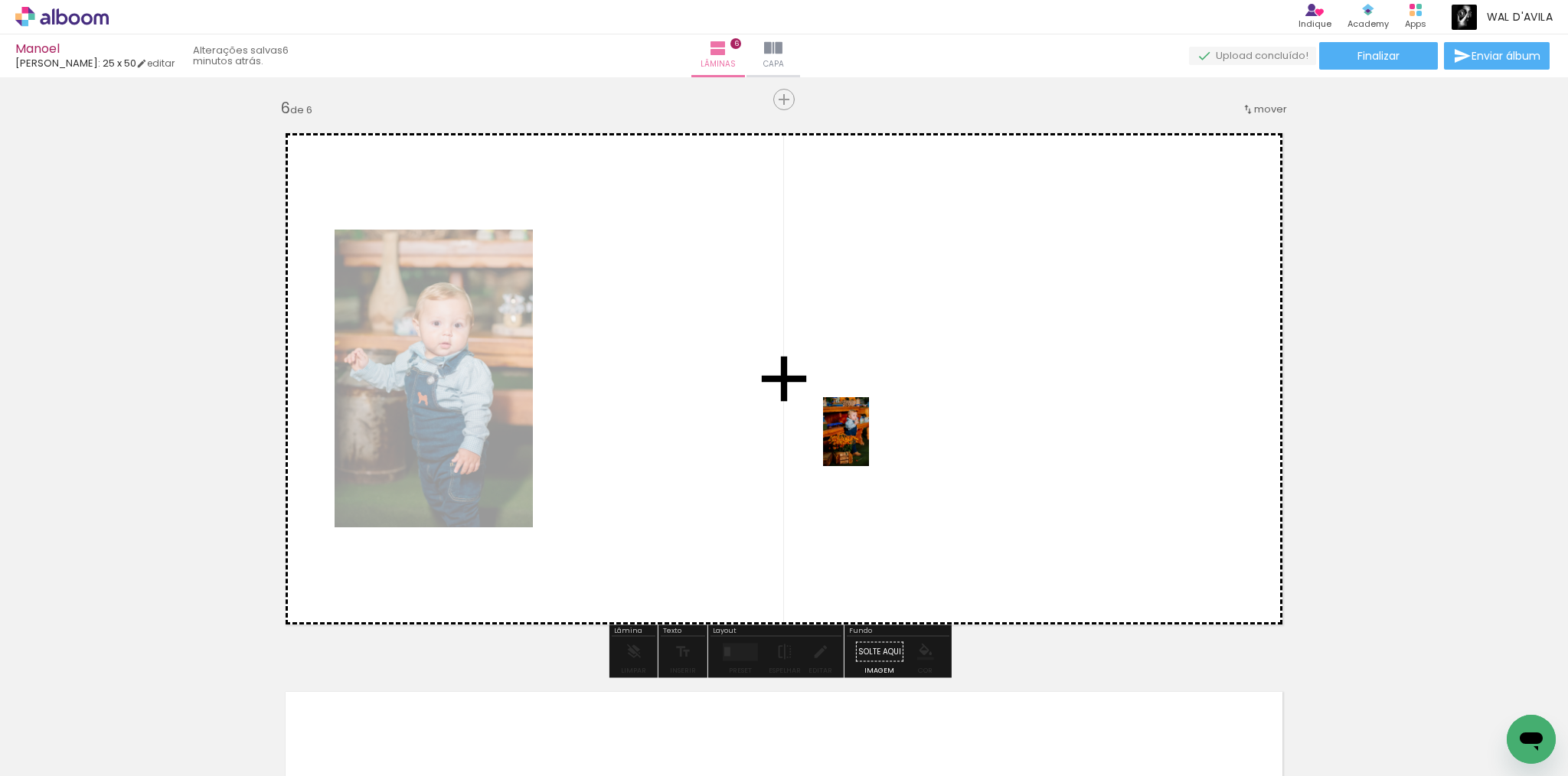
drag, startPoint x: 1244, startPoint y: 730, endPoint x: 1002, endPoint y: 500, distance: 333.9
click at [861, 431] on quentale-workspace at bounding box center [784, 388] width 1568 height 776
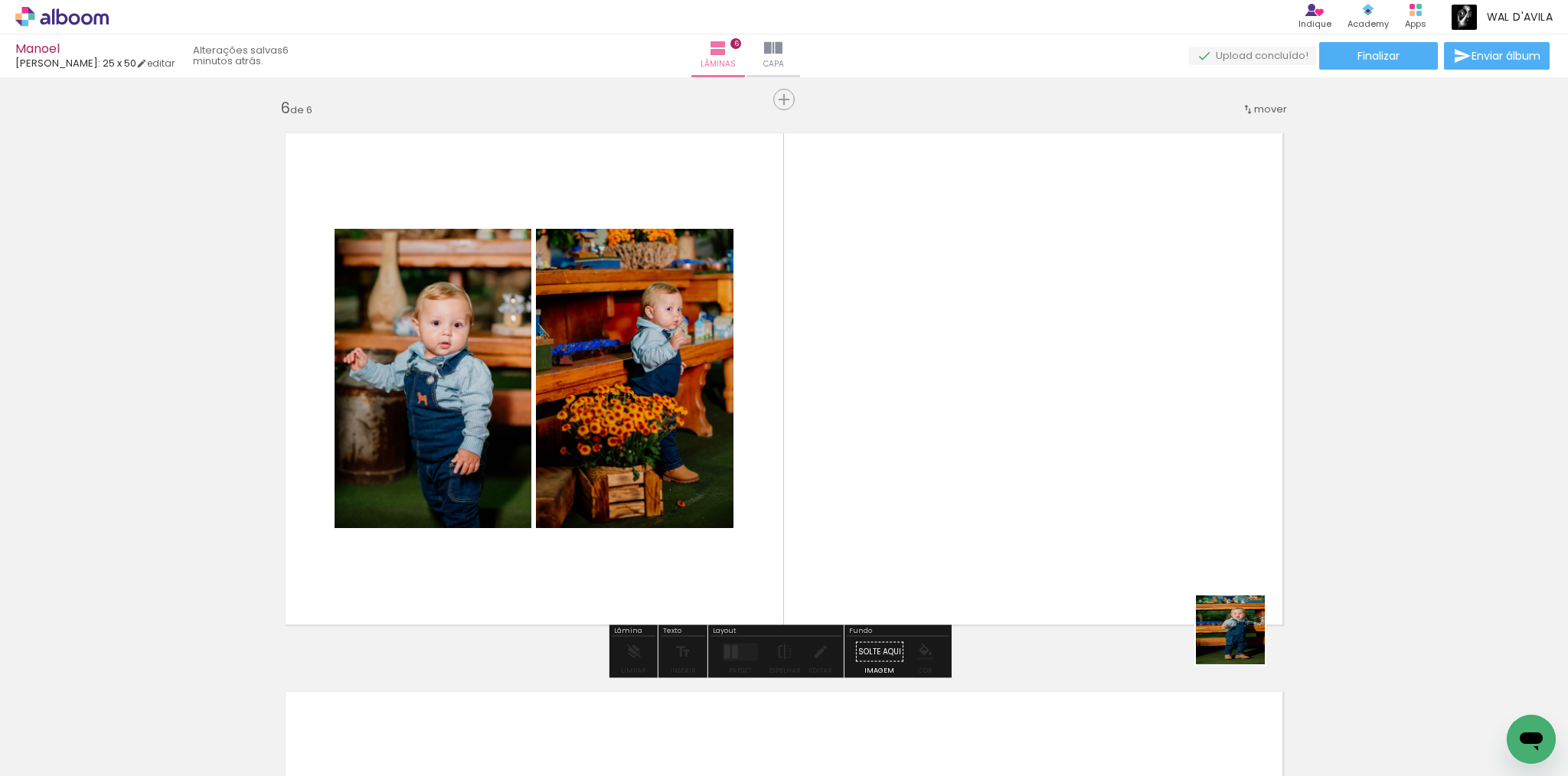
drag, startPoint x: 1282, startPoint y: 695, endPoint x: 1081, endPoint y: 395, distance: 361.1
click at [1081, 395] on quentale-workspace at bounding box center [784, 388] width 1568 height 776
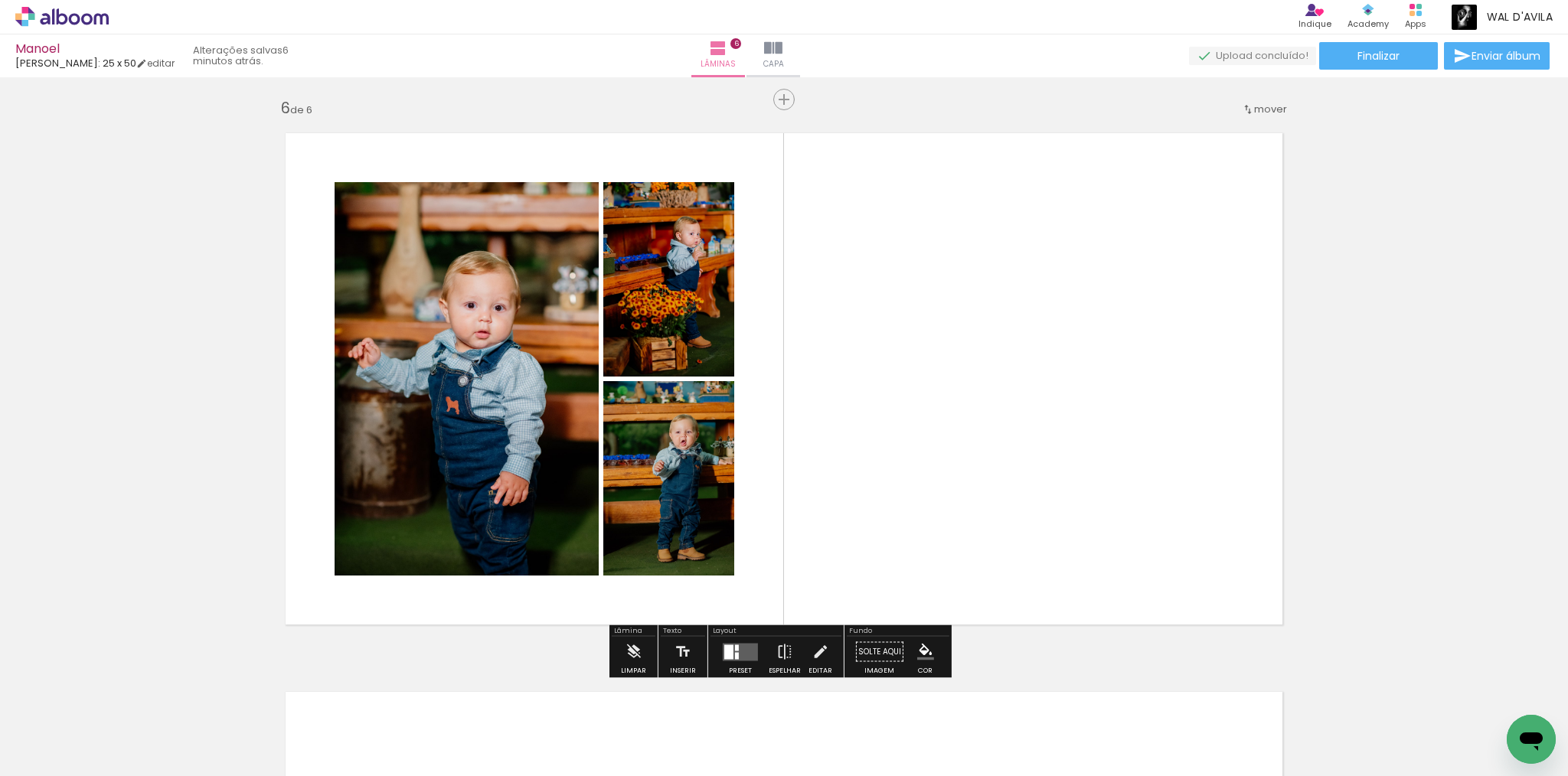
click at [735, 645] on div at bounding box center [736, 648] width 4 height 6
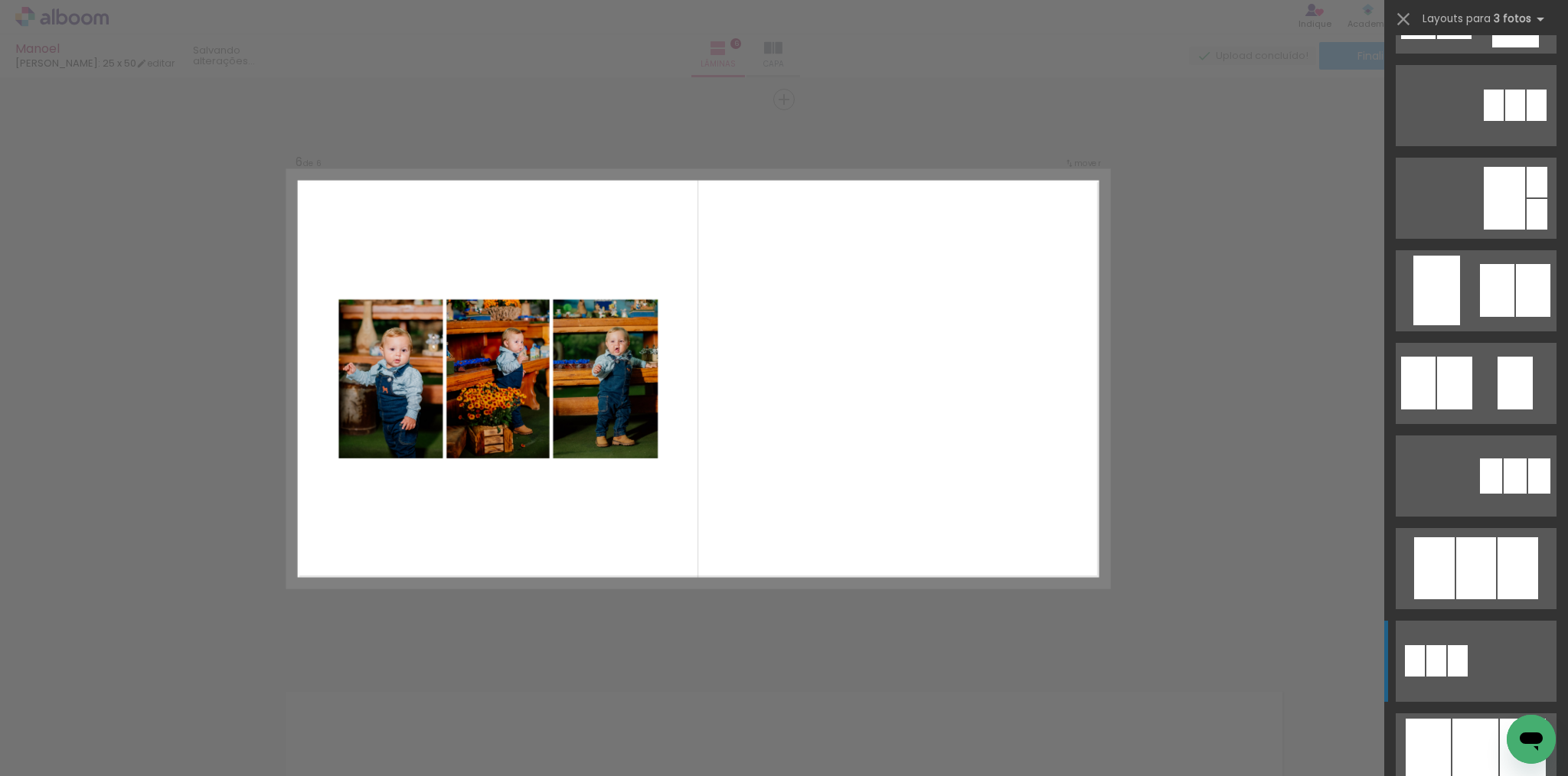
scroll to position [358, 0]
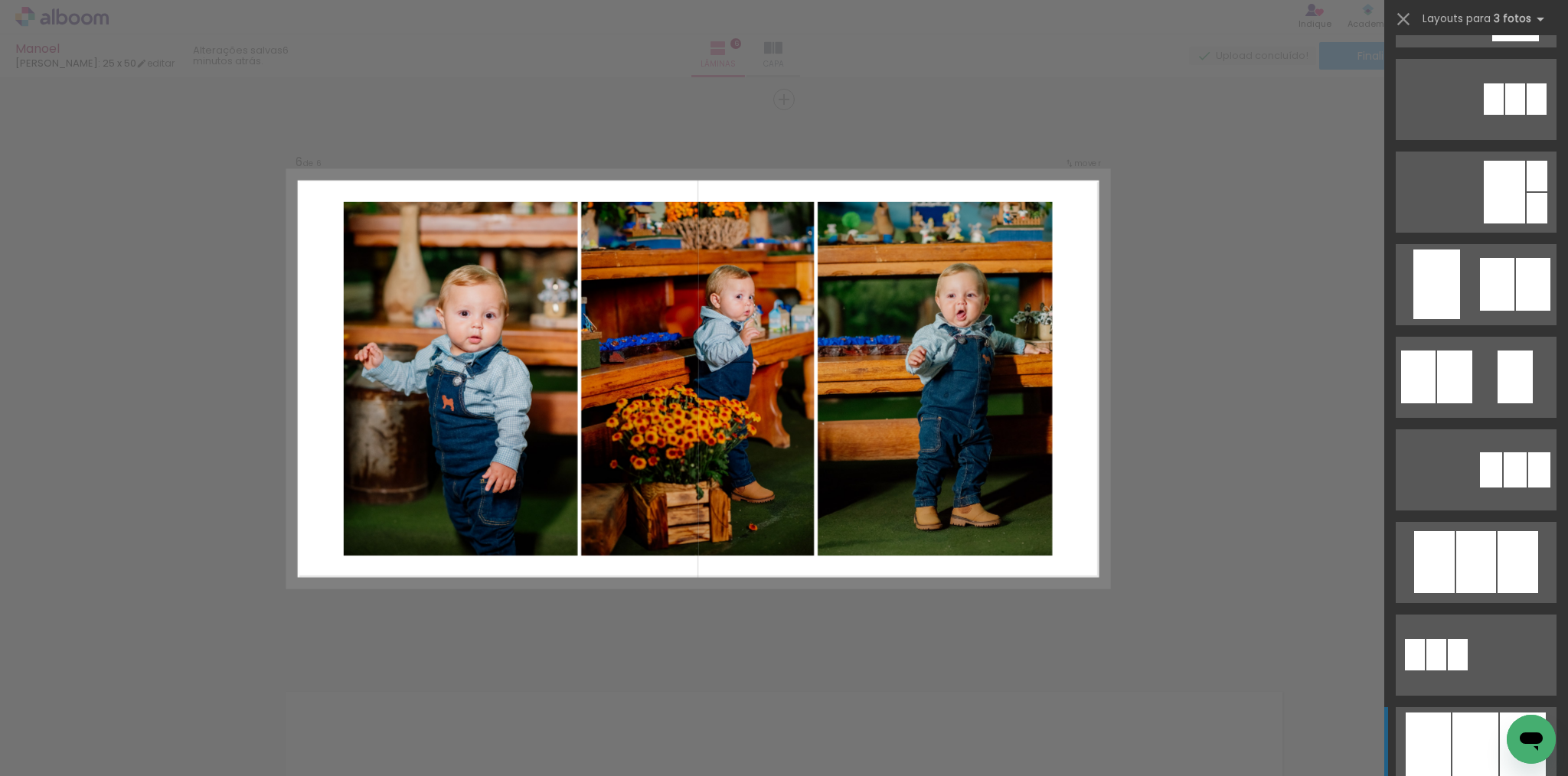
click at [1476, 724] on div at bounding box center [1475, 747] width 46 height 70
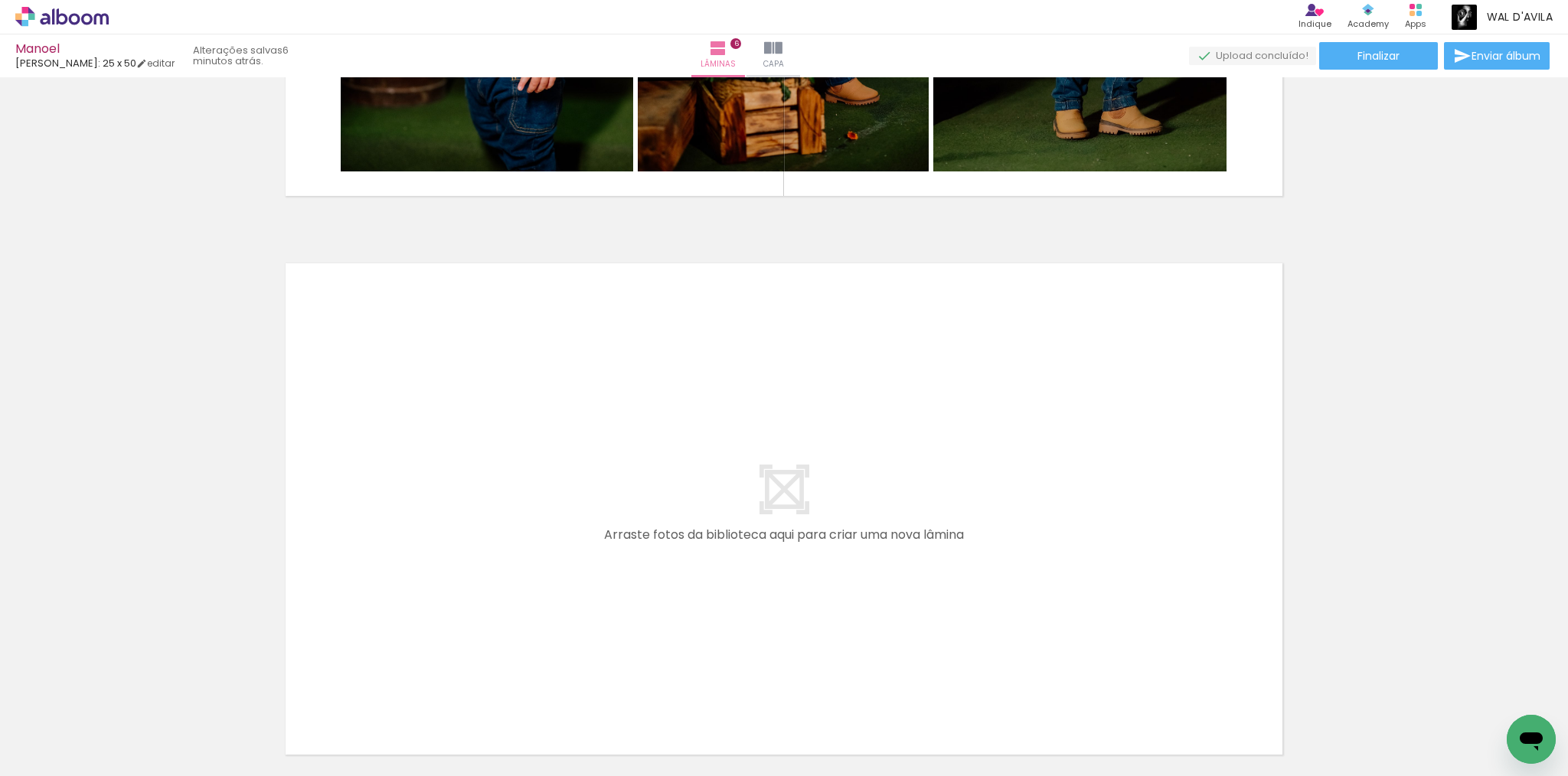
scroll to position [3367, 0]
